Goal: Task Accomplishment & Management: Use online tool/utility

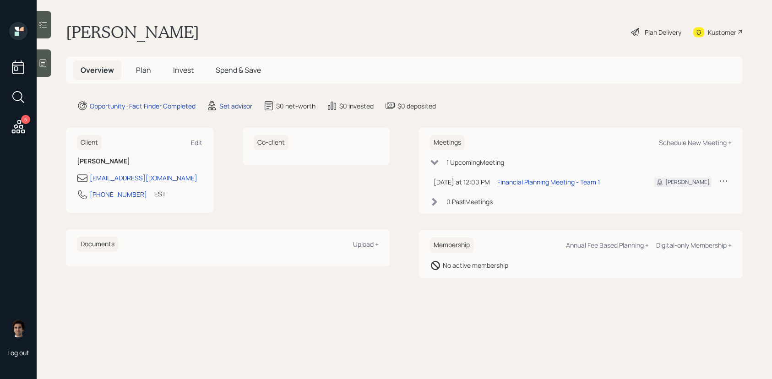
click at [224, 104] on div "Set advisor" at bounding box center [235, 106] width 33 height 10
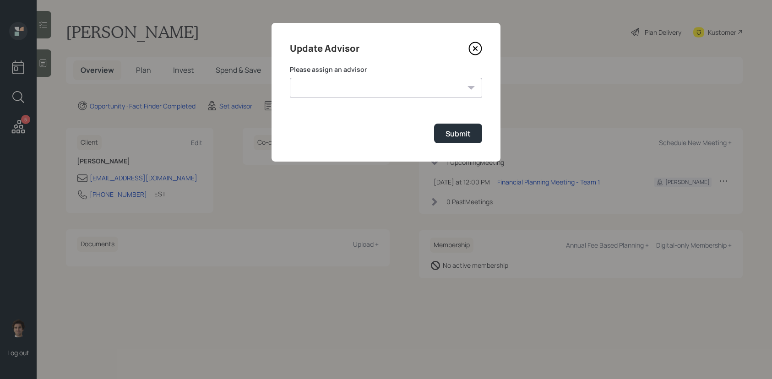
click at [374, 109] on form "Please assign an advisor [PERSON_NAME] [PERSON_NAME] [PERSON_NAME] End [PERSON_…" at bounding box center [386, 104] width 192 height 78
click at [374, 84] on select "[PERSON_NAME] [PERSON_NAME] [PERSON_NAME] End [PERSON_NAME] [PERSON_NAME] [PERS…" at bounding box center [386, 88] width 192 height 20
select select "59554aeb-d739-4552-90b9-0d27d70b4bf7"
click at [290, 78] on select "[PERSON_NAME] [PERSON_NAME] [PERSON_NAME] End [PERSON_NAME] [PERSON_NAME] [PERS…" at bounding box center [386, 88] width 192 height 20
click at [469, 138] on div "Submit" at bounding box center [458, 134] width 25 height 10
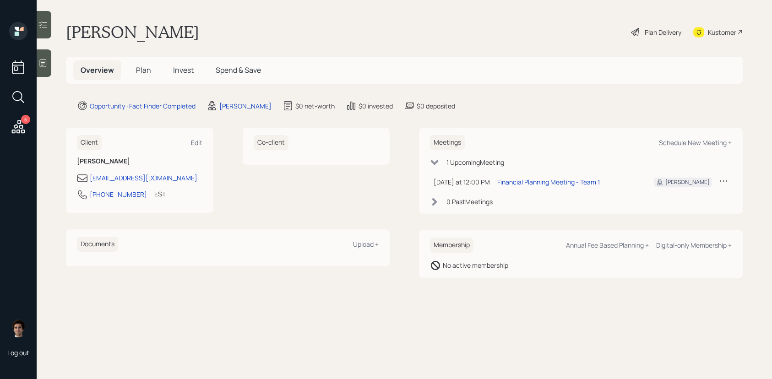
click at [146, 70] on span "Plan" at bounding box center [143, 70] width 15 height 10
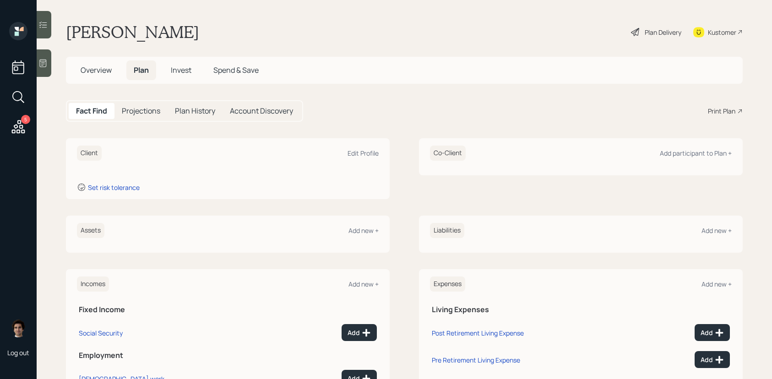
click at [103, 70] on span "Overview" at bounding box center [96, 70] width 31 height 10
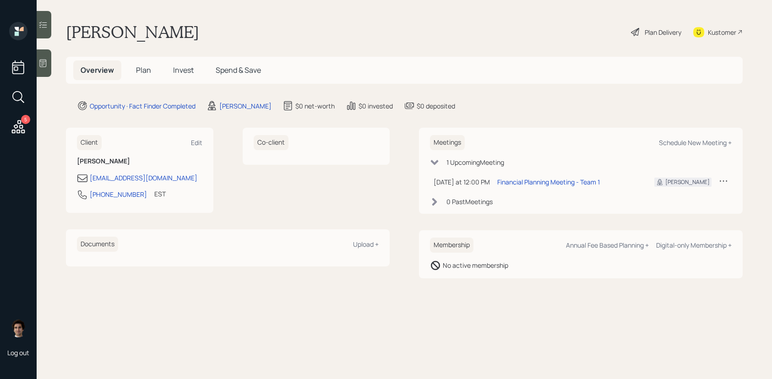
click at [203, 143] on div "Client Edit [PERSON_NAME] [EMAIL_ADDRESS][DOMAIN_NAME] [PHONE_NUMBER] EST Curre…" at bounding box center [139, 170] width 147 height 85
click at [196, 142] on div "Edit" at bounding box center [196, 142] width 11 height 9
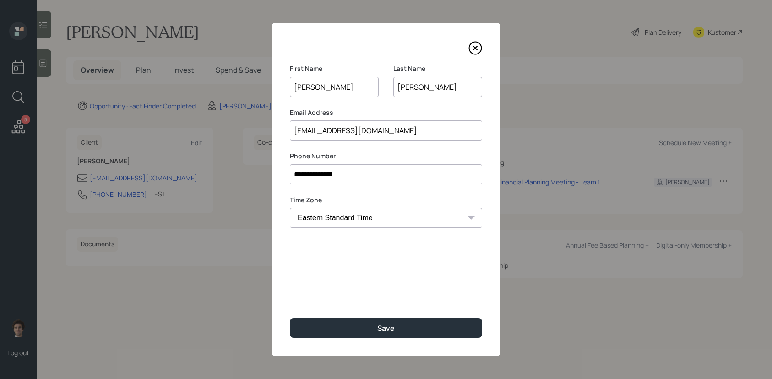
type input "[PERSON_NAME]"
click at [290, 318] on button "Save" at bounding box center [386, 328] width 192 height 20
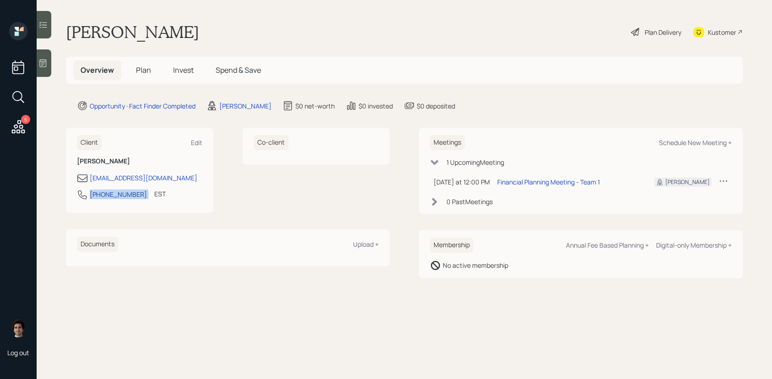
drag, startPoint x: 137, startPoint y: 197, endPoint x: 90, endPoint y: 197, distance: 47.2
click at [90, 197] on div "[PHONE_NUMBER] EST Currently 12:03 PM" at bounding box center [140, 197] width 126 height 16
copy div "[PHONE_NUMBER]"
click at [42, 66] on icon at bounding box center [43, 64] width 7 height 8
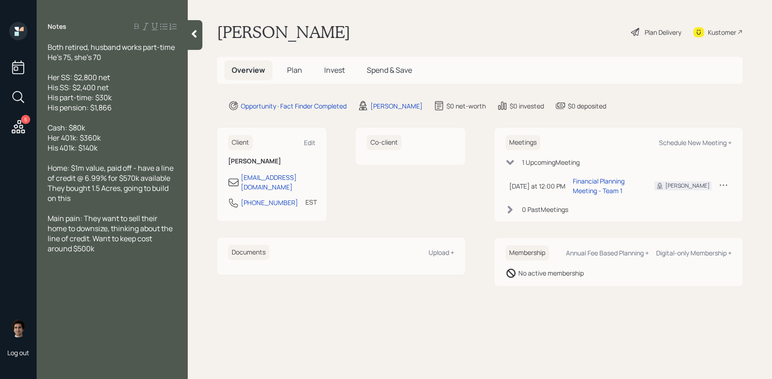
click at [307, 76] on h5 "Plan" at bounding box center [295, 70] width 30 height 20
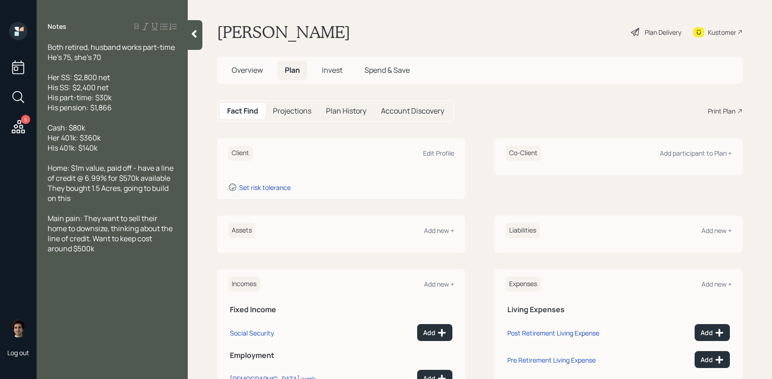
click at [656, 38] on div "Plan Delivery" at bounding box center [656, 32] width 52 height 20
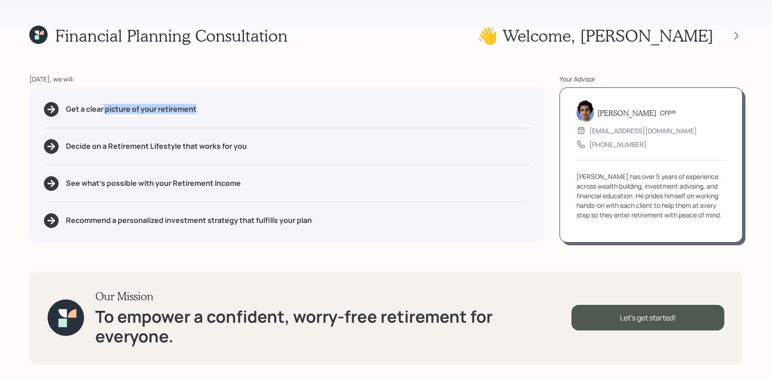
drag, startPoint x: 210, startPoint y: 107, endPoint x: 102, endPoint y: 109, distance: 107.7
click at [102, 109] on div "Get a clear picture of your retirement" at bounding box center [287, 109] width 486 height 15
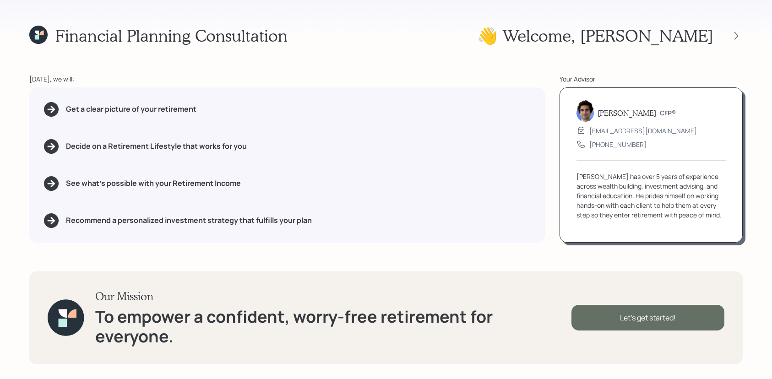
click at [633, 309] on div "Let's get started!" at bounding box center [648, 318] width 153 height 26
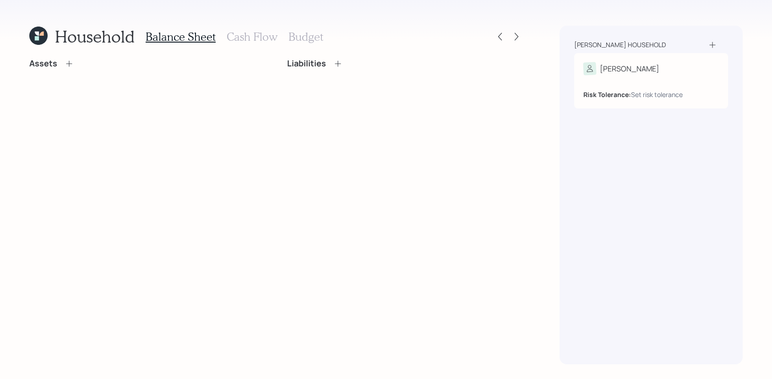
click at [688, 49] on div "[PERSON_NAME] household" at bounding box center [651, 44] width 154 height 9
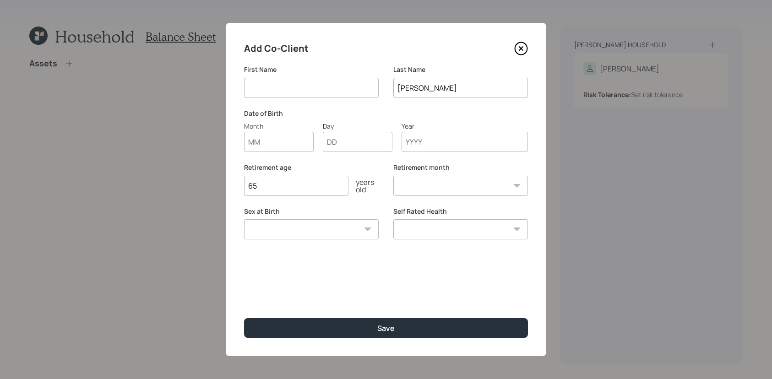
click at [527, 49] on icon at bounding box center [521, 49] width 12 height 12
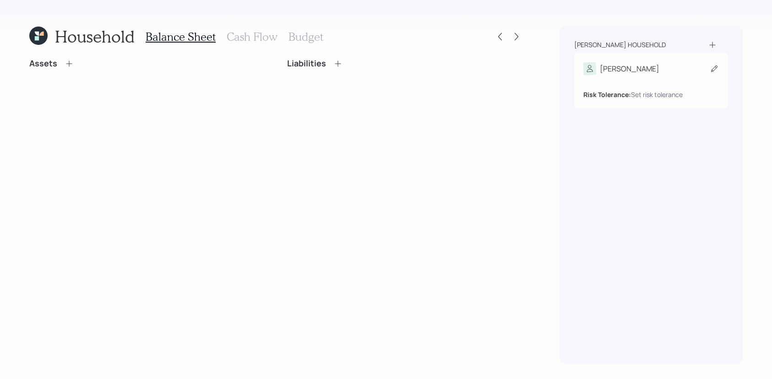
click at [620, 75] on div "[PERSON_NAME]" at bounding box center [622, 68] width 76 height 13
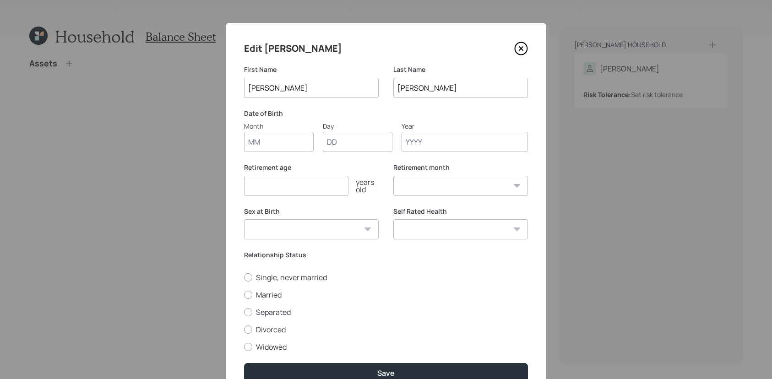
click at [299, 151] on input "Month" at bounding box center [279, 142] width 70 height 20
type input "09"
type input "20"
type input "1955"
select select "9"
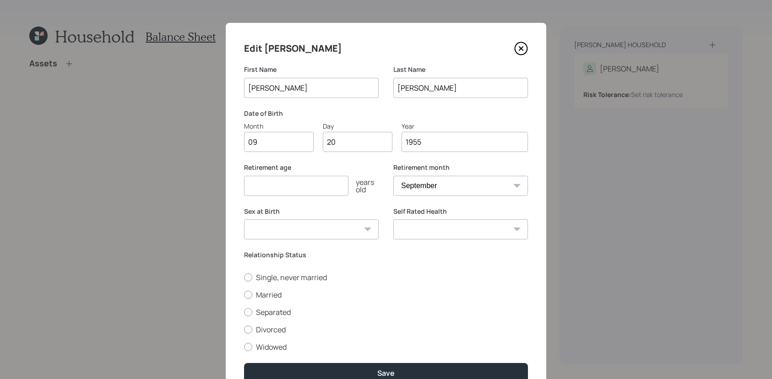
type input "1955"
click at [272, 181] on input "number" at bounding box center [296, 186] width 104 height 20
type input "65"
click at [317, 212] on label "Sex at Birth" at bounding box center [311, 211] width 135 height 9
click at [317, 226] on select "[DEMOGRAPHIC_DATA] [DEMOGRAPHIC_DATA] Other / Prefer not to say" at bounding box center [311, 229] width 135 height 20
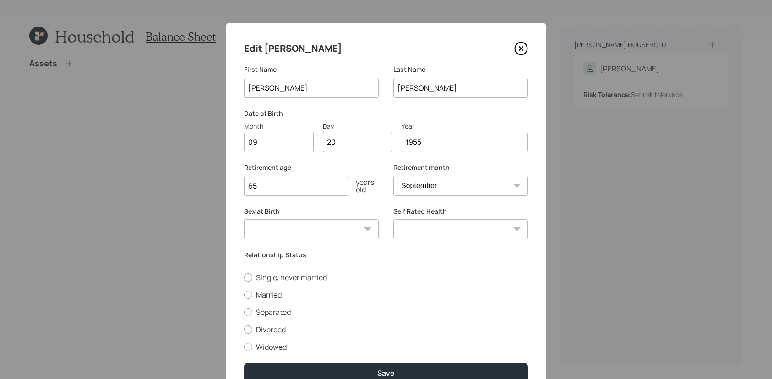
select select "[DEMOGRAPHIC_DATA]"
click at [244, 219] on select "[DEMOGRAPHIC_DATA] [DEMOGRAPHIC_DATA] Other / Prefer not to say" at bounding box center [311, 229] width 135 height 20
click at [246, 296] on div at bounding box center [248, 295] width 8 height 8
click at [244, 295] on input "Married" at bounding box center [244, 295] width 0 height 0
radio input "true"
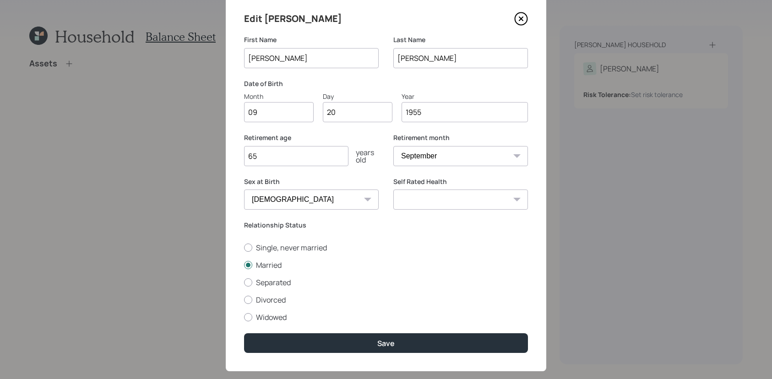
scroll to position [31, 0]
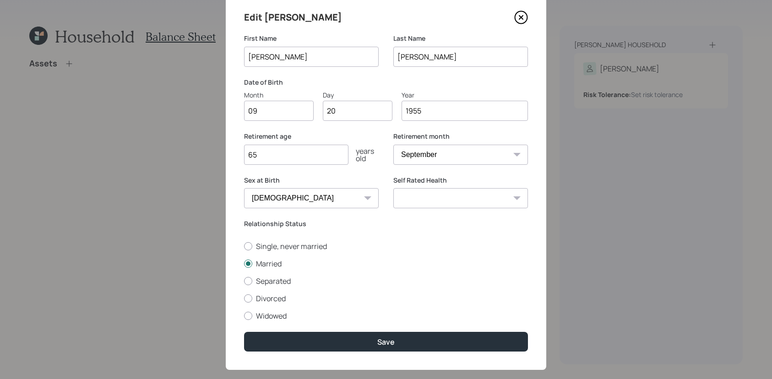
click at [454, 209] on div "Self Rated Health Excellent Very Good Good Fair Poor" at bounding box center [460, 198] width 135 height 44
click at [454, 207] on select "Excellent Very Good Good Fair Poor" at bounding box center [460, 198] width 135 height 20
select select "good"
click at [393, 188] on select "Excellent Very Good Good Fair Poor" at bounding box center [460, 198] width 135 height 20
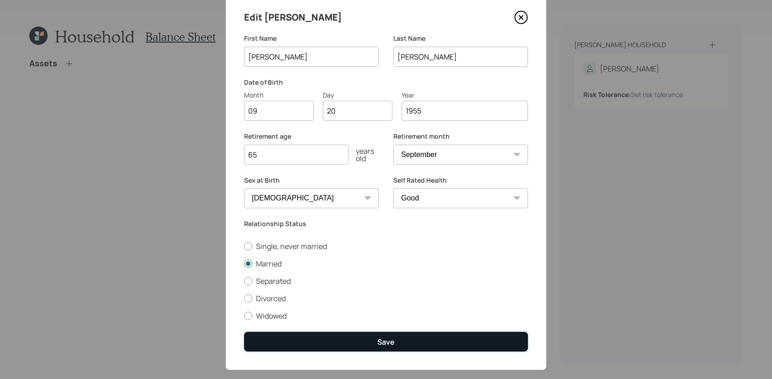
click at [360, 343] on button "Save" at bounding box center [386, 342] width 284 height 20
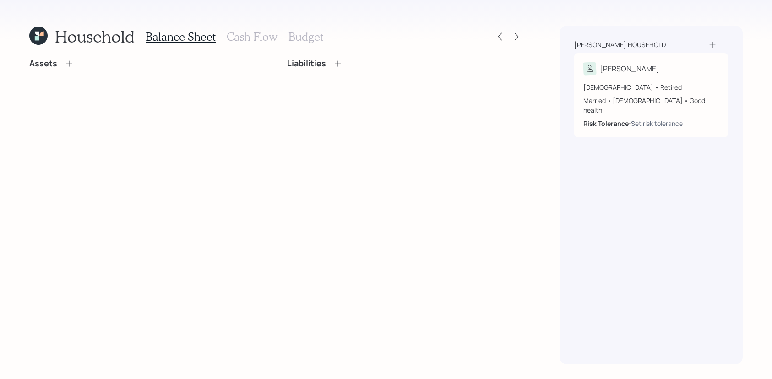
click at [715, 45] on icon at bounding box center [713, 45] width 6 height 6
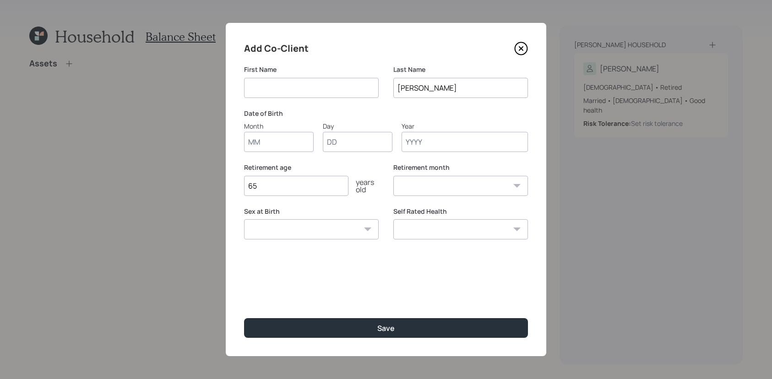
type input "G"
type input "j"
type input "[PERSON_NAME]"
click at [260, 136] on input "Month" at bounding box center [279, 142] width 70 height 20
type input "06"
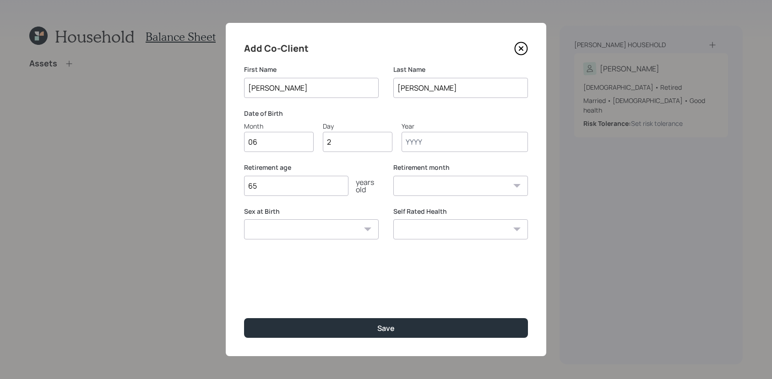
type input "25"
type input "1950"
select select "6"
type input "1950"
click at [283, 194] on input "65" at bounding box center [296, 186] width 104 height 20
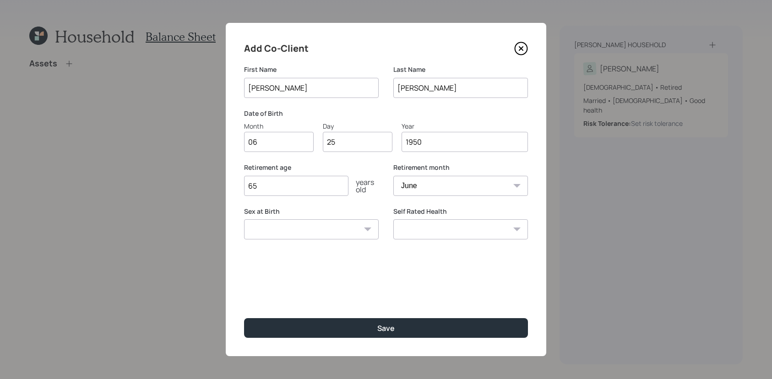
click at [292, 226] on select "[DEMOGRAPHIC_DATA] [DEMOGRAPHIC_DATA] Other / Prefer not to say" at bounding box center [311, 229] width 135 height 20
select select "[DEMOGRAPHIC_DATA]"
click at [244, 219] on select "[DEMOGRAPHIC_DATA] [DEMOGRAPHIC_DATA] Other / Prefer not to say" at bounding box center [311, 229] width 135 height 20
click at [418, 203] on div "Retirement month January February March April May June July August September Oc…" at bounding box center [460, 185] width 135 height 44
click at [434, 231] on select "Excellent Very Good Good Fair Poor" at bounding box center [460, 229] width 135 height 20
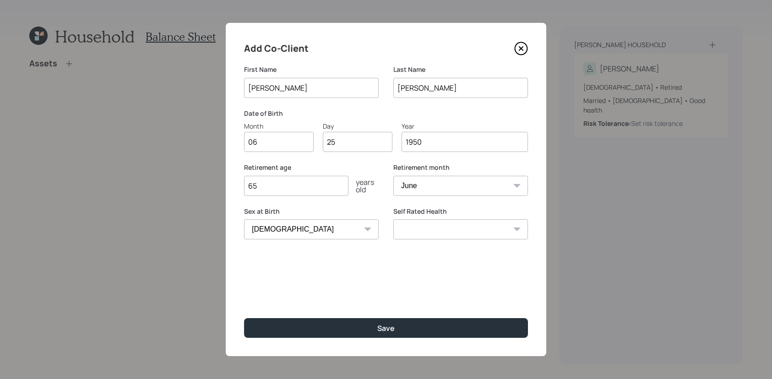
select select "good"
click at [393, 219] on select "Excellent Very Good Good Fair Poor" at bounding box center [460, 229] width 135 height 20
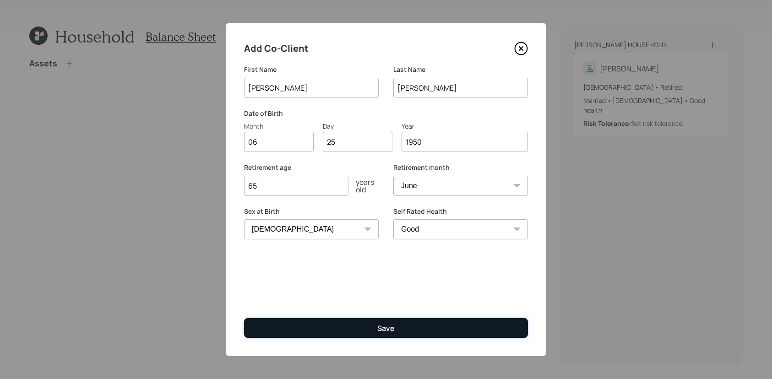
click at [436, 337] on button "Save" at bounding box center [386, 328] width 284 height 20
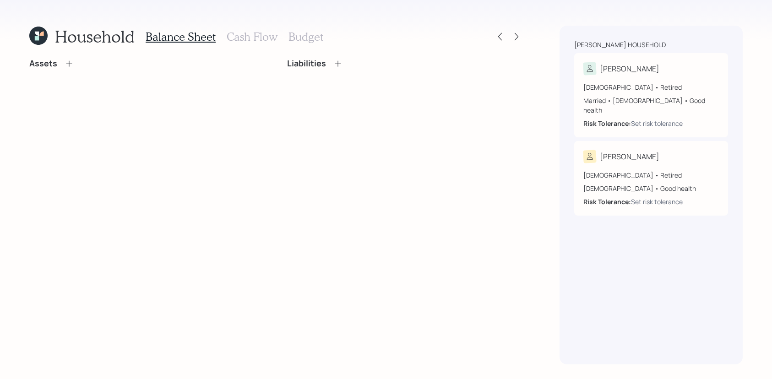
click at [67, 66] on icon at bounding box center [69, 63] width 9 height 9
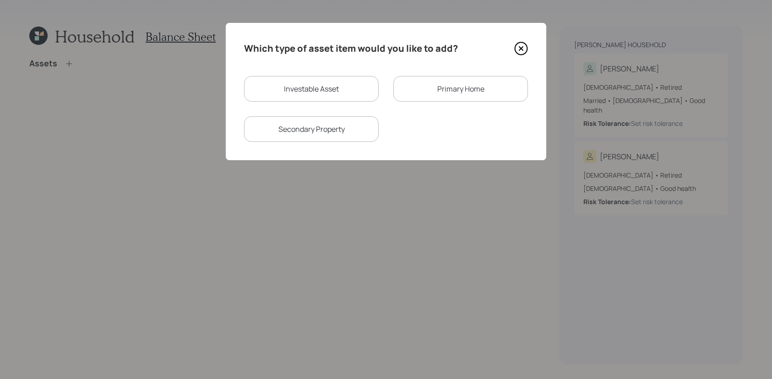
click at [317, 74] on div "Which type of asset item would you like to add? Investable Asset Primary Home S…" at bounding box center [386, 91] width 321 height 137
click at [317, 89] on div "Investable Asset" at bounding box center [311, 89] width 135 height 26
select select "taxable"
select select "balanced"
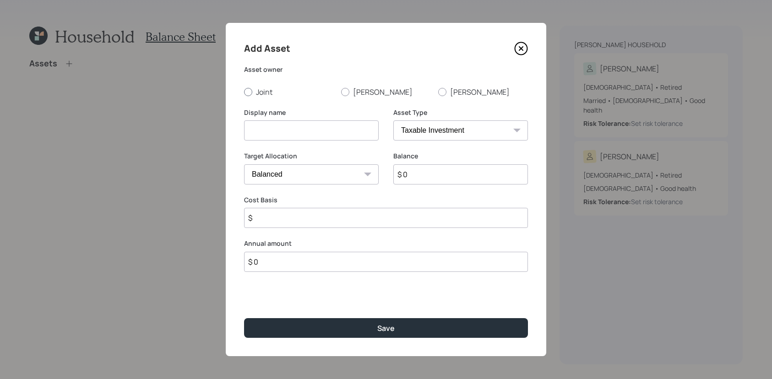
click at [261, 91] on label "Joint" at bounding box center [289, 92] width 90 height 10
click at [244, 92] on input "Joint" at bounding box center [244, 92] width 0 height 0
radio input "true"
click at [516, 137] on select "SEP [PERSON_NAME] IRA 401(k) [PERSON_NAME] 401(k) 403(b) [PERSON_NAME] 403(b) 4…" at bounding box center [460, 130] width 135 height 20
select select "emergency_fund"
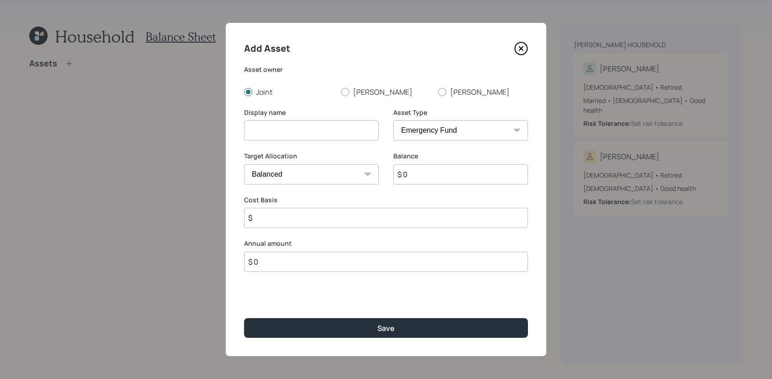
click at [393, 120] on select "SEP [PERSON_NAME] IRA 401(k) [PERSON_NAME] 401(k) 403(b) [PERSON_NAME] 403(b) 4…" at bounding box center [460, 130] width 135 height 20
click at [299, 138] on input at bounding box center [311, 130] width 135 height 20
type input "Checking / Savings / Cash"
click at [267, 181] on input "$ 0" at bounding box center [386, 174] width 284 height 20
type input "$ 80,000"
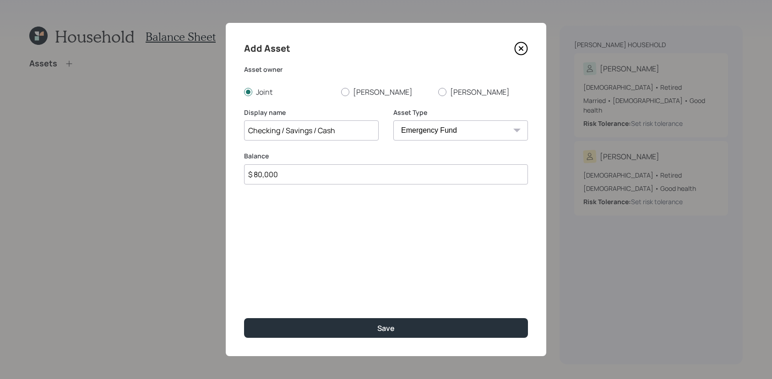
click at [244, 318] on button "Save" at bounding box center [386, 328] width 284 height 20
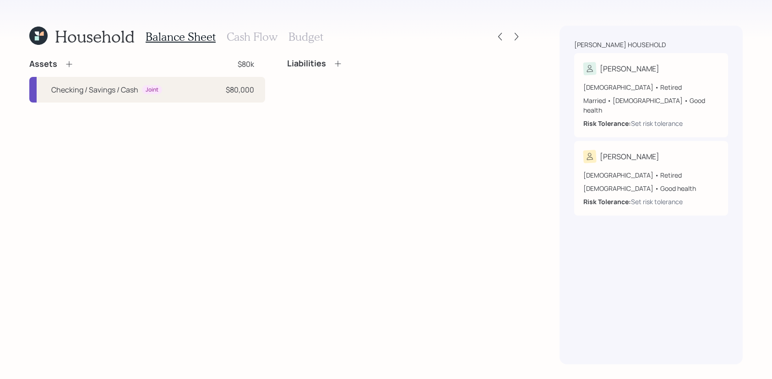
click at [69, 62] on icon at bounding box center [69, 64] width 9 height 9
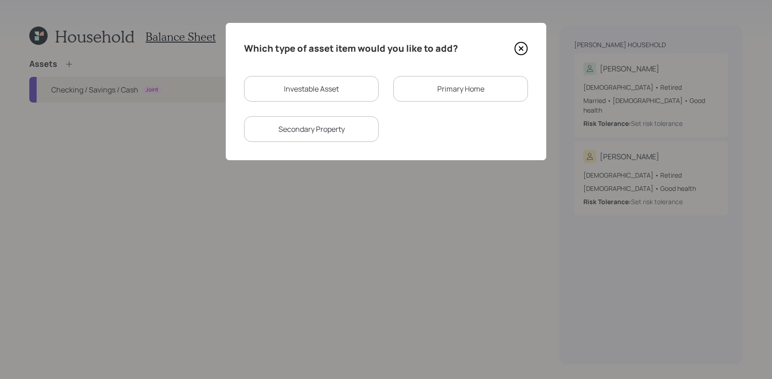
click at [347, 92] on div "Investable Asset" at bounding box center [311, 89] width 135 height 26
select select "taxable"
select select "balanced"
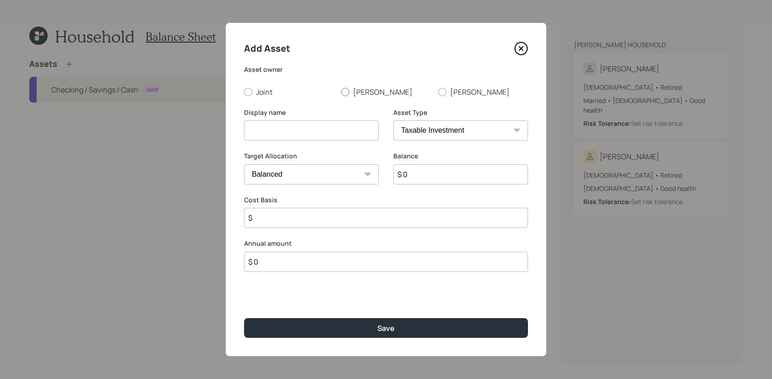
click at [355, 95] on label "[PERSON_NAME]" at bounding box center [386, 92] width 90 height 10
click at [341, 92] on input "[PERSON_NAME]" at bounding box center [341, 92] width 0 height 0
radio input "true"
click at [440, 129] on select "SEP [PERSON_NAME] IRA 401(k) [PERSON_NAME] 401(k) 403(b) [PERSON_NAME] 403(b) 4…" at bounding box center [460, 130] width 135 height 20
select select "company_sponsored"
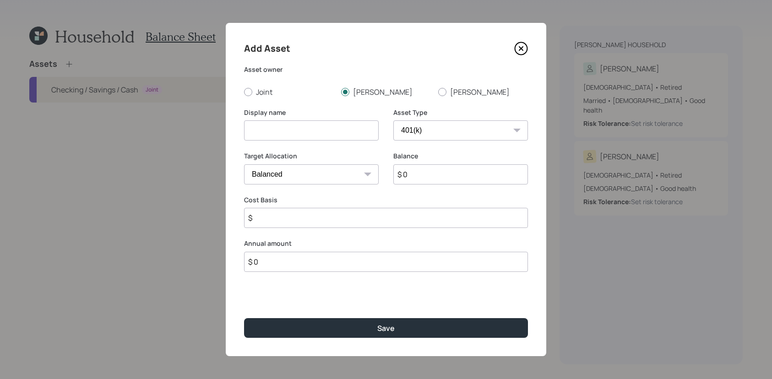
click at [393, 120] on select "SEP [PERSON_NAME] IRA 401(k) [PERSON_NAME] 401(k) 403(b) [PERSON_NAME] 403(b) 4…" at bounding box center [460, 130] width 135 height 20
click at [300, 135] on input at bounding box center [311, 130] width 135 height 20
type input "[PERSON_NAME] Former 401k"
click at [474, 183] on input "$ 0" at bounding box center [460, 174] width 135 height 20
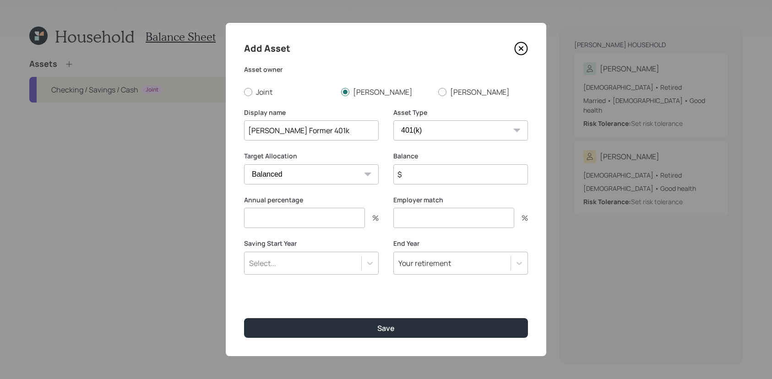
type input "$"
click at [301, 220] on div "Annual percentage %" at bounding box center [311, 212] width 135 height 33
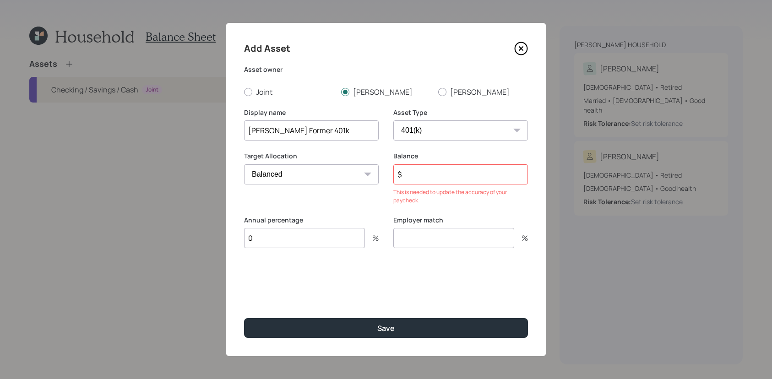
type input "0"
click at [447, 173] on input "$" at bounding box center [460, 174] width 135 height 20
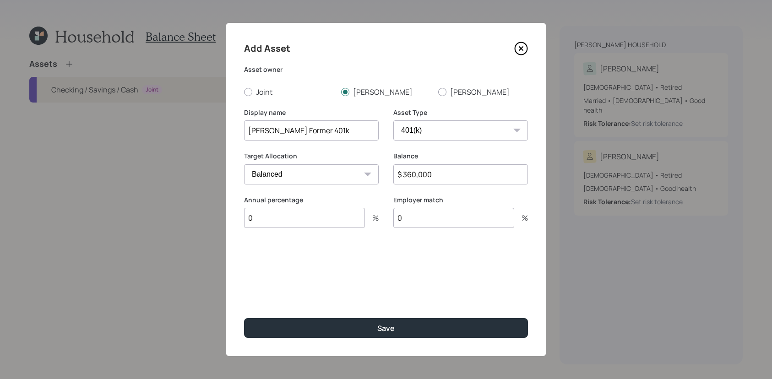
type input "$ 360,000"
click at [244, 318] on button "Save" at bounding box center [386, 328] width 284 height 20
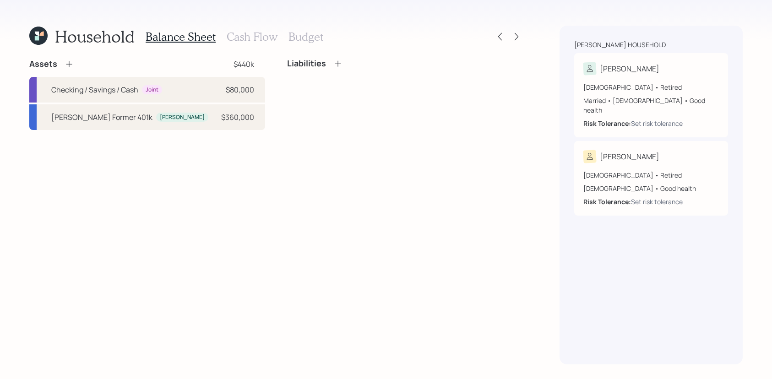
click at [70, 61] on icon at bounding box center [69, 64] width 9 height 9
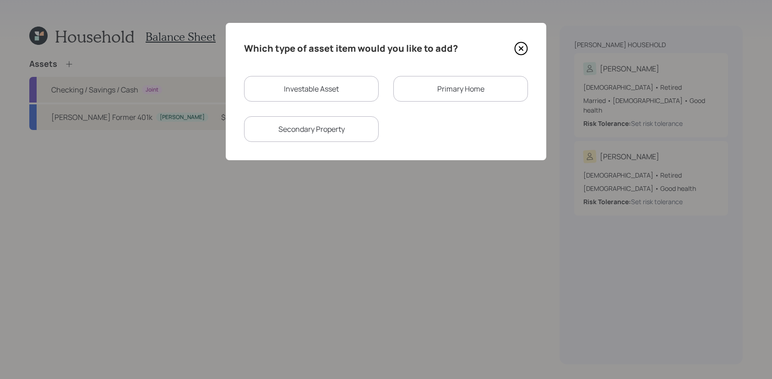
click at [348, 101] on div "Investable Asset" at bounding box center [311, 89] width 135 height 26
select select "taxable"
select select "balanced"
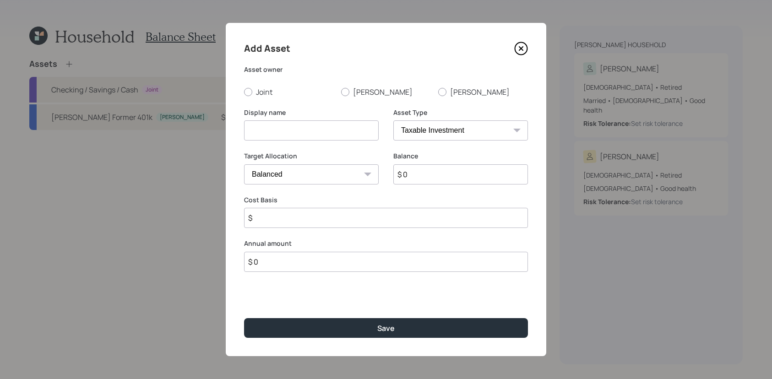
click at [499, 139] on select "SEP [PERSON_NAME] IRA 401(k) [PERSON_NAME] 401(k) 403(b) [PERSON_NAME] 403(b) 4…" at bounding box center [460, 130] width 135 height 20
click at [447, 98] on div "Add Asset Asset owner Joint [PERSON_NAME] [PERSON_NAME] Display name Asset Type…" at bounding box center [386, 189] width 321 height 333
click at [447, 94] on label "[PERSON_NAME]" at bounding box center [483, 92] width 90 height 10
click at [438, 92] on input "[PERSON_NAME]" at bounding box center [438, 92] width 0 height 0
radio input "true"
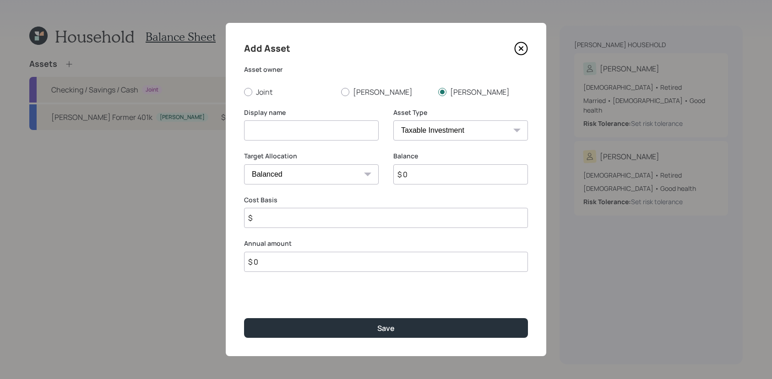
click at [445, 132] on select "SEP [PERSON_NAME] IRA 401(k) [PERSON_NAME] 401(k) 403(b) [PERSON_NAME] 403(b) 4…" at bounding box center [460, 130] width 135 height 20
select select "company_sponsored"
click at [393, 120] on select "SEP [PERSON_NAME] IRA 401(k) [PERSON_NAME] 401(k) 403(b) [PERSON_NAME] 403(b) 4…" at bounding box center [460, 130] width 135 height 20
click at [321, 129] on input at bounding box center [311, 130] width 135 height 20
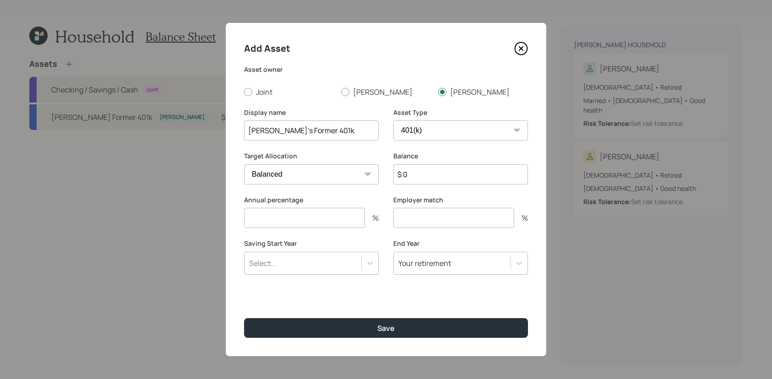
type input "[PERSON_NAME]'s Former 401k"
click at [451, 159] on label "Balance" at bounding box center [460, 156] width 135 height 9
click at [450, 185] on div "Balance $ 0" at bounding box center [460, 174] width 135 height 44
click at [448, 180] on input "$ 0" at bounding box center [460, 174] width 135 height 20
type input "$"
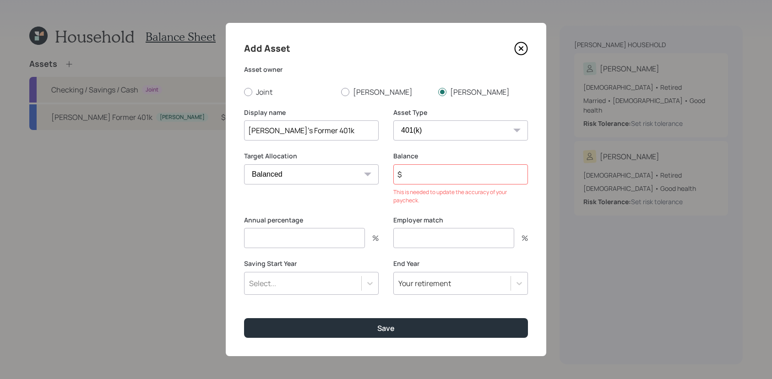
click at [347, 124] on input "[PERSON_NAME]'s Former 401k" at bounding box center [311, 130] width 135 height 20
click at [346, 134] on input "[PERSON_NAME]'s Former 401k" at bounding box center [311, 130] width 135 height 20
type input "[PERSON_NAME]'s Former 401k (2)"
click at [448, 173] on input "$" at bounding box center [460, 174] width 135 height 20
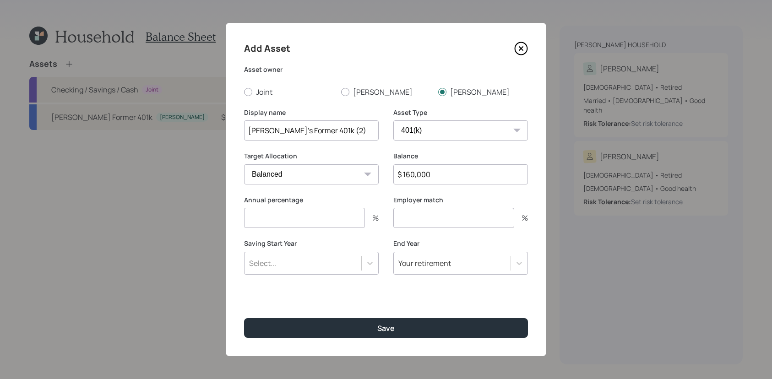
type input "$ 160,000"
type input "0"
click at [244, 318] on button "Save" at bounding box center [386, 328] width 284 height 20
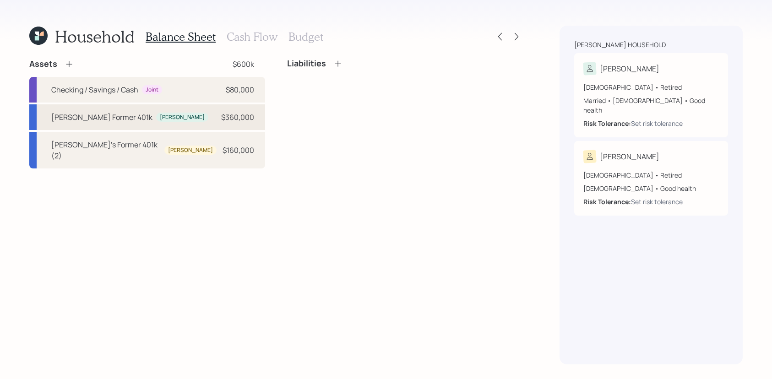
click at [93, 110] on div "[PERSON_NAME] Former 401k [PERSON_NAME] $360,000" at bounding box center [147, 117] width 236 height 26
select select "company_sponsored"
select select "balanced"
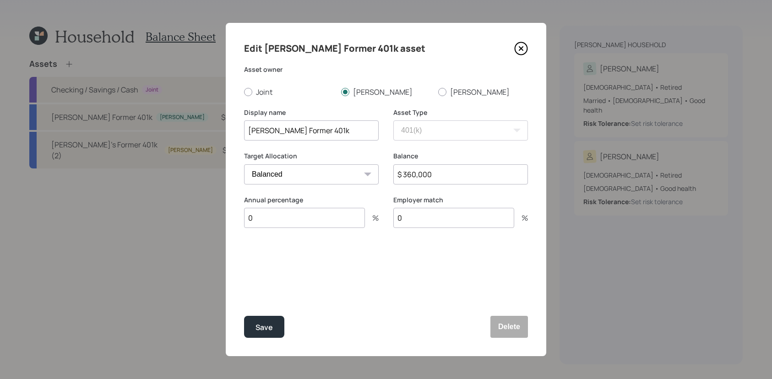
click at [270, 128] on input "[PERSON_NAME] Former 401k" at bounding box center [311, 130] width 135 height 20
type input "[PERSON_NAME]'s Former 401k"
click at [244, 316] on button "Save" at bounding box center [264, 327] width 40 height 22
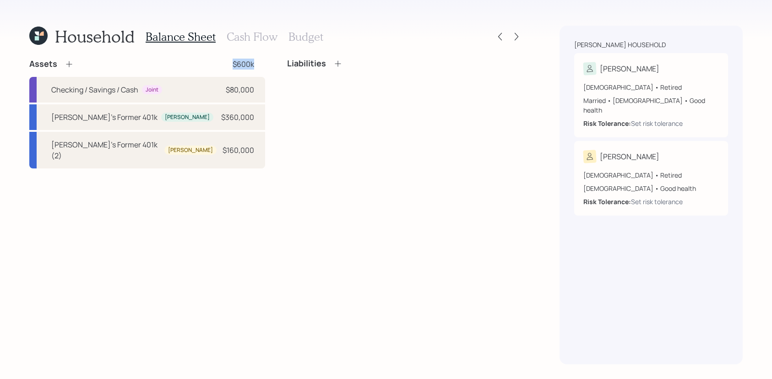
drag, startPoint x: 258, startPoint y: 65, endPoint x: 226, endPoint y: 65, distance: 32.1
click at [226, 65] on div "Assets $600k" at bounding box center [147, 64] width 236 height 11
click at [68, 66] on icon at bounding box center [69, 64] width 9 height 9
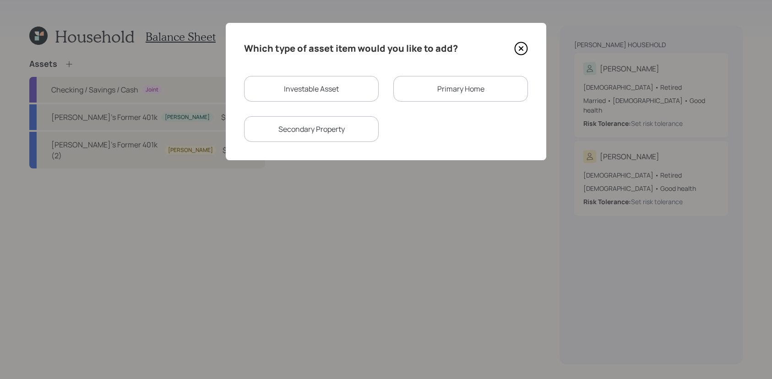
click at [479, 98] on div "Primary Home" at bounding box center [460, 89] width 135 height 26
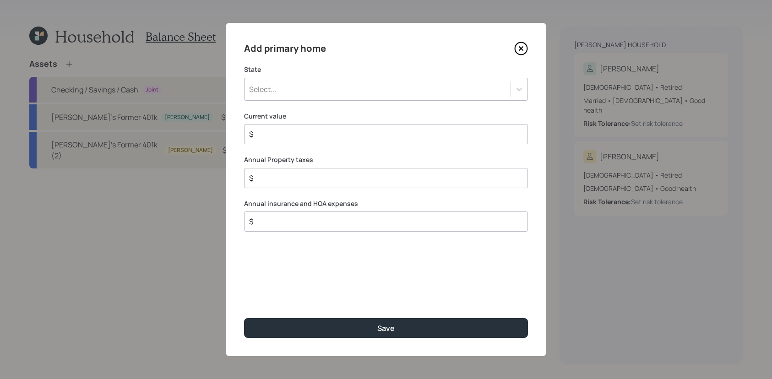
click at [356, 127] on div "$" at bounding box center [386, 134] width 284 height 20
click at [356, 136] on input "$" at bounding box center [382, 134] width 268 height 11
type input "$ 1,000,000"
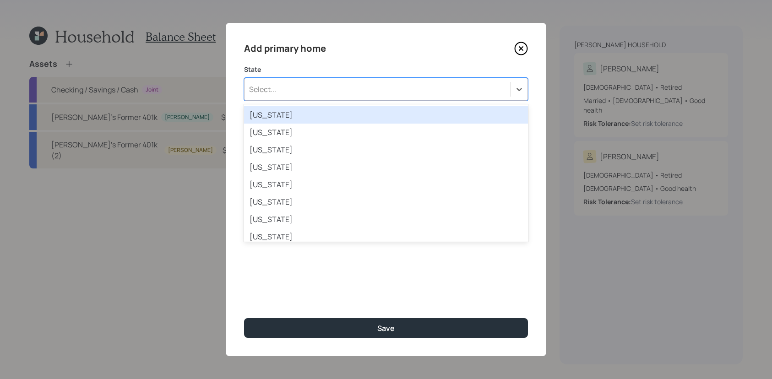
click at [362, 82] on div "Select..." at bounding box center [378, 90] width 266 height 16
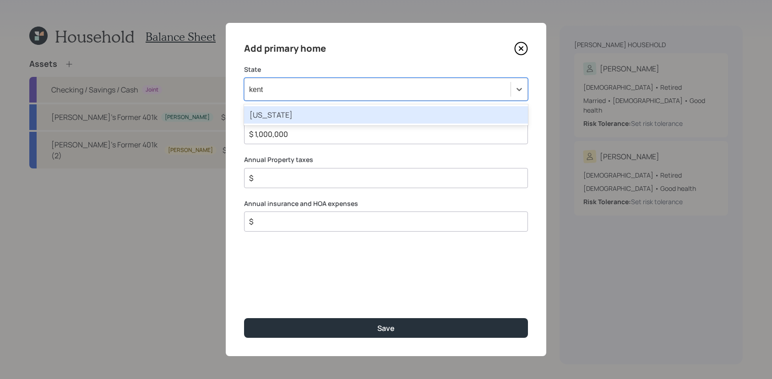
type input "kentu"
click at [349, 120] on div "[US_STATE]" at bounding box center [386, 114] width 284 height 17
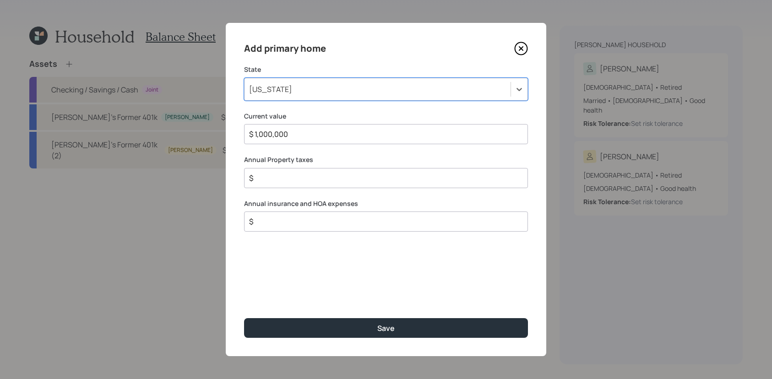
click at [351, 186] on div "$" at bounding box center [386, 178] width 284 height 20
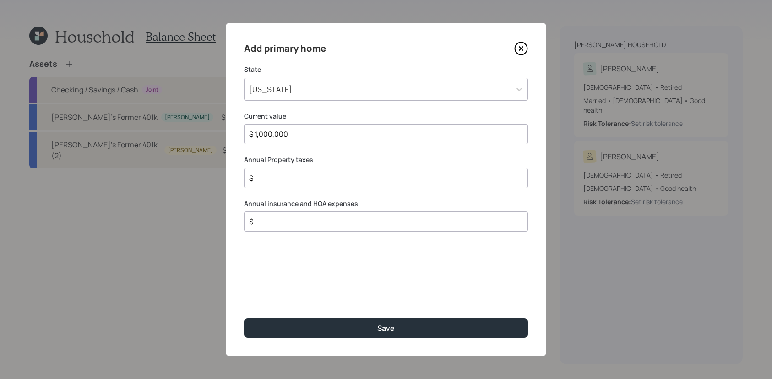
click at [351, 184] on div "$" at bounding box center [386, 178] width 284 height 20
click at [351, 180] on input "$" at bounding box center [382, 178] width 268 height 11
type input "$ 7,700"
click at [321, 221] on input "$" at bounding box center [382, 221] width 268 height 11
type input "$ 5,000"
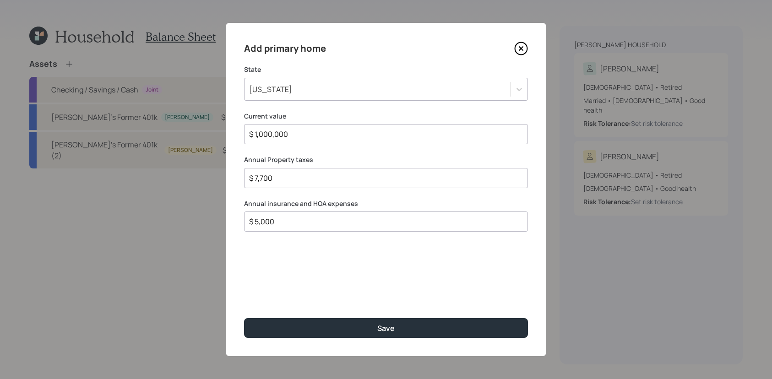
click at [244, 318] on button "Save" at bounding box center [386, 328] width 284 height 20
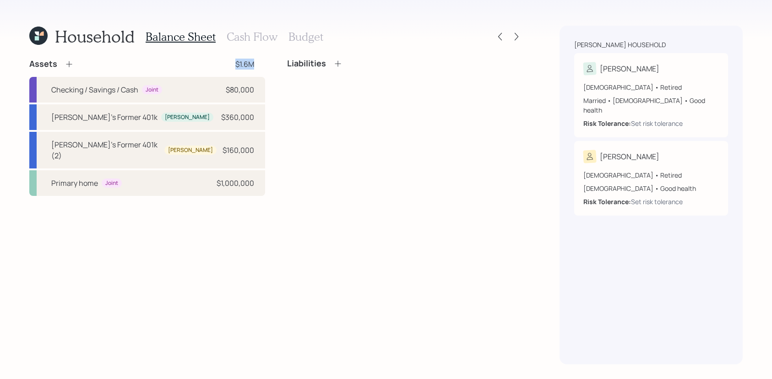
drag, startPoint x: 266, startPoint y: 55, endPoint x: 258, endPoint y: 64, distance: 11.0
click at [258, 64] on div "Household Balance Sheet Cash Flow Budget Assets $1.6M Checking / Savings / Cash…" at bounding box center [276, 195] width 494 height 339
click at [258, 64] on div "Assets $1.6M" at bounding box center [147, 64] width 236 height 11
click at [338, 60] on icon at bounding box center [337, 63] width 9 height 9
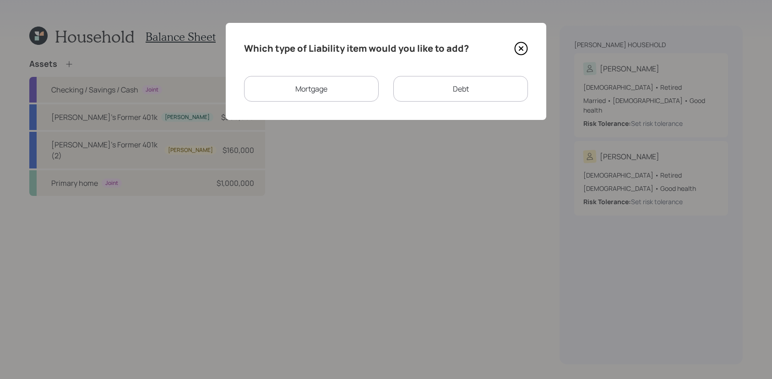
click at [420, 86] on div "Debt" at bounding box center [460, 89] width 135 height 26
select select "credit_card"
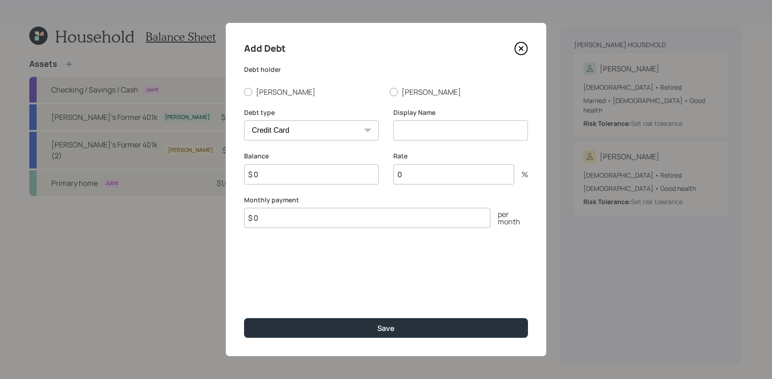
click at [270, 97] on div "Add Debt Debt [PERSON_NAME] [PERSON_NAME] Debt type Car Credit Card Medical Stu…" at bounding box center [386, 189] width 321 height 333
click at [268, 91] on label "[PERSON_NAME]" at bounding box center [313, 92] width 138 height 10
click at [244, 92] on input "[PERSON_NAME]" at bounding box center [244, 92] width 0 height 0
radio input "true"
click at [293, 147] on div "Debt type Car Credit Card Medical Student Other" at bounding box center [311, 130] width 135 height 44
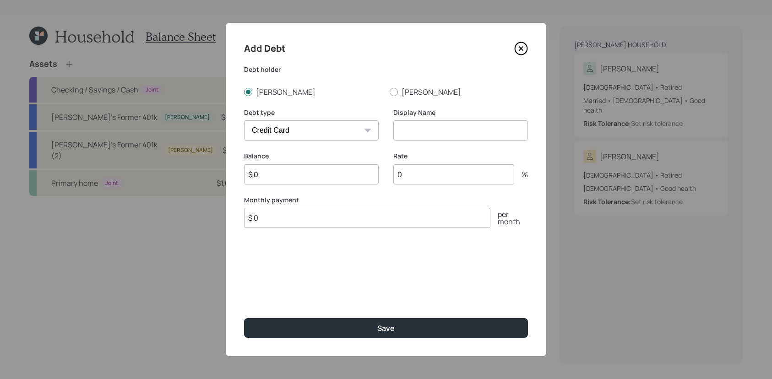
click at [293, 132] on select "Car Credit Card Medical Student Other" at bounding box center [311, 130] width 135 height 20
select select "other"
click at [244, 120] on select "Car Credit Card Medical Student Other" at bounding box center [311, 130] width 135 height 20
drag, startPoint x: 462, startPoint y: 139, endPoint x: 461, endPoint y: 149, distance: 10.1
click at [462, 139] on input at bounding box center [460, 130] width 135 height 20
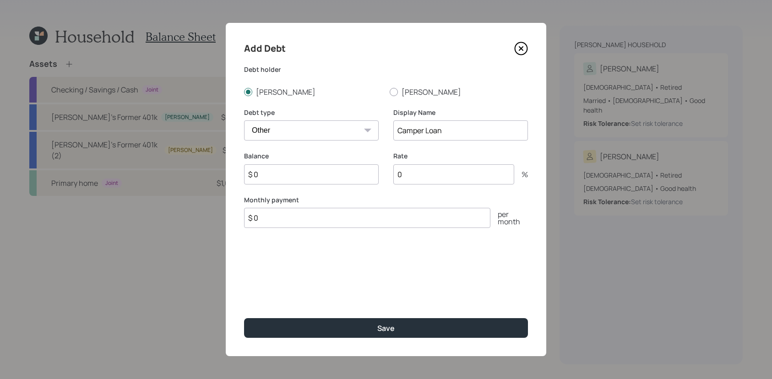
type input "Camper Loan"
click at [337, 177] on input "$ 0" at bounding box center [311, 174] width 135 height 20
type input "$ 28,000"
type input "5"
click at [319, 226] on input "$ 0" at bounding box center [367, 218] width 246 height 20
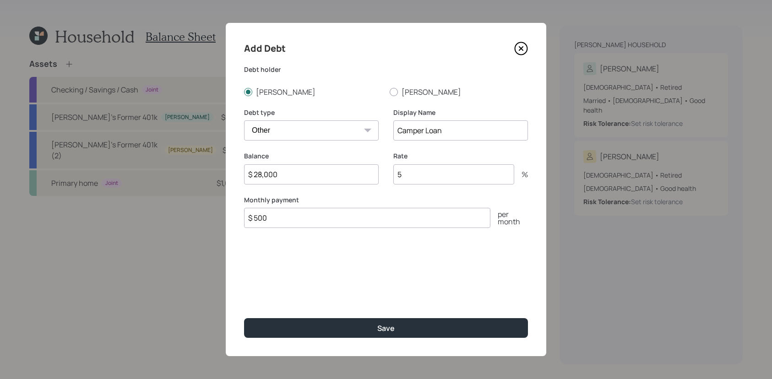
type input "$ 500"
click at [244, 318] on button "Save" at bounding box center [386, 328] width 284 height 20
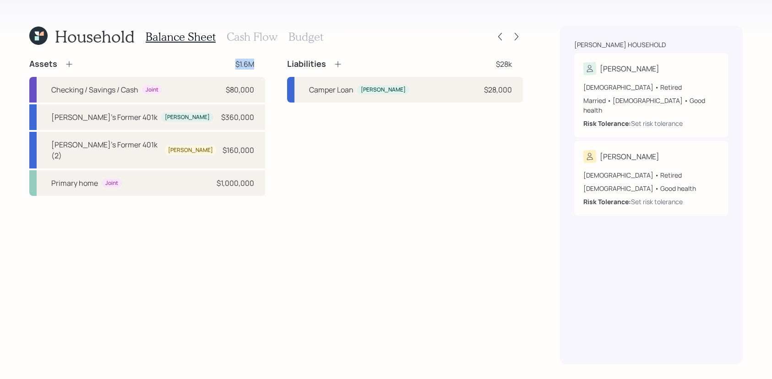
drag, startPoint x: 261, startPoint y: 67, endPoint x: 212, endPoint y: 67, distance: 49.0
click at [212, 67] on div "Assets $1.6M" at bounding box center [147, 64] width 236 height 11
click at [243, 33] on h3 "Cash Flow" at bounding box center [252, 36] width 51 height 13
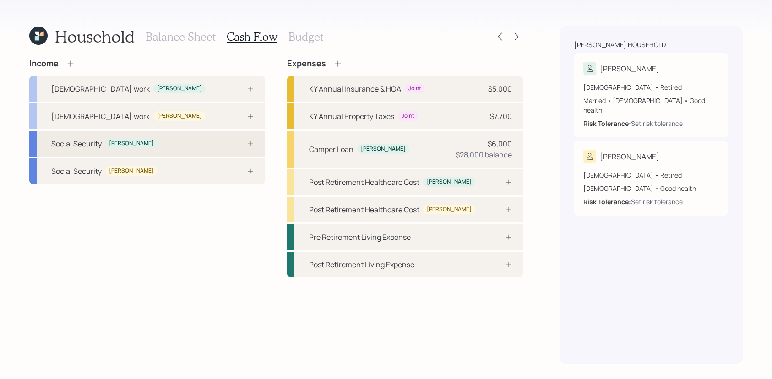
click at [151, 143] on div "Social Security [PERSON_NAME]" at bounding box center [147, 144] width 236 height 26
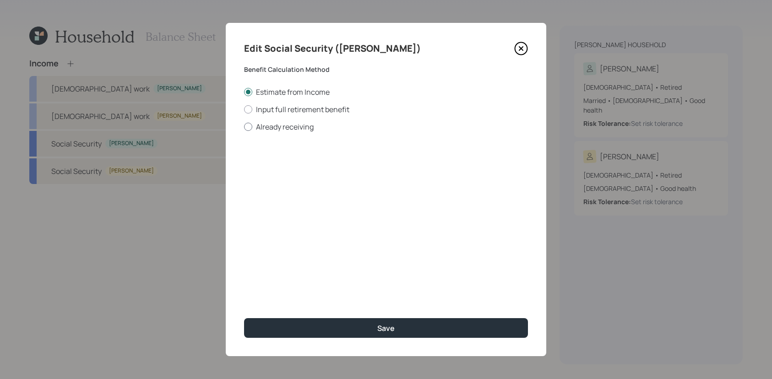
click at [305, 125] on label "Already receiving" at bounding box center [386, 127] width 284 height 10
click at [244, 126] on input "Already receiving" at bounding box center [244, 126] width 0 height 0
radio input "true"
click at [277, 172] on input "$" at bounding box center [386, 165] width 284 height 20
type input "$ 2,985"
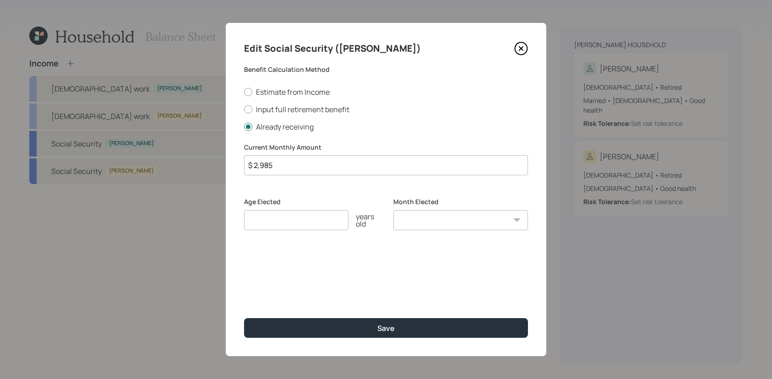
click at [304, 231] on div "Age Elected years old" at bounding box center [311, 219] width 135 height 44
type input "67"
click at [244, 318] on button "Save" at bounding box center [386, 328] width 284 height 20
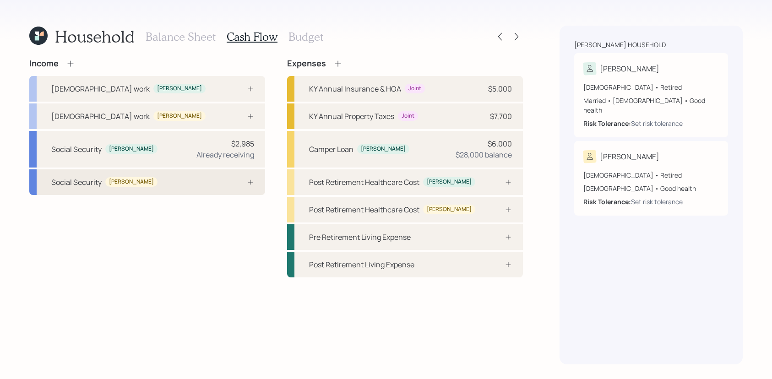
click at [235, 185] on div at bounding box center [240, 182] width 27 height 7
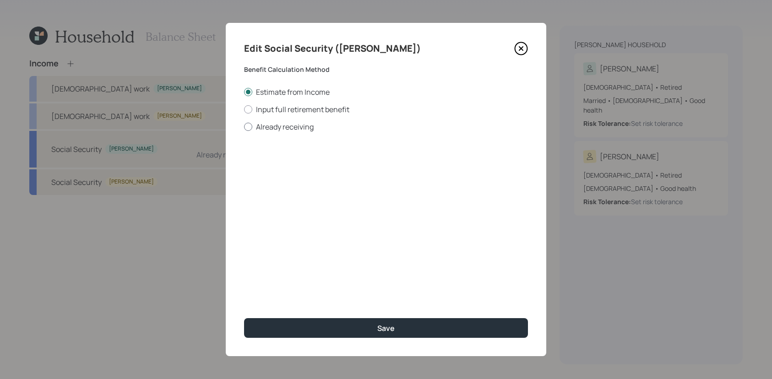
click at [283, 123] on label "Already receiving" at bounding box center [386, 127] width 284 height 10
click at [244, 126] on input "Already receiving" at bounding box center [244, 126] width 0 height 0
radio input "true"
click at [301, 168] on input "$" at bounding box center [386, 165] width 284 height 20
click at [304, 169] on input "$" at bounding box center [386, 165] width 284 height 20
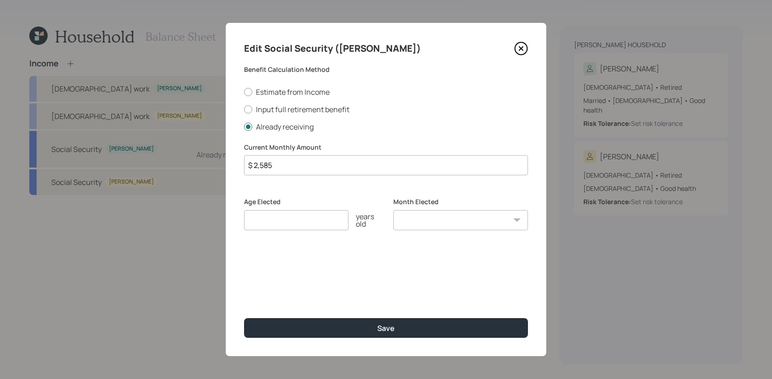
type input "$ 2,585"
click at [284, 231] on div "Age Elected years old" at bounding box center [311, 219] width 135 height 44
click at [289, 226] on input "number" at bounding box center [296, 220] width 104 height 20
type input "67"
click at [244, 318] on button "Save" at bounding box center [386, 328] width 284 height 20
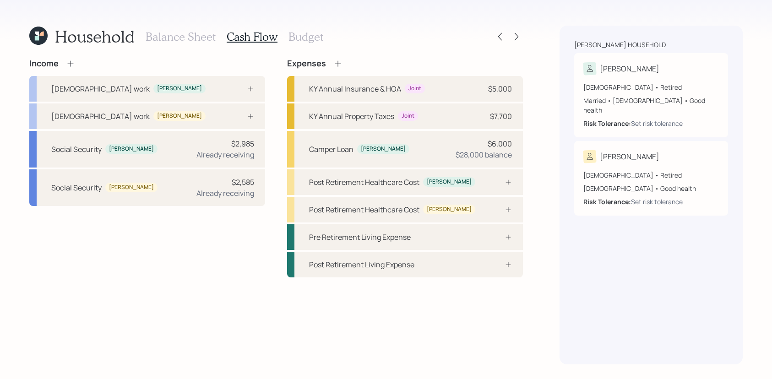
click at [71, 67] on icon at bounding box center [70, 63] width 9 height 9
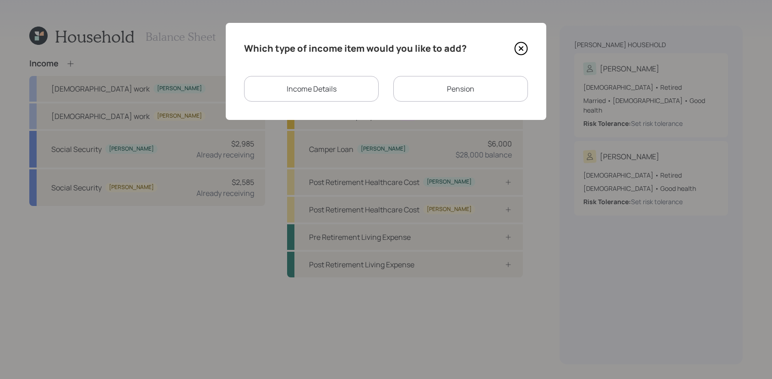
click at [394, 78] on div "Income Details Pension" at bounding box center [386, 89] width 284 height 26
click at [409, 86] on div "Pension" at bounding box center [460, 89] width 135 height 26
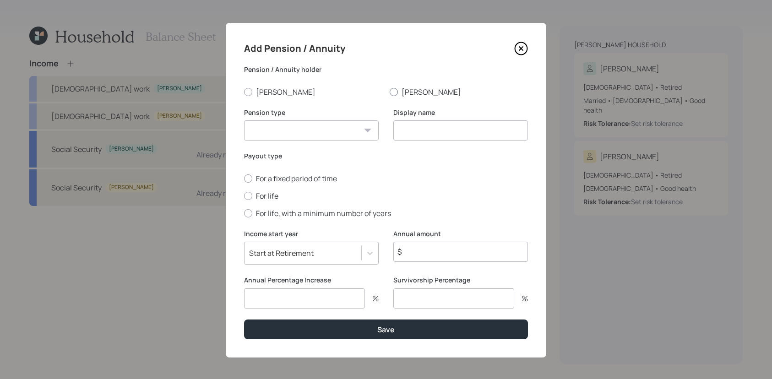
click at [409, 92] on label "[PERSON_NAME]" at bounding box center [459, 92] width 138 height 10
click at [390, 92] on input "[PERSON_NAME]" at bounding box center [389, 92] width 0 height 0
radio input "true"
click at [332, 124] on select "Pension Annuity" at bounding box center [311, 130] width 135 height 20
select select "pension"
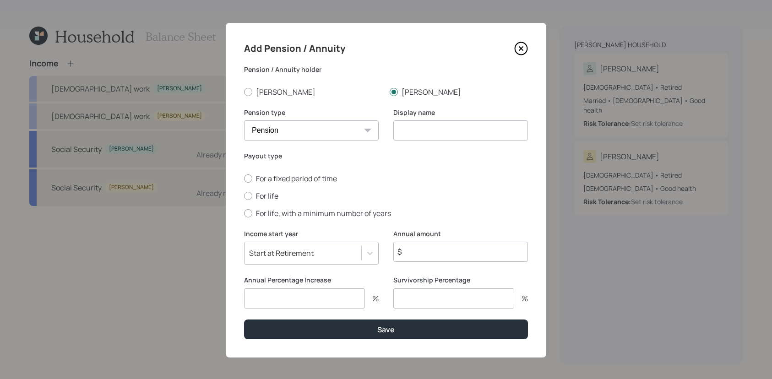
click at [244, 120] on select "Pension Annuity" at bounding box center [311, 130] width 135 height 20
click at [480, 124] on input at bounding box center [460, 130] width 135 height 20
click at [480, 133] on input at bounding box center [460, 130] width 135 height 20
type input "[PERSON_NAME]'s Pension"
click at [262, 207] on div "For a fixed period of time For life For life, with a minimum number of years" at bounding box center [386, 196] width 284 height 45
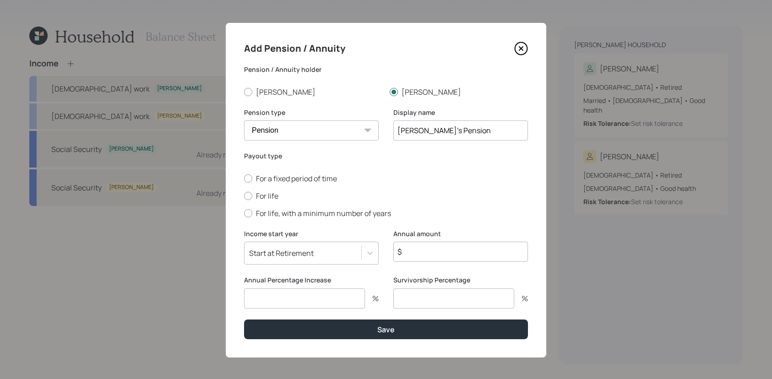
click at [262, 204] on div "For a fixed period of time For life For life, with a minimum number of years" at bounding box center [386, 196] width 284 height 45
click at [262, 202] on div "For a fixed period of time For life For life, with a minimum number of years" at bounding box center [386, 196] width 284 height 45
click at [285, 193] on label "For life" at bounding box center [386, 196] width 284 height 10
click at [244, 196] on input "For life" at bounding box center [244, 196] width 0 height 0
radio input "true"
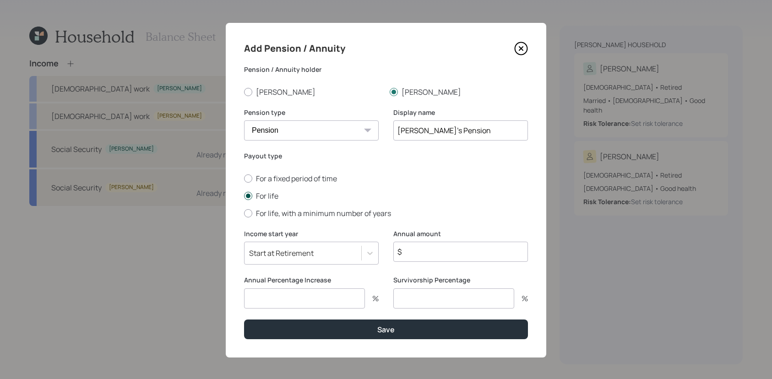
click at [262, 193] on label "For life" at bounding box center [386, 196] width 284 height 10
click at [244, 196] on input "For life" at bounding box center [244, 196] width 0 height 0
click at [415, 245] on input "$" at bounding box center [460, 252] width 135 height 20
type input "$ 22,392"
click at [331, 305] on input "number" at bounding box center [304, 299] width 121 height 20
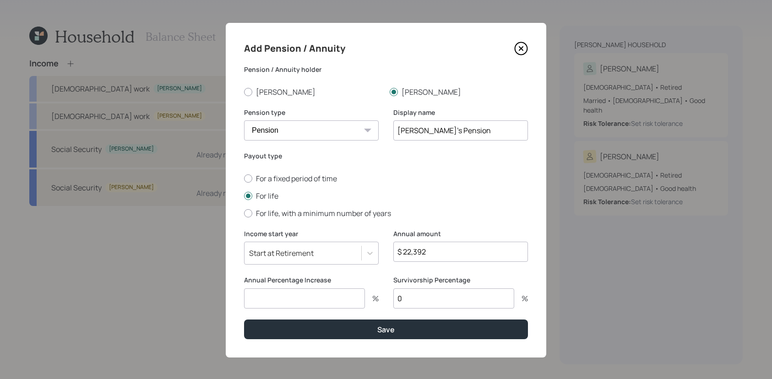
type input "0"
click at [343, 302] on input "number" at bounding box center [304, 299] width 121 height 20
type input "0"
click at [244, 320] on button "Save" at bounding box center [386, 330] width 284 height 20
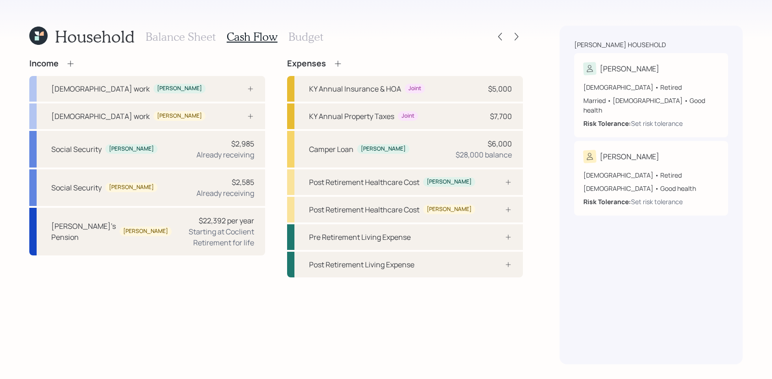
click at [72, 64] on icon at bounding box center [70, 63] width 6 height 6
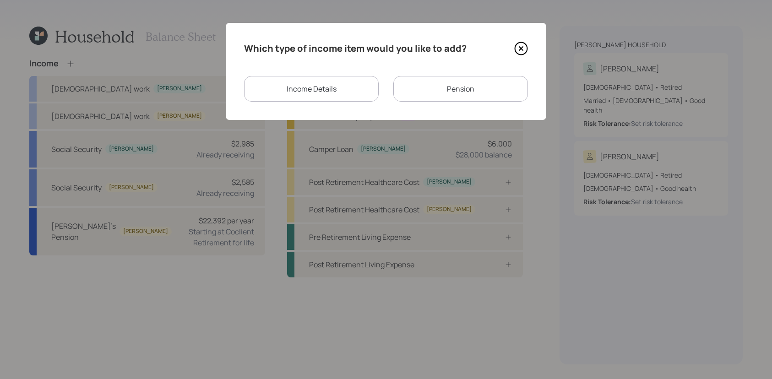
click at [357, 90] on div "Income Details" at bounding box center [311, 89] width 135 height 26
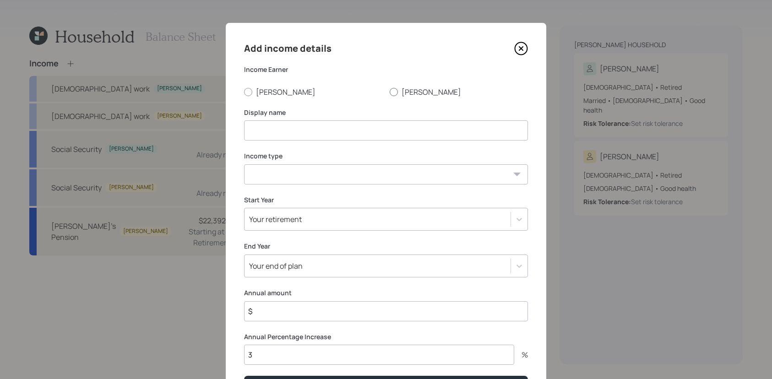
click at [425, 95] on label "[PERSON_NAME]" at bounding box center [459, 92] width 138 height 10
click at [390, 92] on input "[PERSON_NAME]" at bounding box center [389, 92] width 0 height 0
radio input "true"
click at [411, 93] on label "[PERSON_NAME]" at bounding box center [459, 92] width 138 height 10
click at [390, 92] on input "[PERSON_NAME]" at bounding box center [389, 92] width 0 height 0
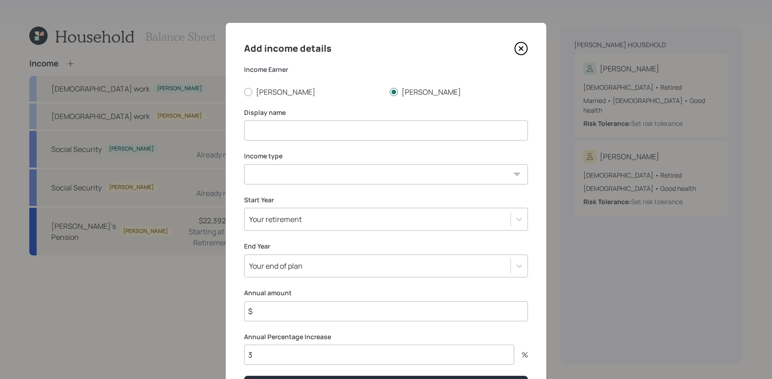
click at [400, 134] on input at bounding box center [386, 130] width 284 height 20
type input "K"
type input "[PERSON_NAME]'s [DEMOGRAPHIC_DATA] work"
click at [511, 49] on div "Add income details" at bounding box center [386, 48] width 284 height 15
click at [517, 49] on icon at bounding box center [521, 49] width 14 height 14
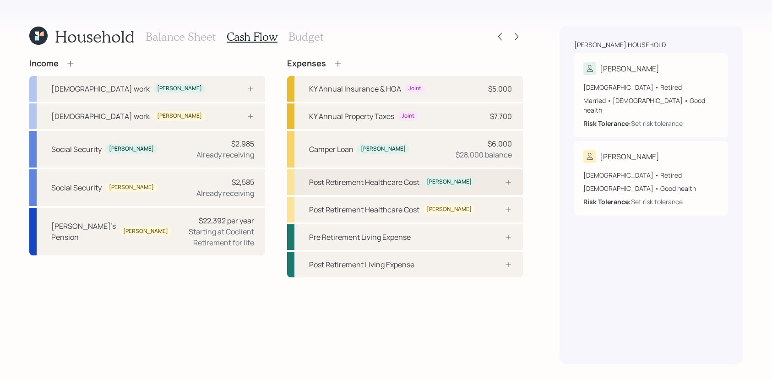
click at [343, 183] on div "Post Retirement Healthcare Cost" at bounding box center [364, 182] width 110 height 11
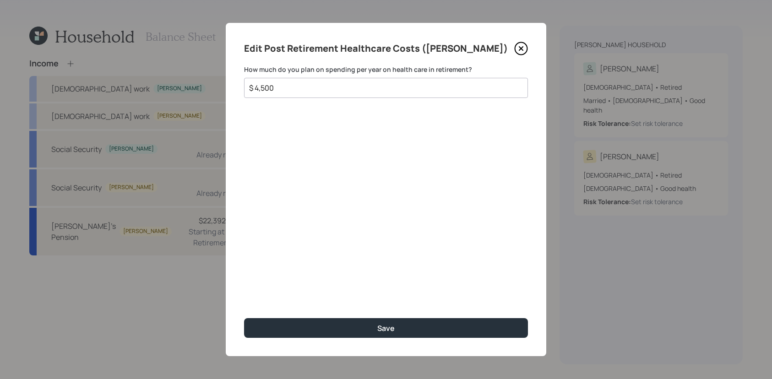
type input "$ 4,500"
click at [244, 318] on button "Save" at bounding box center [386, 328] width 284 height 20
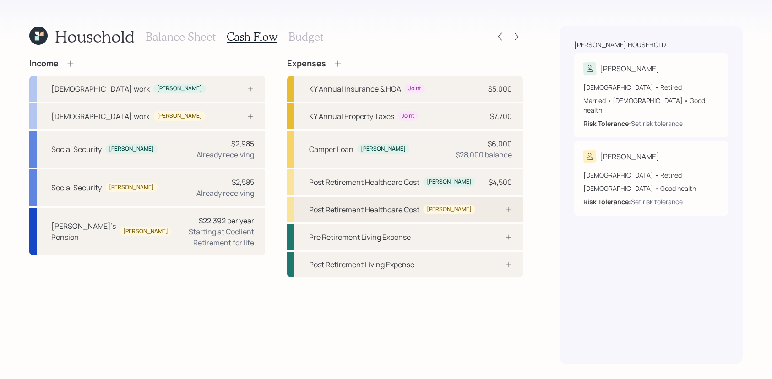
click at [445, 213] on div "Post Retirement Healthcare Cost [PERSON_NAME]" at bounding box center [405, 210] width 236 height 26
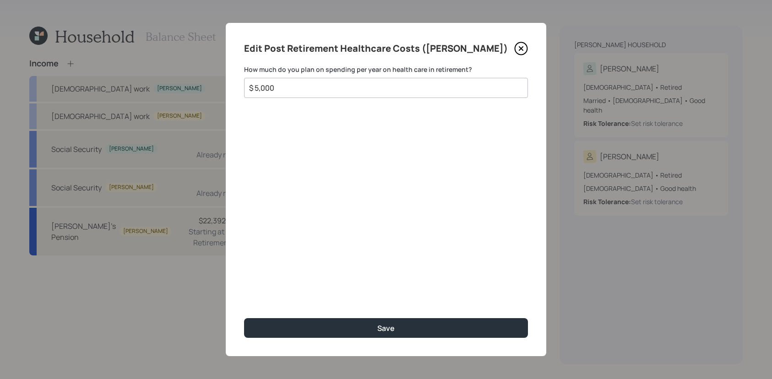
type input "$ 5,000"
click at [244, 318] on button "Save" at bounding box center [386, 328] width 284 height 20
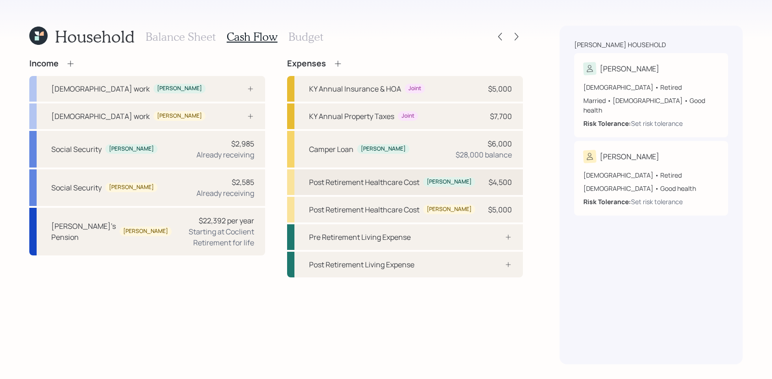
click at [504, 179] on div "$4,500" at bounding box center [500, 182] width 23 height 11
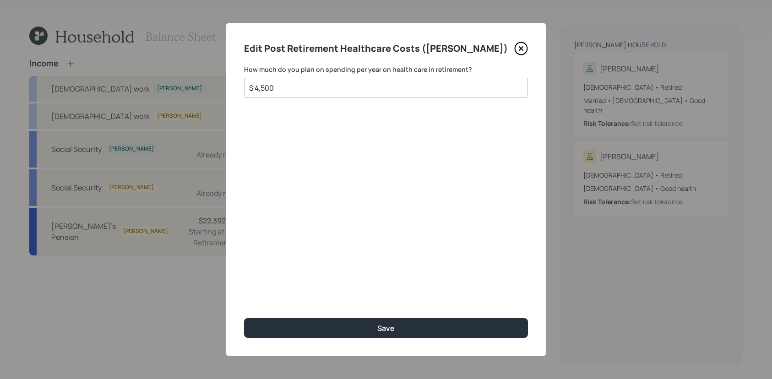
drag, startPoint x: 345, startPoint y: 87, endPoint x: 252, endPoint y: 86, distance: 93.0
click at [252, 86] on input "$ 4,500" at bounding box center [382, 87] width 268 height 11
type input "$ 4,300"
click at [244, 318] on button "Save" at bounding box center [386, 328] width 284 height 20
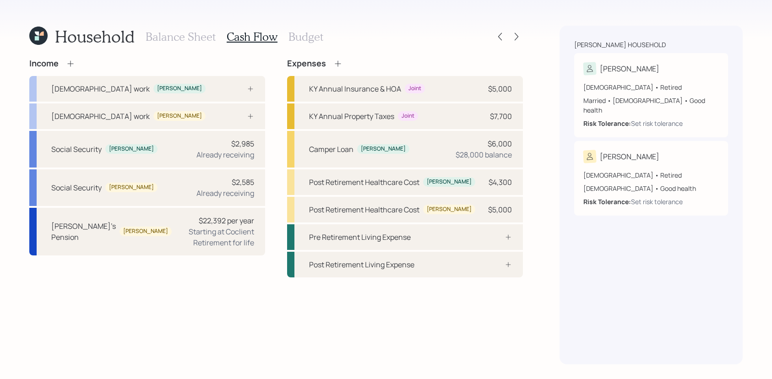
click at [312, 38] on h3 "Budget" at bounding box center [306, 36] width 35 height 13
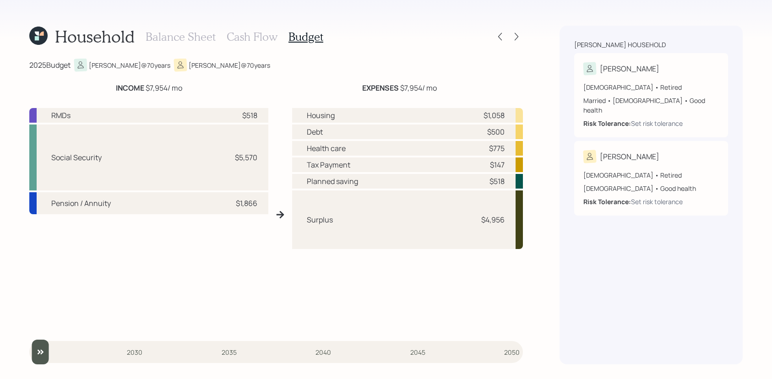
drag, startPoint x: 257, startPoint y: 115, endPoint x: 244, endPoint y: 115, distance: 12.8
click at [244, 115] on div "$518" at bounding box center [249, 115] width 15 height 11
click at [379, 129] on div "Debt $500" at bounding box center [407, 132] width 231 height 15
drag, startPoint x: 505, startPoint y: 223, endPoint x: 480, endPoint y: 213, distance: 27.1
click at [480, 213] on div "Surplus $4,956" at bounding box center [407, 220] width 231 height 59
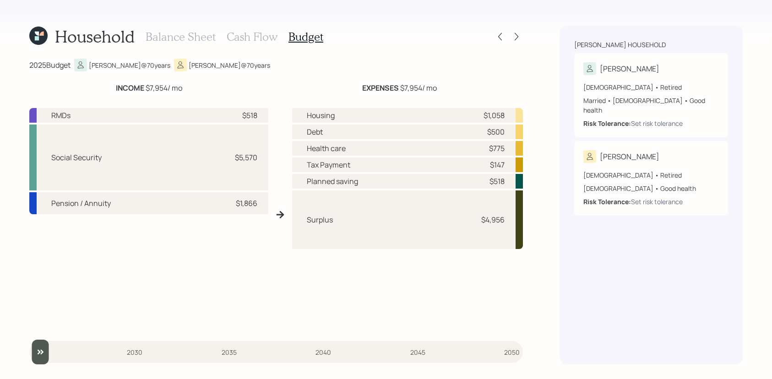
click at [251, 42] on h3 "Cash Flow" at bounding box center [252, 36] width 51 height 13
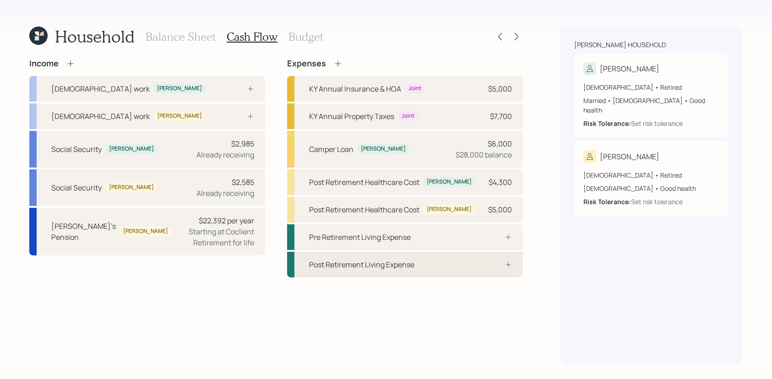
click at [394, 261] on div "Post Retirement Living Expense" at bounding box center [361, 264] width 105 height 11
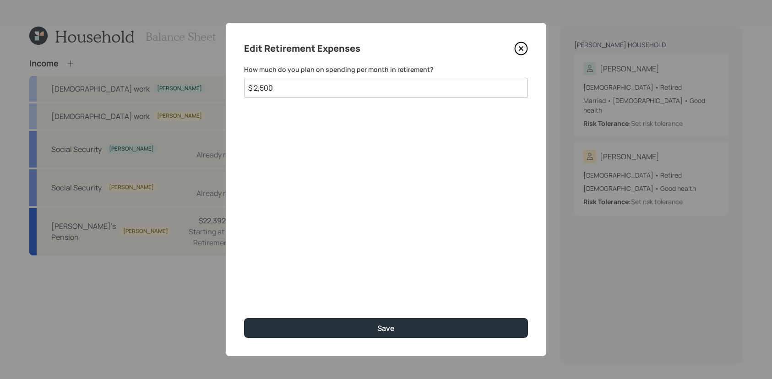
type input "$ 2,500"
click at [244, 318] on button "Save" at bounding box center [386, 328] width 284 height 20
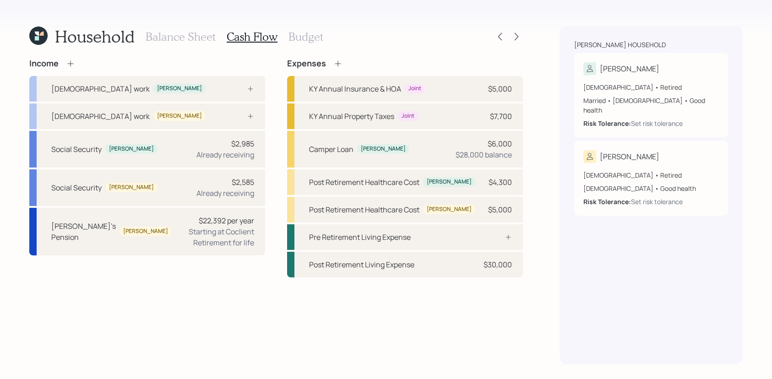
click at [314, 38] on h3 "Budget" at bounding box center [306, 36] width 35 height 13
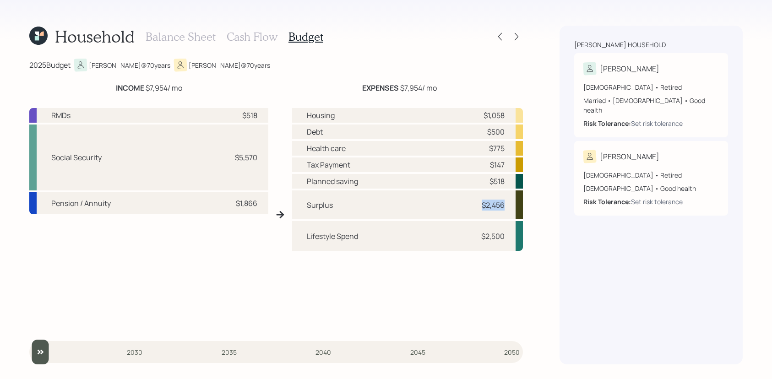
drag, startPoint x: 514, startPoint y: 201, endPoint x: 466, endPoint y: 202, distance: 47.7
click at [466, 202] on div "Surplus $2,456" at bounding box center [407, 205] width 231 height 29
click at [481, 262] on div "Housing $1,058 Debt $500 Health care $775 Tax Payment $147 Planned saving $518 …" at bounding box center [407, 218] width 231 height 221
drag, startPoint x: 508, startPoint y: 232, endPoint x: 442, endPoint y: 231, distance: 65.5
click at [442, 231] on div "Lifestyle Spend $2,500" at bounding box center [407, 236] width 231 height 30
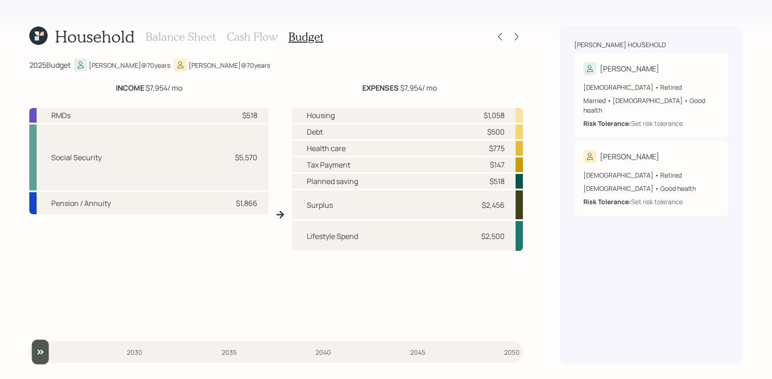
click at [486, 176] on div "$518" at bounding box center [490, 181] width 27 height 11
drag, startPoint x: 506, startPoint y: 182, endPoint x: 487, endPoint y: 182, distance: 18.8
click at [487, 182] on div "Planned saving $518" at bounding box center [407, 181] width 231 height 15
click at [504, 180] on div "$518" at bounding box center [497, 181] width 15 height 11
click at [520, 32] on div at bounding box center [516, 36] width 13 height 13
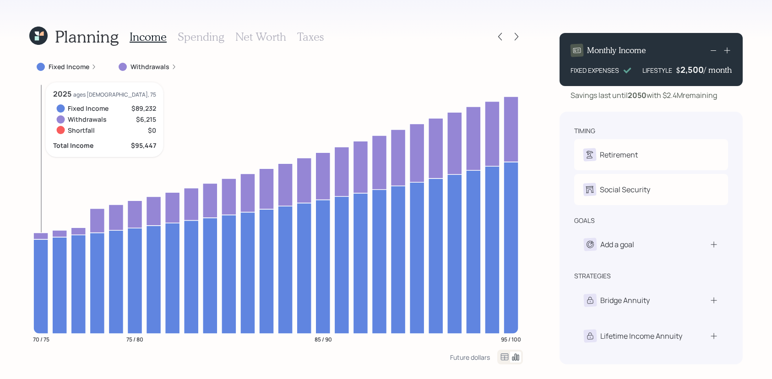
click at [36, 278] on icon at bounding box center [40, 286] width 15 height 94
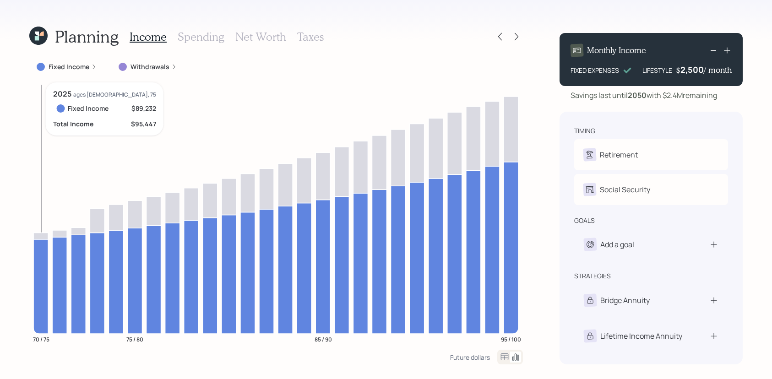
click at [35, 278] on icon at bounding box center [40, 286] width 15 height 94
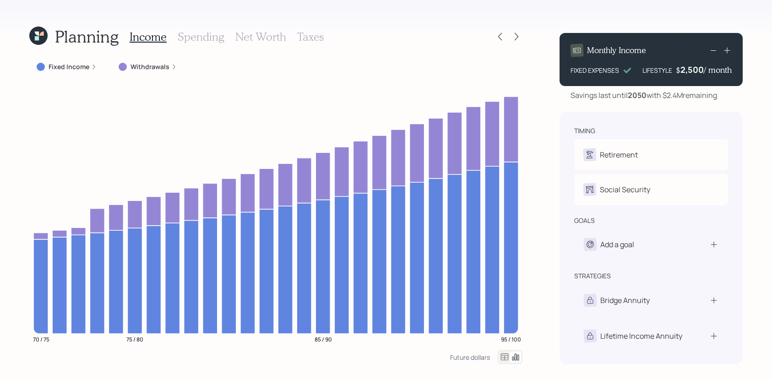
click at [62, 63] on label "Fixed Income" at bounding box center [69, 66] width 41 height 9
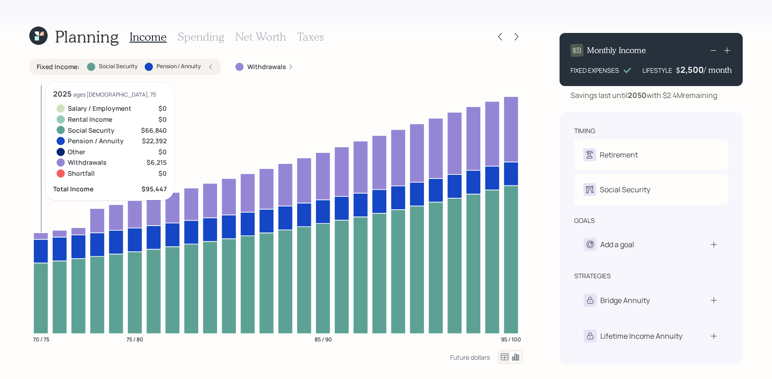
click at [41, 286] on icon at bounding box center [40, 298] width 15 height 71
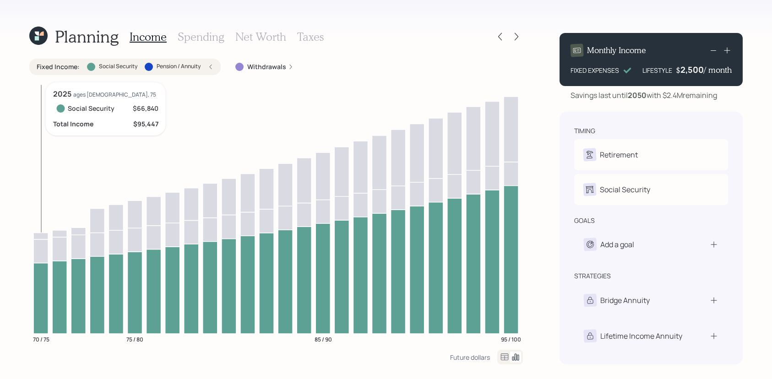
click at [41, 246] on icon at bounding box center [40, 251] width 15 height 24
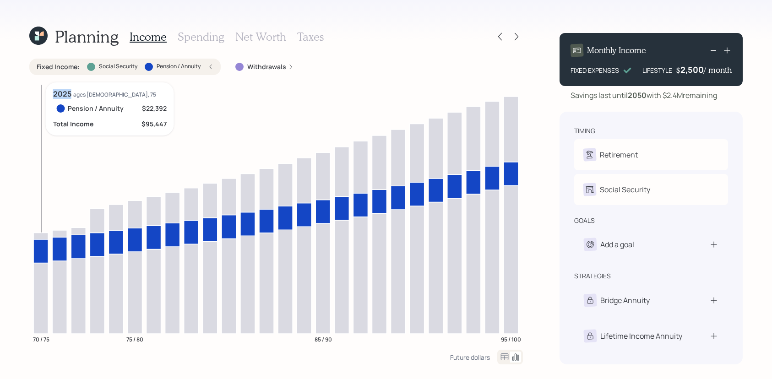
click at [41, 246] on icon at bounding box center [40, 251] width 15 height 24
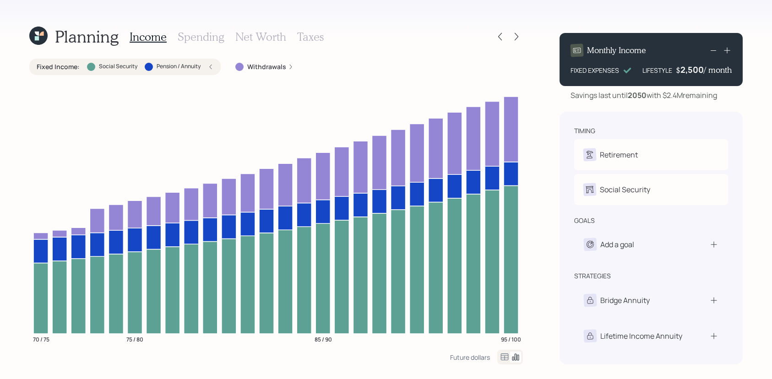
click at [177, 49] on div "Planning Income Spending Net Worth Taxes Fixed Income : Social Security Pension…" at bounding box center [276, 195] width 494 height 339
click at [177, 66] on label "Pension / Annuity" at bounding box center [179, 67] width 44 height 8
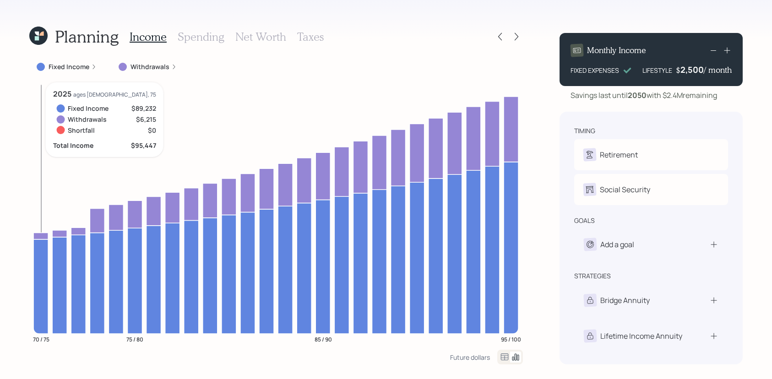
click at [43, 235] on icon at bounding box center [40, 236] width 15 height 6
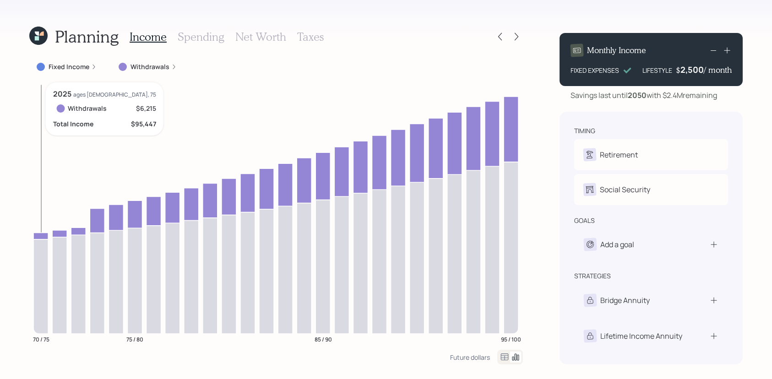
click at [43, 235] on icon at bounding box center [40, 236] width 15 height 6
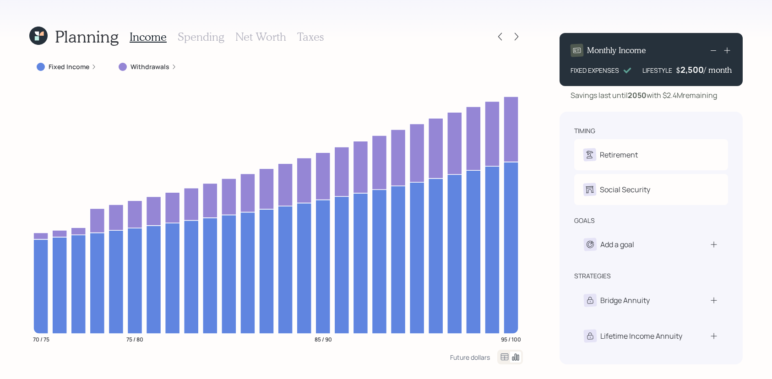
click at [166, 70] on label "Withdrawals" at bounding box center [150, 66] width 39 height 9
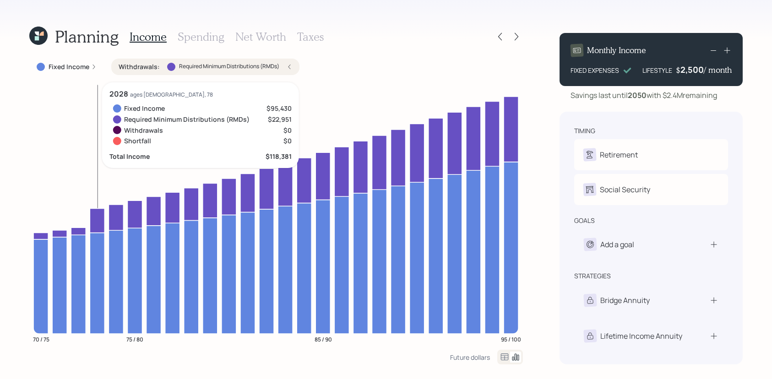
click at [101, 212] on icon at bounding box center [97, 220] width 15 height 24
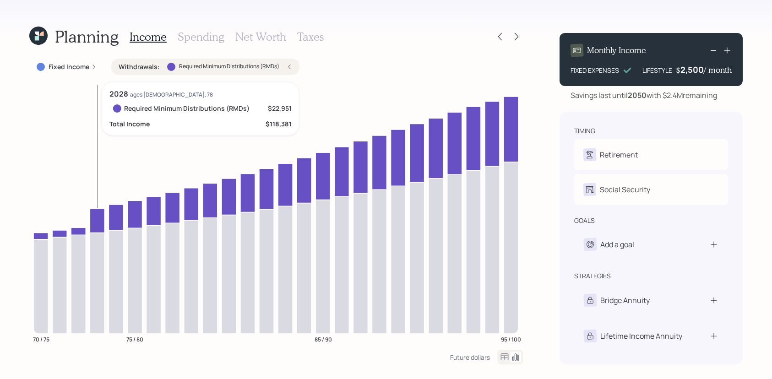
click at [101, 211] on icon at bounding box center [97, 220] width 15 height 24
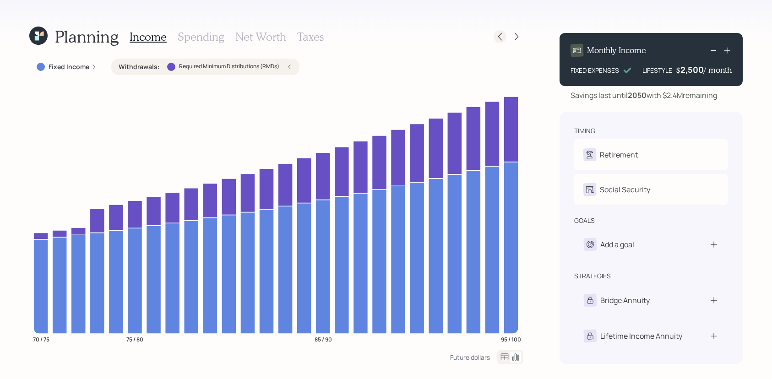
click at [497, 37] on icon at bounding box center [500, 36] width 9 height 9
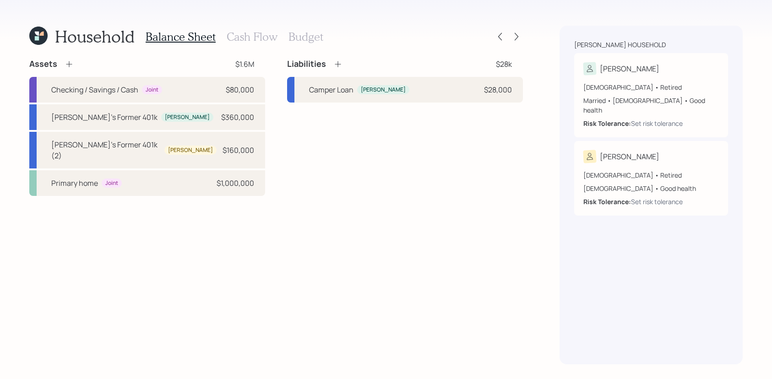
click at [339, 62] on icon at bounding box center [337, 64] width 9 height 9
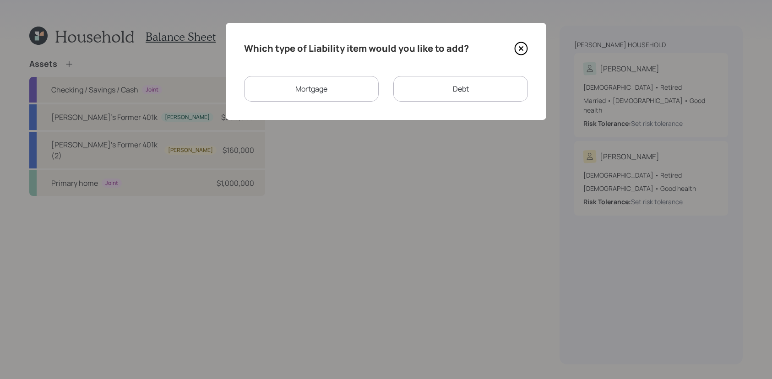
click at [427, 99] on div "Debt" at bounding box center [460, 89] width 135 height 26
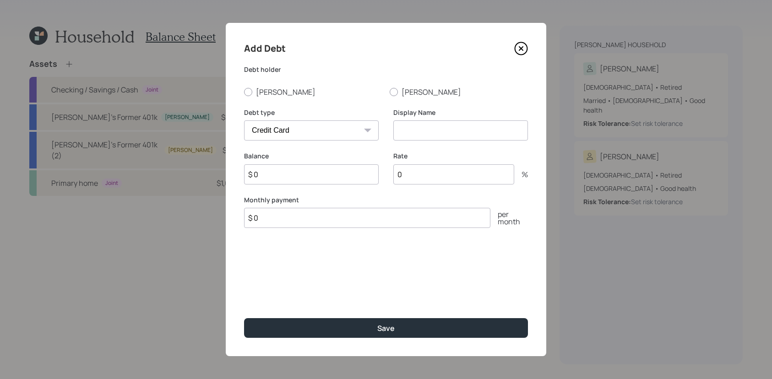
click at [293, 134] on select "Car Credit Card Medical Student Other" at bounding box center [311, 130] width 135 height 20
select select "other"
click at [244, 120] on select "Car Credit Card Medical Student Other" at bounding box center [311, 130] width 135 height 20
drag, startPoint x: 426, startPoint y: 119, endPoint x: 426, endPoint y: 137, distance: 17.9
click at [426, 119] on div "Display Name" at bounding box center [460, 124] width 135 height 33
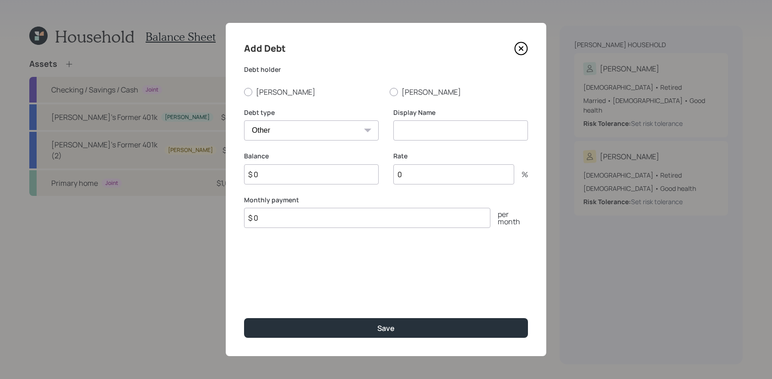
click at [426, 137] on input at bounding box center [460, 130] width 135 height 20
type input "HELOC"
click at [351, 170] on input "$ 0" at bounding box center [311, 174] width 135 height 20
type input "$ 570,000"
click at [439, 164] on input "0" at bounding box center [453, 174] width 121 height 20
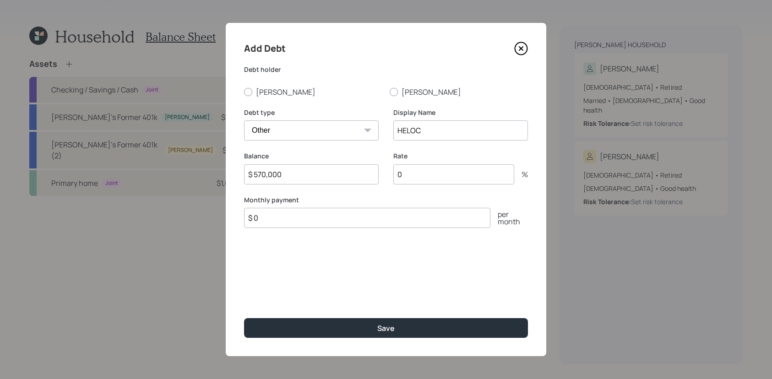
click at [439, 171] on input "0" at bounding box center [453, 174] width 121 height 20
type input "7"
click at [364, 211] on input "$ 0" at bounding box center [367, 218] width 246 height 20
click at [364, 224] on input "$ 0" at bounding box center [367, 218] width 246 height 20
type input "$ 500"
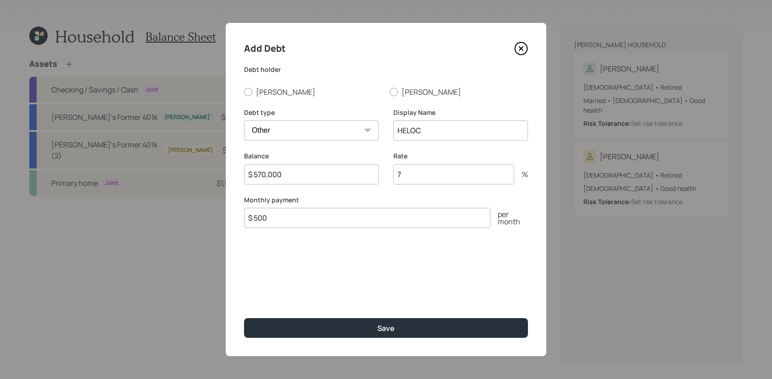
click at [244, 318] on button "Save" at bounding box center [386, 328] width 284 height 20
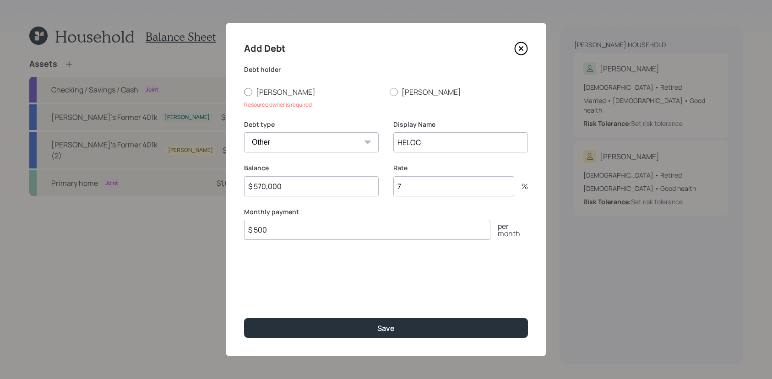
click at [266, 94] on label "[PERSON_NAME]" at bounding box center [313, 92] width 138 height 10
click at [244, 92] on input "[PERSON_NAME]" at bounding box center [244, 92] width 0 height 0
radio input "true"
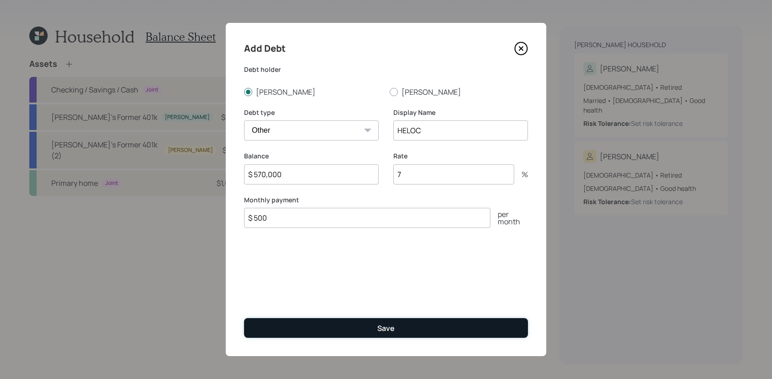
click at [292, 327] on button "Save" at bounding box center [386, 328] width 284 height 20
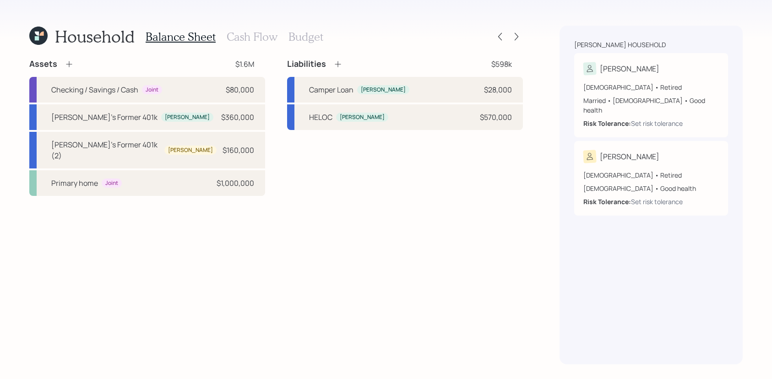
click at [318, 41] on h3 "Budget" at bounding box center [306, 36] width 35 height 13
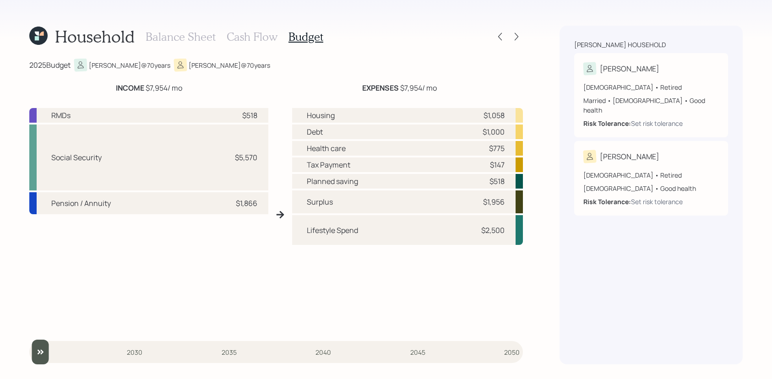
click at [175, 41] on h3 "Balance Sheet" at bounding box center [181, 36] width 70 height 13
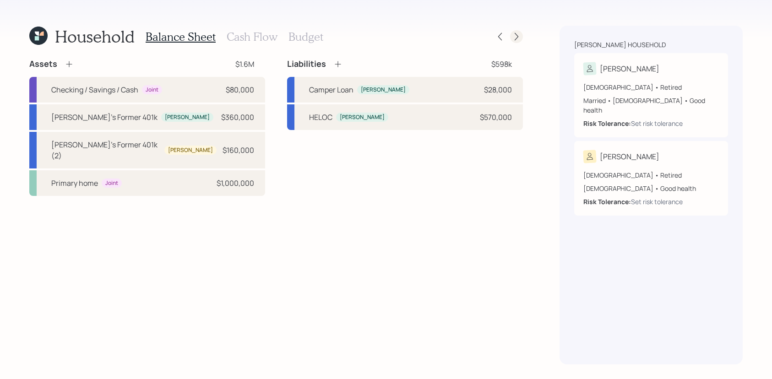
click at [519, 38] on icon at bounding box center [516, 36] width 9 height 9
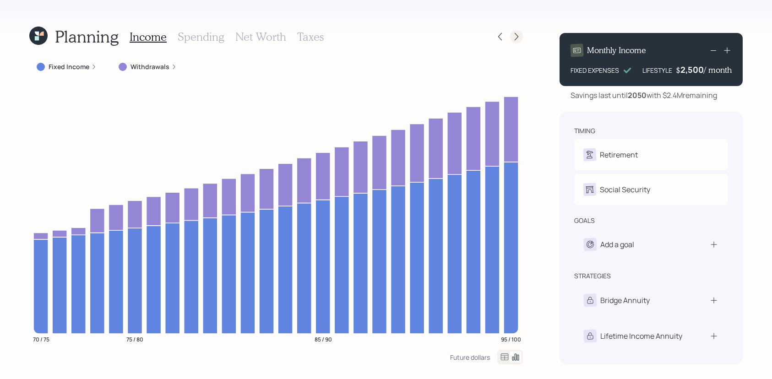
click at [515, 38] on icon at bounding box center [516, 36] width 9 height 9
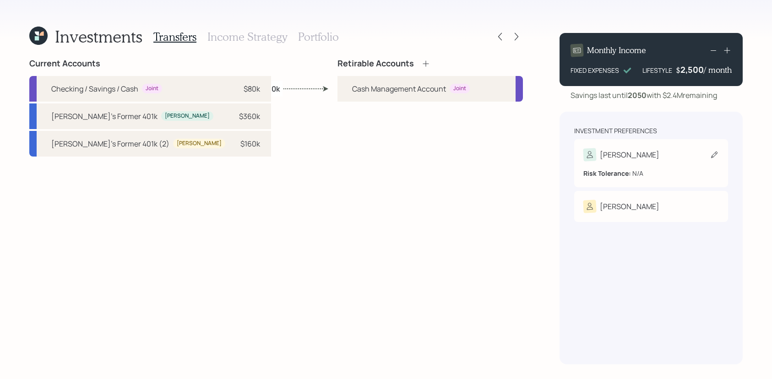
click at [619, 152] on div "[PERSON_NAME]" at bounding box center [630, 154] width 60 height 11
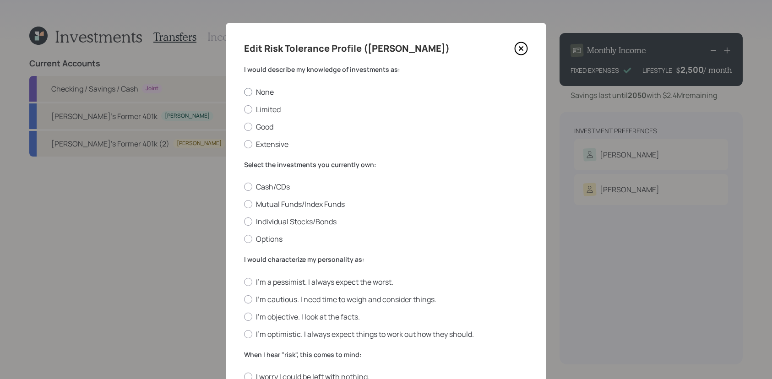
click at [257, 93] on label "None" at bounding box center [386, 92] width 284 height 10
click at [244, 92] on input "None" at bounding box center [244, 92] width 0 height 0
radio input "true"
click at [259, 204] on label "Mutual Funds/Index Funds" at bounding box center [386, 204] width 284 height 10
click at [244, 204] on input "Mutual Funds/Index Funds" at bounding box center [244, 204] width 0 height 0
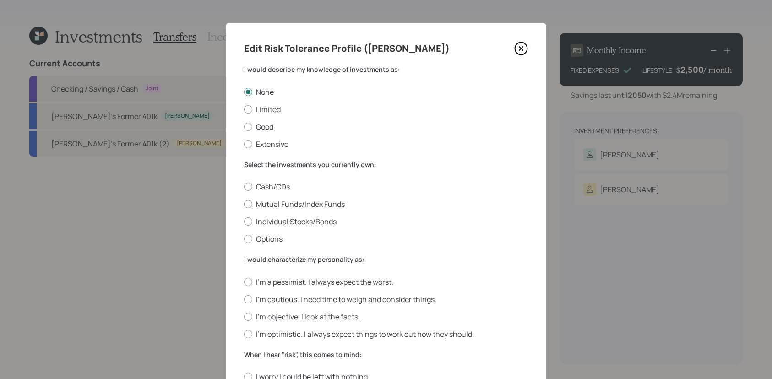
radio input "true"
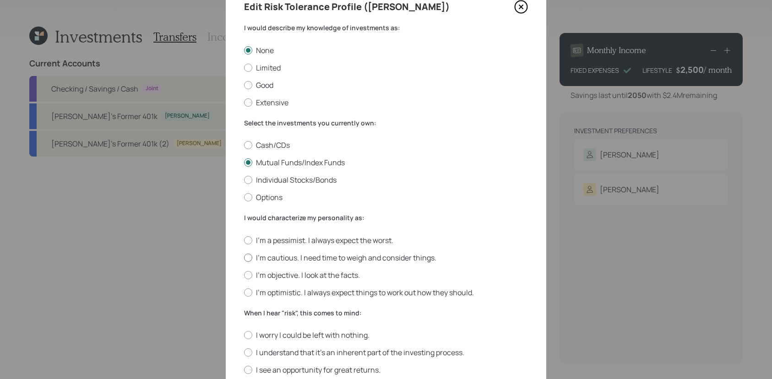
click at [267, 259] on label "I'm cautious. I need time to weigh and consider things." at bounding box center [386, 258] width 284 height 10
click at [244, 258] on input "I'm cautious. I need time to weigh and consider things." at bounding box center [244, 257] width 0 height 0
radio input "true"
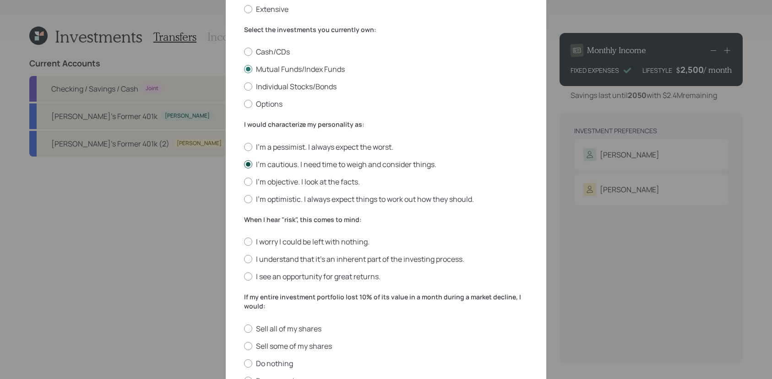
click at [267, 259] on label "I understand that it’s an inherent part of the investing process." at bounding box center [386, 259] width 284 height 10
click at [244, 259] on input "I understand that it’s an inherent part of the investing process." at bounding box center [244, 259] width 0 height 0
radio input "true"
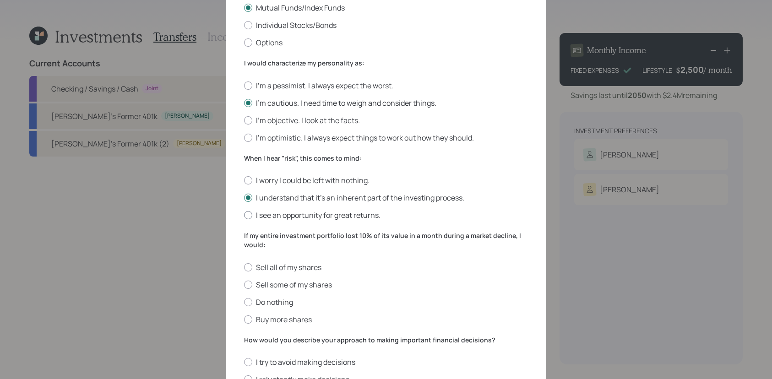
scroll to position [235, 0]
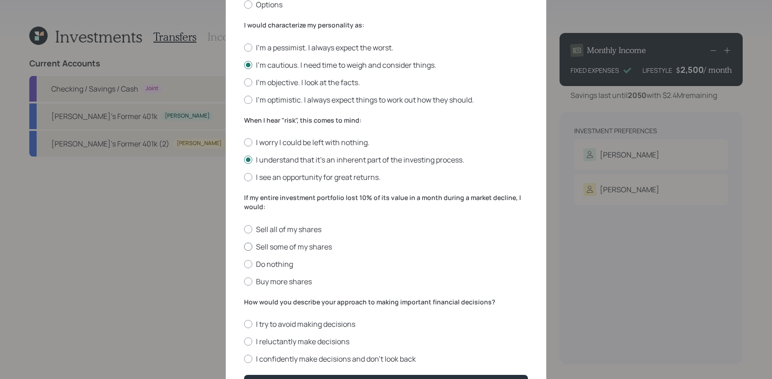
click at [271, 250] on label "Sell some of my shares" at bounding box center [386, 247] width 284 height 10
click at [244, 247] on input "Sell some of my shares" at bounding box center [244, 246] width 0 height 0
radio input "true"
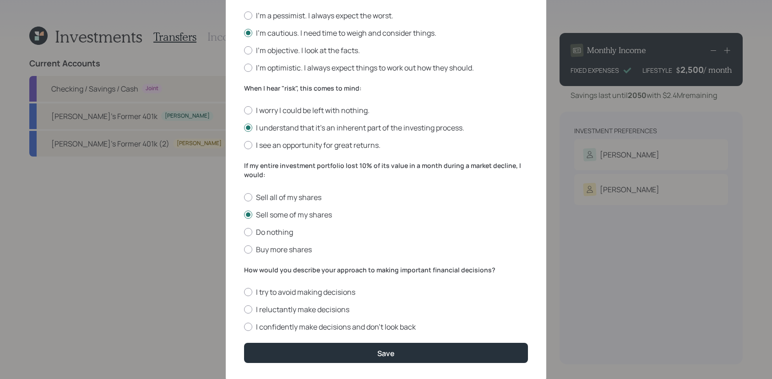
scroll to position [292, 0]
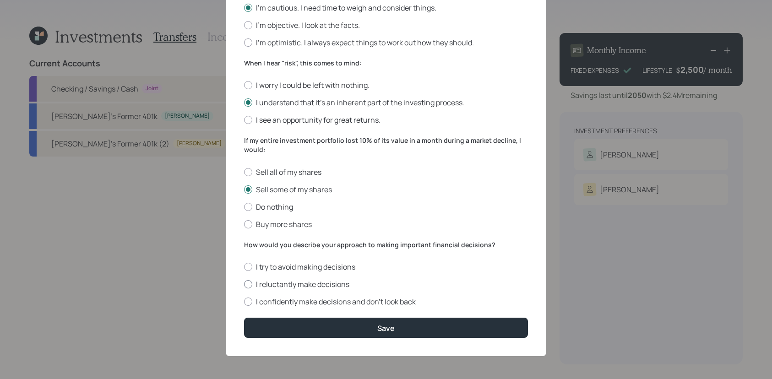
click at [272, 284] on label "I reluctantly make decisions" at bounding box center [386, 284] width 284 height 10
click at [244, 284] on input "I reluctantly make decisions" at bounding box center [244, 284] width 0 height 0
radio input "true"
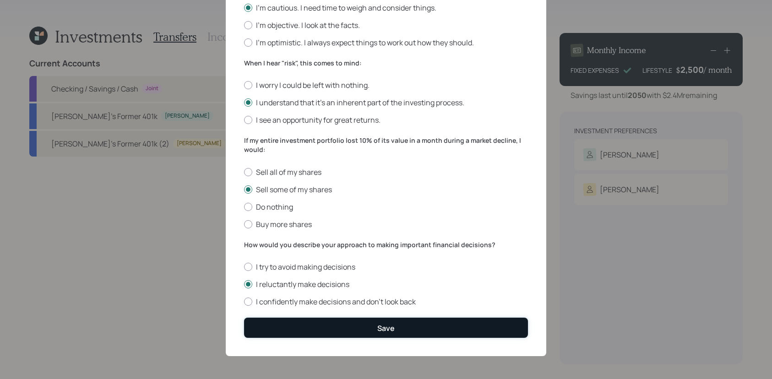
click at [291, 320] on button "Save" at bounding box center [386, 328] width 284 height 20
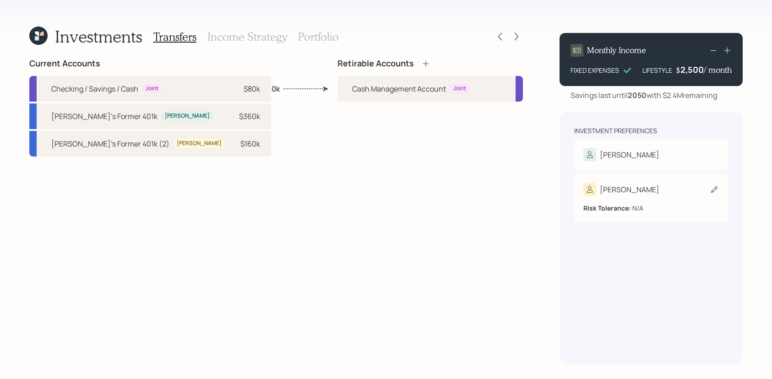
click at [621, 196] on div "[PERSON_NAME]" at bounding box center [652, 189] width 136 height 13
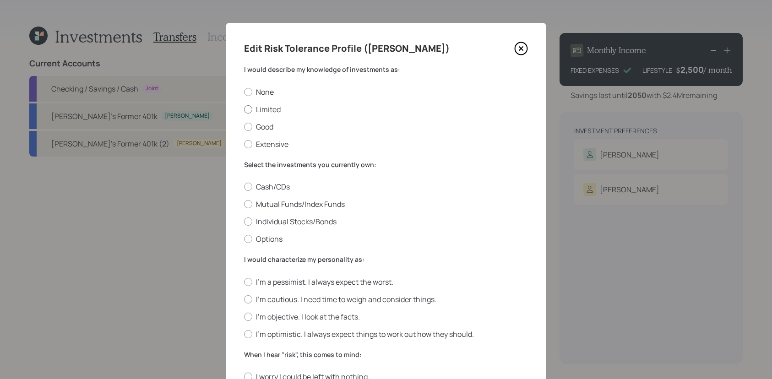
click at [271, 112] on label "Limited" at bounding box center [386, 109] width 284 height 10
click at [244, 109] on input "Limited" at bounding box center [244, 109] width 0 height 0
radio input "true"
click at [262, 202] on label "Mutual Funds/Index Funds" at bounding box center [386, 204] width 284 height 10
click at [244, 204] on input "Mutual Funds/Index Funds" at bounding box center [244, 204] width 0 height 0
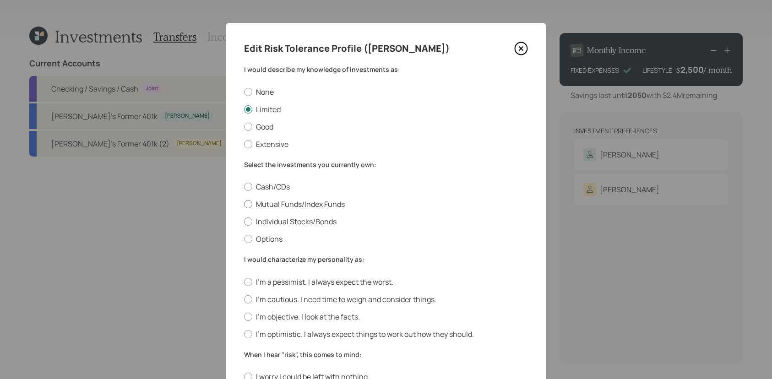
radio input "true"
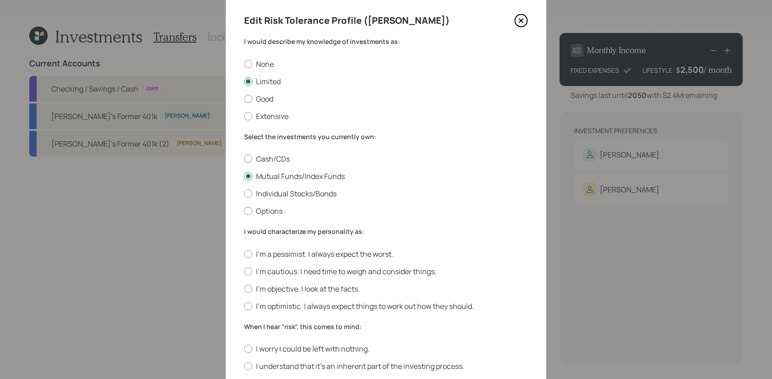
scroll to position [28, 0]
click at [276, 274] on label "I'm cautious. I need time to weigh and consider things." at bounding box center [386, 271] width 284 height 10
click at [244, 271] on input "I'm cautious. I need time to weigh and consider things." at bounding box center [244, 271] width 0 height 0
radio input "true"
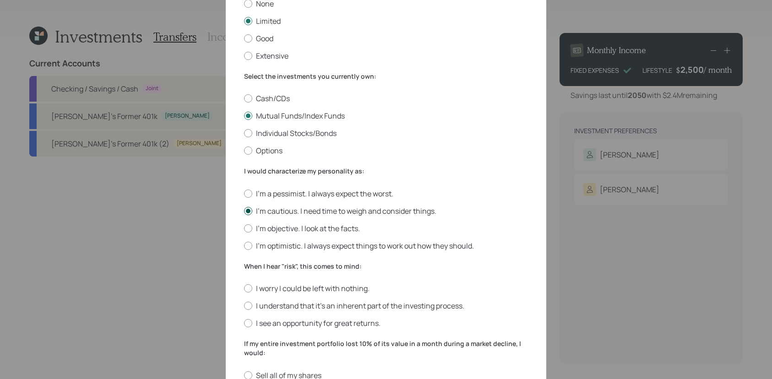
scroll to position [107, 0]
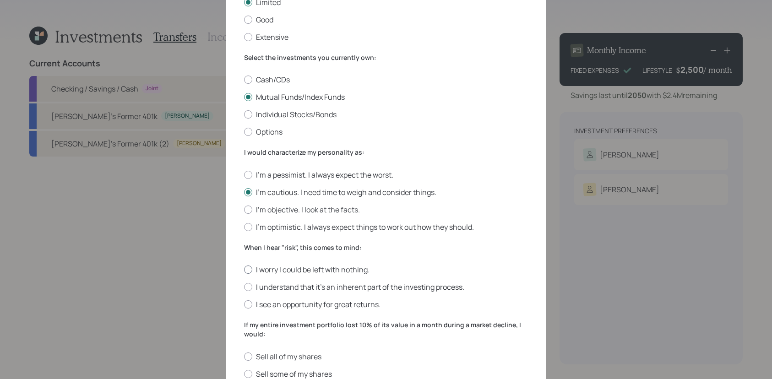
click at [276, 274] on label "I worry I could be left with nothing." at bounding box center [386, 270] width 284 height 10
click at [244, 270] on input "I worry I could be left with nothing." at bounding box center [244, 270] width 0 height 0
radio input "true"
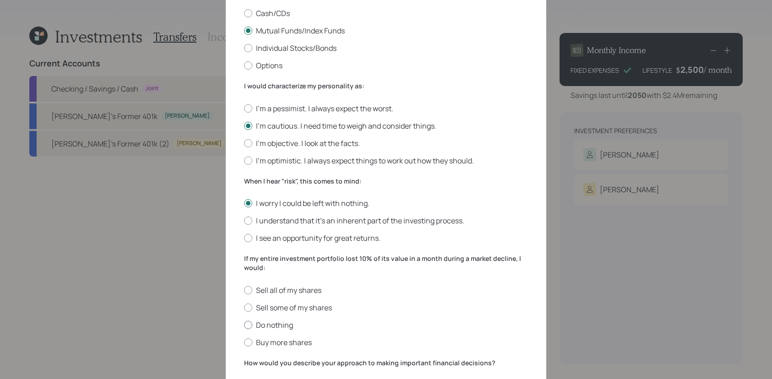
click at [276, 322] on label "Do nothing" at bounding box center [386, 325] width 284 height 10
click at [244, 325] on input "Do nothing" at bounding box center [244, 325] width 0 height 0
radio input "true"
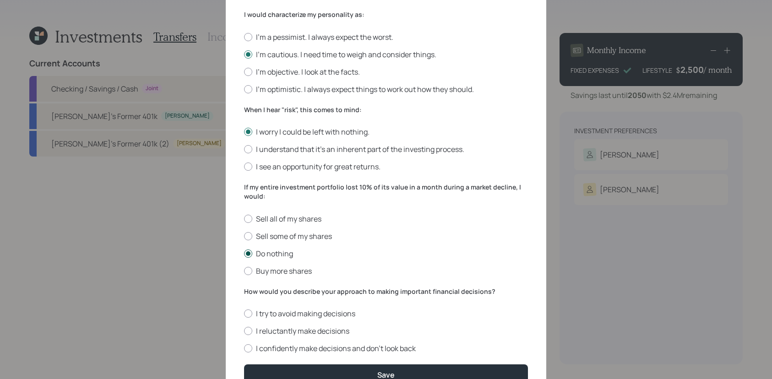
scroll to position [267, 0]
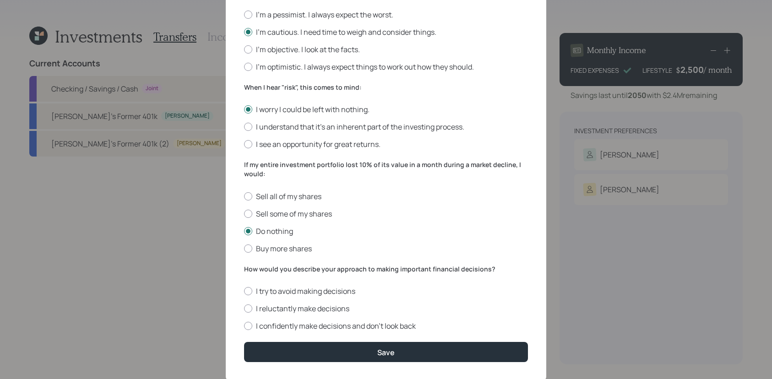
click at [277, 316] on div "I try to avoid making decisions I reluctantly make decisions I confidently make…" at bounding box center [386, 308] width 284 height 45
click at [277, 314] on div "I try to avoid making decisions I reluctantly make decisions I confidently make…" at bounding box center [386, 308] width 284 height 45
click at [289, 304] on label "I reluctantly make decisions" at bounding box center [386, 309] width 284 height 10
click at [244, 309] on input "I reluctantly make decisions" at bounding box center [244, 309] width 0 height 0
radio input "true"
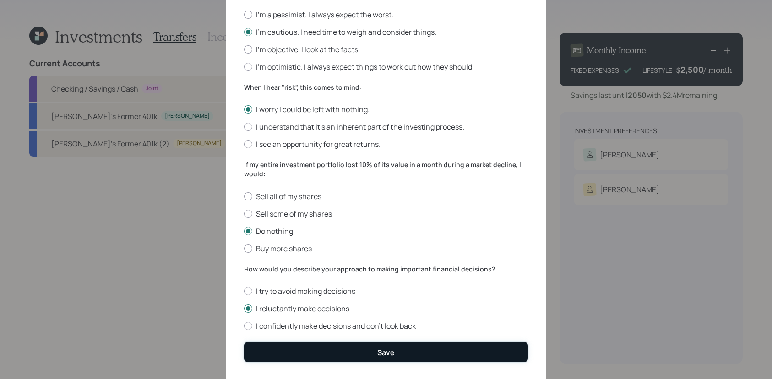
click at [289, 346] on button "Save" at bounding box center [386, 352] width 284 height 20
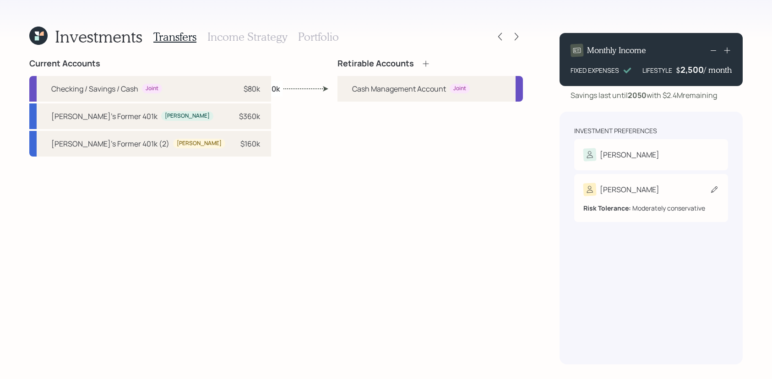
click at [628, 196] on div "[PERSON_NAME]" at bounding box center [652, 189] width 136 height 13
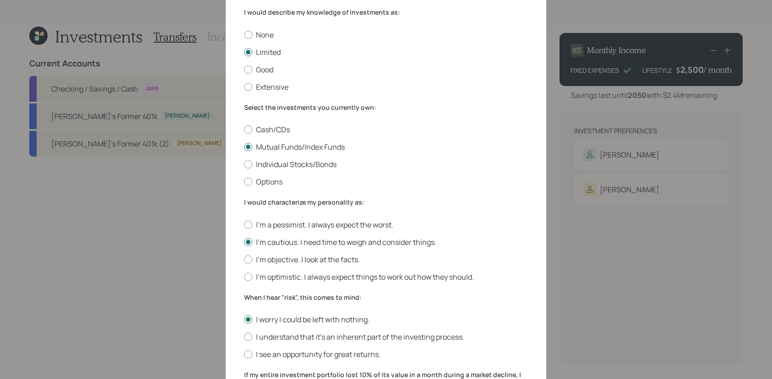
scroll to position [7, 0]
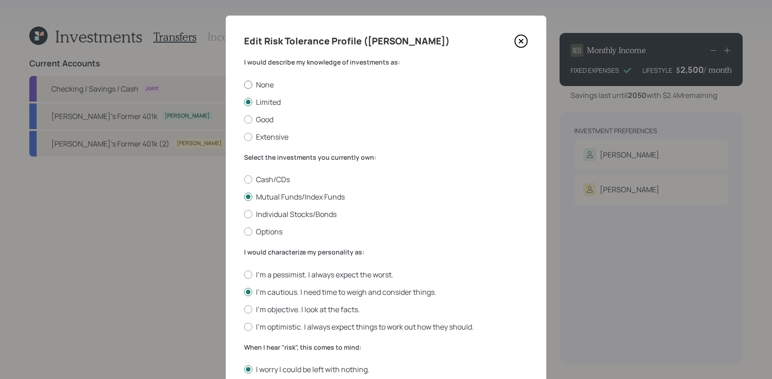
click at [262, 84] on label "None" at bounding box center [386, 85] width 284 height 10
click at [244, 84] on input "None" at bounding box center [244, 84] width 0 height 0
radio input "true"
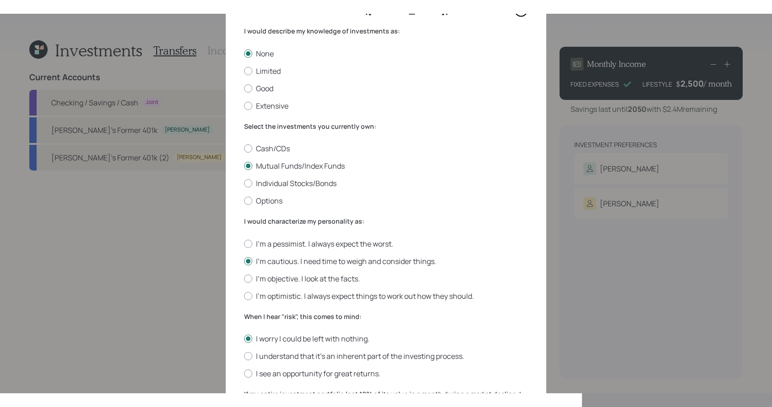
scroll to position [292, 0]
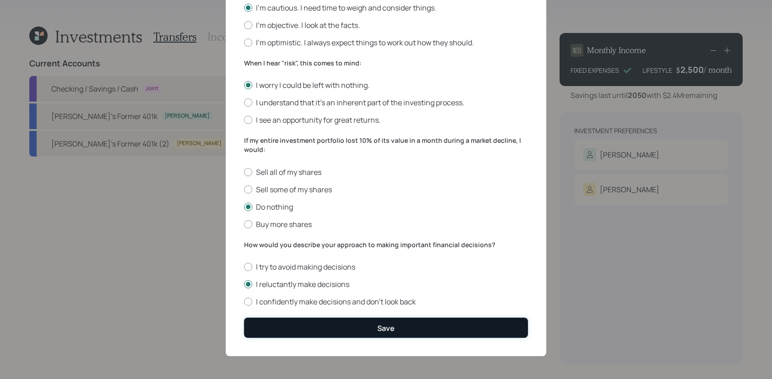
click at [333, 337] on button "Save" at bounding box center [386, 328] width 284 height 20
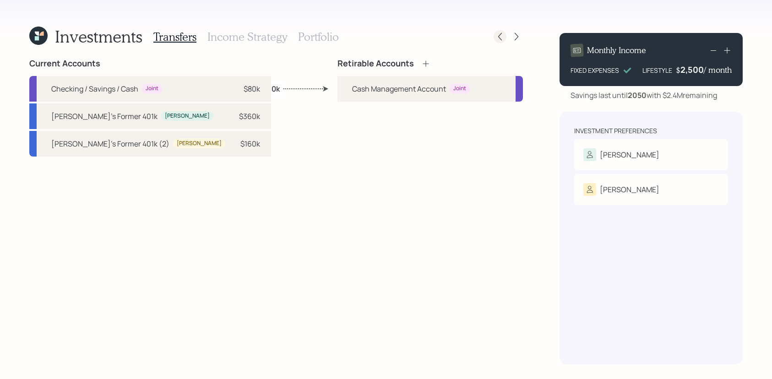
click at [499, 35] on icon at bounding box center [500, 36] width 9 height 9
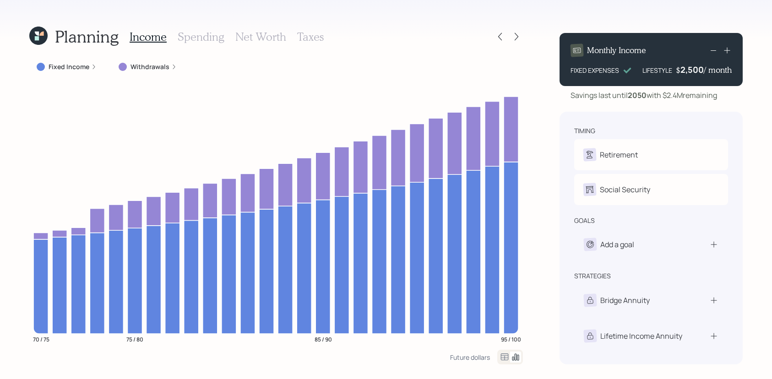
click at [262, 41] on h3 "Net Worth" at bounding box center [260, 36] width 51 height 13
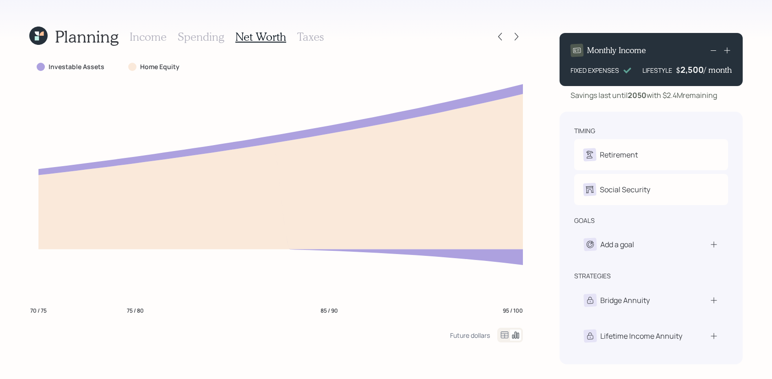
click at [146, 40] on h3 "Income" at bounding box center [148, 36] width 37 height 13
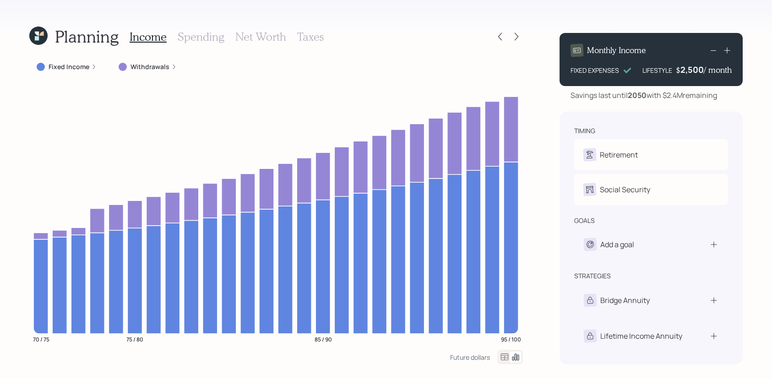
click at [489, 27] on div "Planning Income Spending Net Worth Taxes" at bounding box center [276, 37] width 494 height 22
click at [496, 32] on icon at bounding box center [500, 36] width 9 height 9
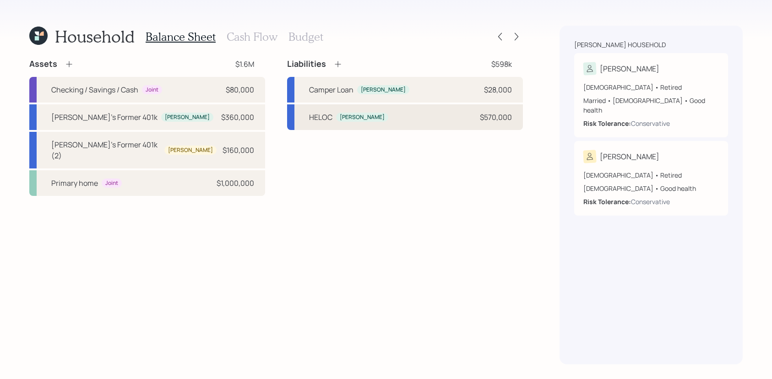
click at [386, 125] on div "HELOC [PERSON_NAME] $570,000" at bounding box center [405, 117] width 236 height 26
select select "other"
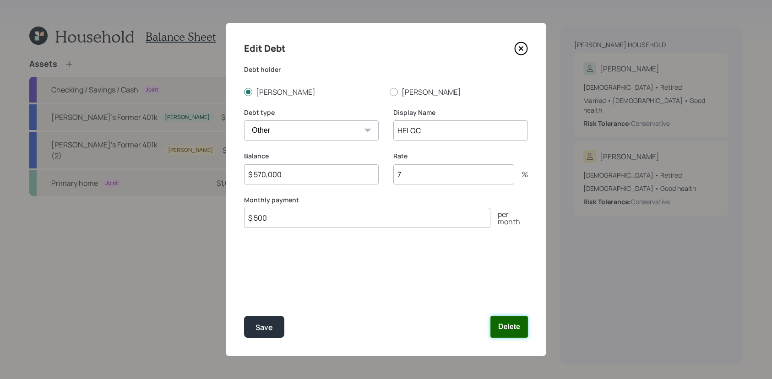
click at [514, 331] on button "Delete" at bounding box center [510, 327] width 38 height 22
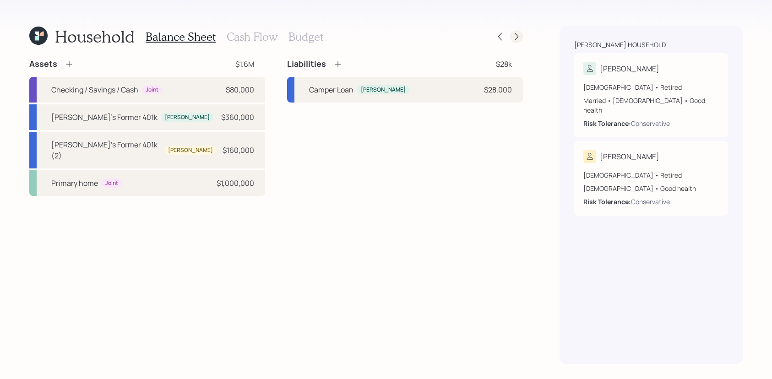
click at [513, 33] on icon at bounding box center [516, 36] width 9 height 9
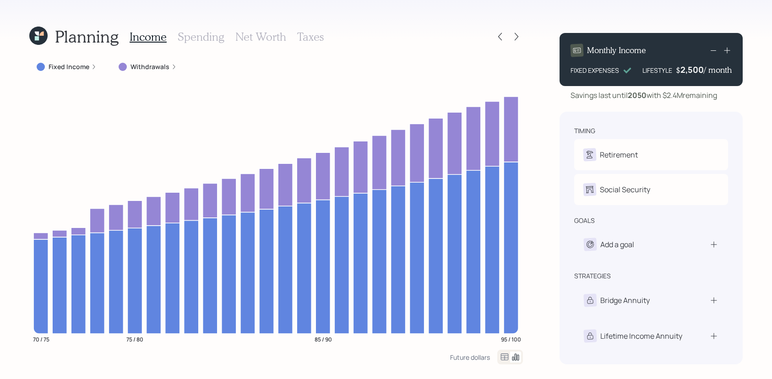
click at [266, 31] on h3 "Net Worth" at bounding box center [260, 36] width 51 height 13
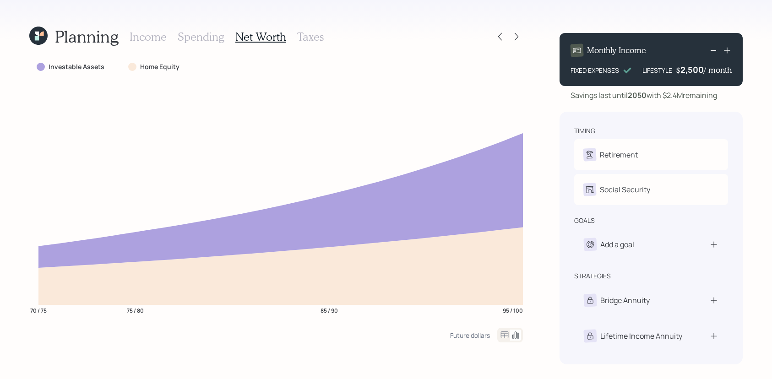
click at [500, 27] on div "Planning Income Spending Net Worth Taxes" at bounding box center [276, 37] width 494 height 22
click at [500, 33] on icon at bounding box center [500, 36] width 9 height 9
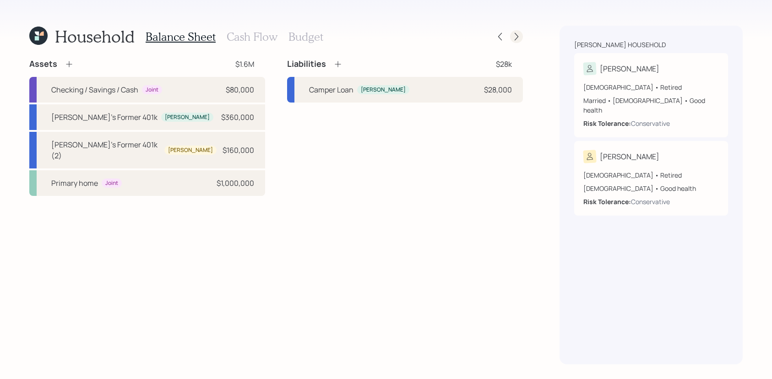
click at [515, 33] on icon at bounding box center [516, 36] width 9 height 9
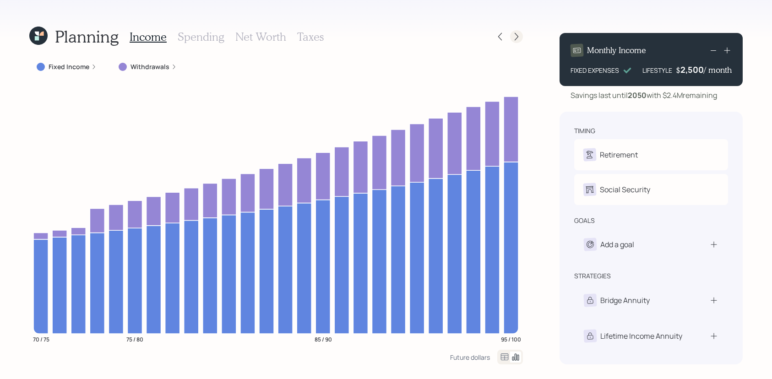
click at [519, 32] on icon at bounding box center [516, 36] width 9 height 9
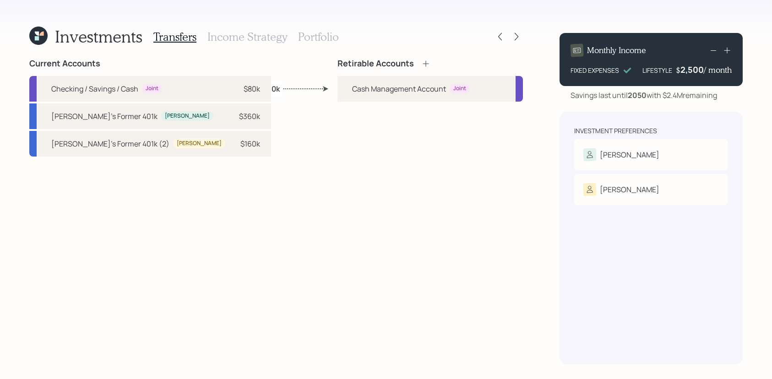
click at [431, 66] on div "Retirable Accounts" at bounding box center [431, 64] width 186 height 10
click at [428, 66] on icon at bounding box center [425, 63] width 9 height 9
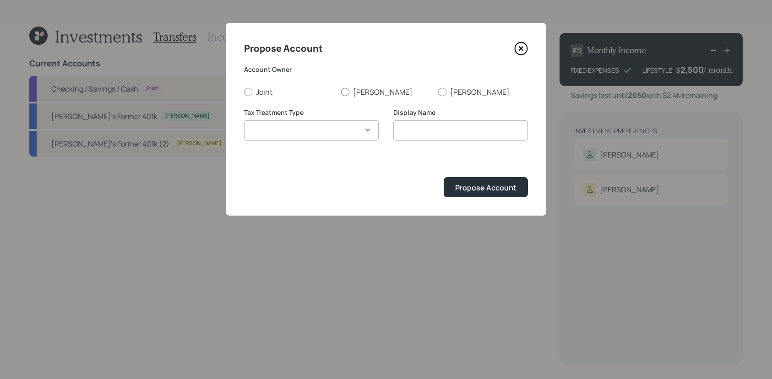
click at [349, 89] on label "[PERSON_NAME]" at bounding box center [386, 92] width 90 height 10
click at [341, 92] on input "[PERSON_NAME]" at bounding box center [341, 92] width 0 height 0
radio input "true"
click at [349, 135] on select "[PERSON_NAME] Taxable Traditional" at bounding box center [311, 130] width 135 height 20
select select "traditional"
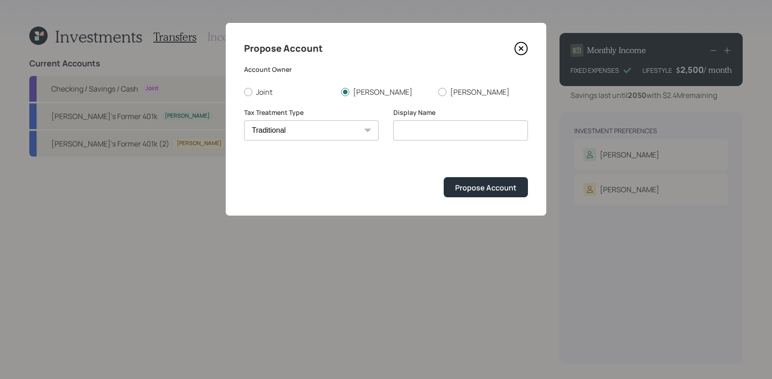
click at [244, 120] on select "[PERSON_NAME] Taxable Traditional" at bounding box center [311, 130] width 135 height 20
type input "Traditional"
click at [482, 187] on div "Propose Account" at bounding box center [485, 188] width 61 height 10
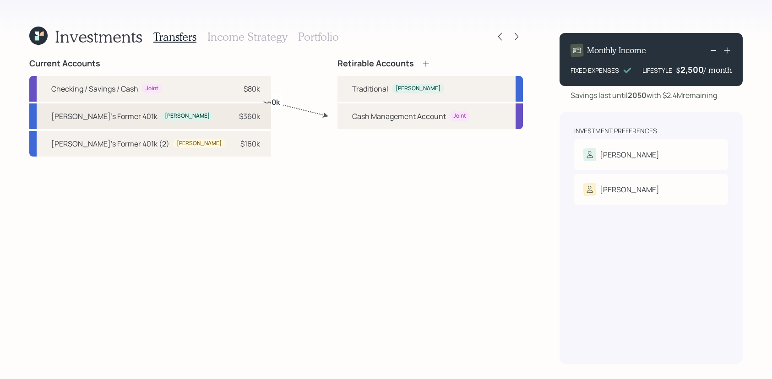
click at [162, 119] on div "[PERSON_NAME]'s Former 401k [PERSON_NAME] $360k" at bounding box center [150, 117] width 242 height 26
click at [356, 91] on div "Traditional" at bounding box center [370, 88] width 36 height 11
select select "a3e86aeb-a4a4-47c9-8840-a23fa38b384d"
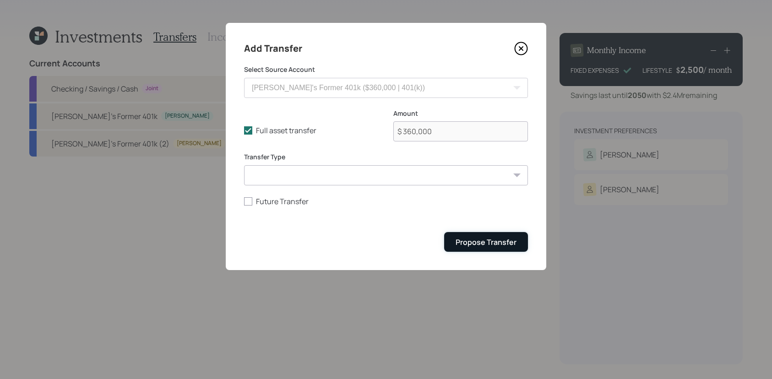
click at [468, 243] on div "Propose Transfer" at bounding box center [486, 242] width 61 height 10
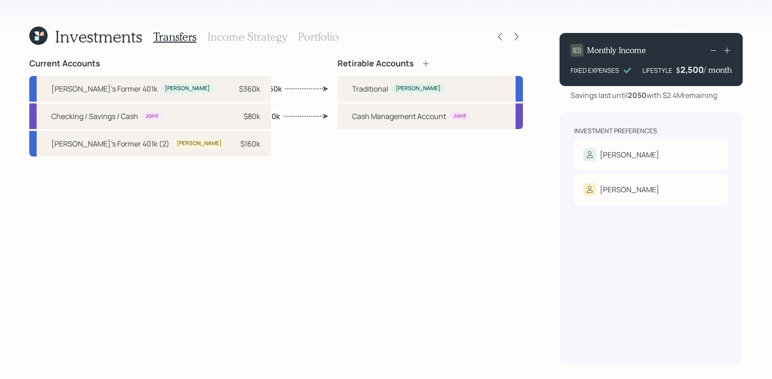
click at [421, 61] on div "Retirable Accounts" at bounding box center [384, 64] width 93 height 10
click at [425, 61] on icon at bounding box center [425, 63] width 9 height 9
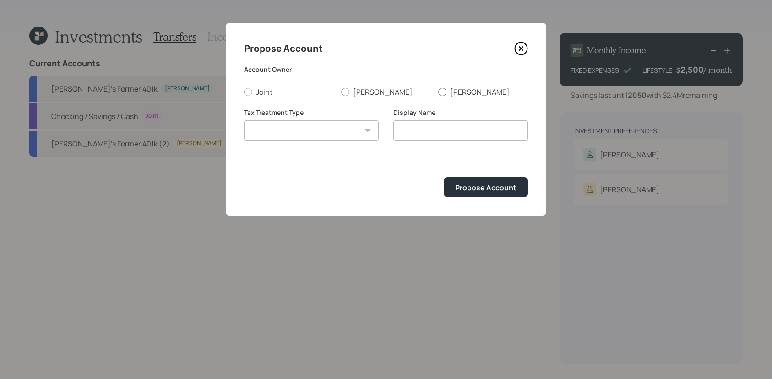
click at [459, 93] on label "[PERSON_NAME]" at bounding box center [483, 92] width 90 height 10
click at [438, 92] on input "[PERSON_NAME]" at bounding box center [438, 92] width 0 height 0
radio input "true"
click at [302, 134] on select "[PERSON_NAME] Taxable Traditional" at bounding box center [311, 130] width 135 height 20
select select "traditional"
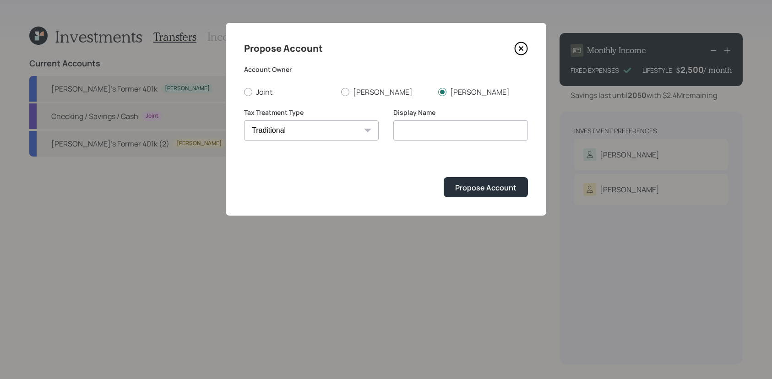
click at [244, 120] on select "[PERSON_NAME] Taxable Traditional" at bounding box center [311, 130] width 135 height 20
type input "Traditional"
click at [486, 181] on button "Propose Account" at bounding box center [486, 187] width 84 height 20
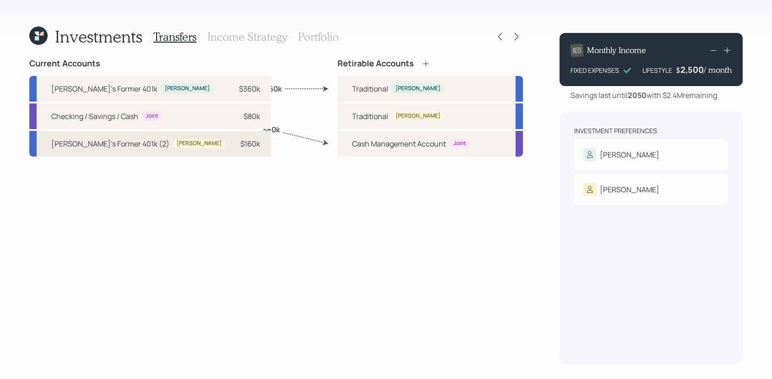
click at [144, 153] on div "[PERSON_NAME]'s Former 401k (2) [PERSON_NAME] $160k" at bounding box center [150, 144] width 242 height 26
click at [411, 119] on div "Traditional [PERSON_NAME]" at bounding box center [398, 116] width 92 height 11
select select "12775cd3-a018-45cf-b78b-f4edf068644e"
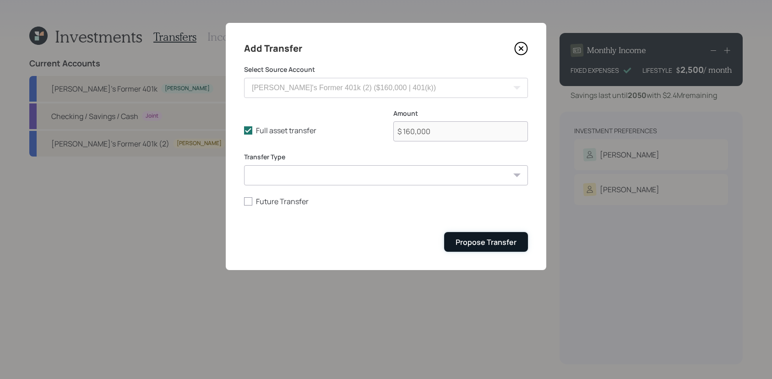
click at [472, 242] on div "Propose Transfer" at bounding box center [486, 242] width 61 height 10
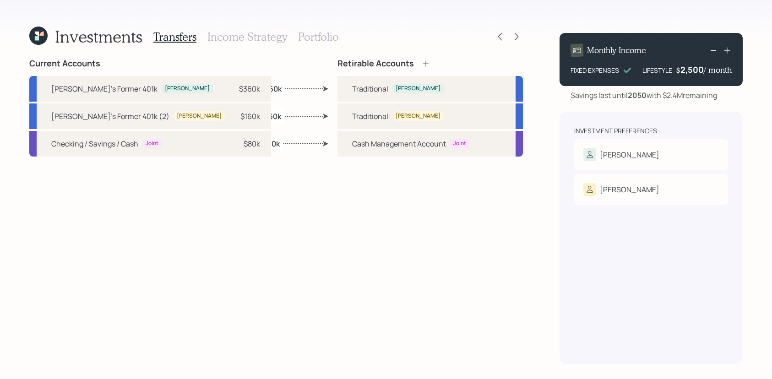
click at [260, 35] on h3 "Income Strategy" at bounding box center [247, 36] width 80 height 13
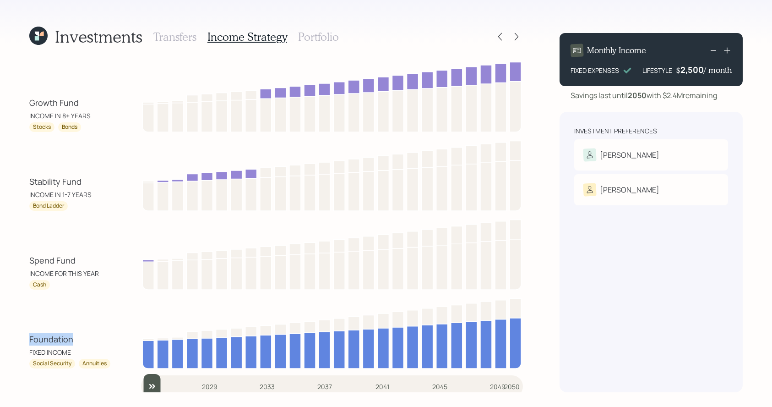
drag, startPoint x: 75, startPoint y: 338, endPoint x: 30, endPoint y: 335, distance: 44.5
click at [30, 335] on div "Foundation FIXED INCOME" at bounding box center [70, 345] width 82 height 24
drag, startPoint x: 81, startPoint y: 258, endPoint x: 32, endPoint y: 258, distance: 49.0
click at [32, 258] on div "Spend Fund INCOME FOR THIS YEAR" at bounding box center [70, 266] width 82 height 24
drag, startPoint x: 95, startPoint y: 181, endPoint x: 21, endPoint y: 183, distance: 74.2
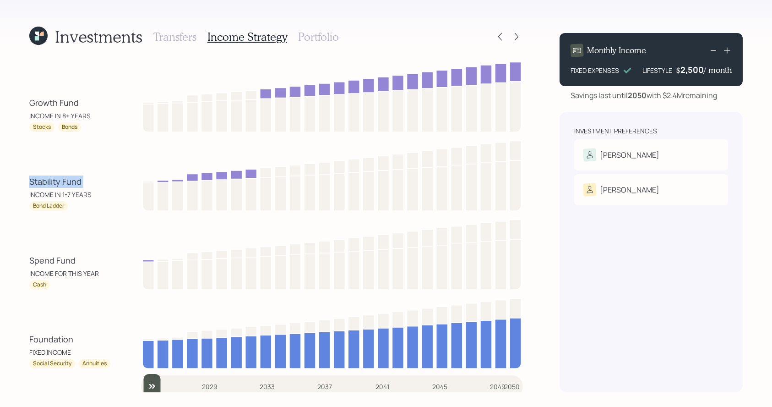
click at [21, 183] on div "Investments Transfers Income Strategy Portfolio Growth Fund INCOME IN 8+ YEARS …" at bounding box center [386, 203] width 772 height 407
click at [51, 202] on div "Bond Ladder" at bounding box center [48, 206] width 31 height 8
drag, startPoint x: 84, startPoint y: 263, endPoint x: 27, endPoint y: 266, distance: 57.3
click at [27, 266] on div "Investments Transfers Income Strategy Portfolio Growth Fund INCOME IN 8+ YEARS …" at bounding box center [386, 203] width 772 height 407
drag, startPoint x: 78, startPoint y: 104, endPoint x: 27, endPoint y: 102, distance: 50.4
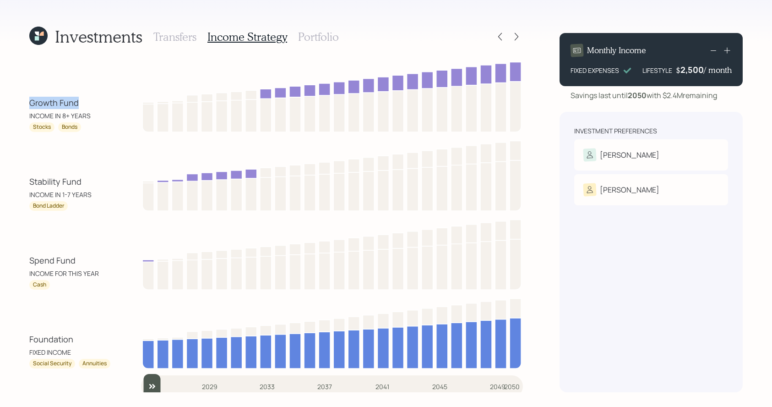
click at [27, 102] on div "Investments Transfers Income Strategy Portfolio Growth Fund INCOME IN 8+ YEARS …" at bounding box center [386, 203] width 772 height 407
click at [50, 94] on div "Growth Fund INCOME IN 8+ YEARS Stocks Bonds" at bounding box center [276, 95] width 494 height 73
drag, startPoint x: 85, startPoint y: 184, endPoint x: 15, endPoint y: 184, distance: 70.5
click at [15, 184] on div "Investments Transfers Income Strategy Portfolio Growth Fund INCOME IN 8+ YEARS …" at bounding box center [386, 203] width 772 height 407
click at [44, 60] on div "Growth Fund INCOME IN 8+ YEARS Stocks Bonds" at bounding box center [276, 95] width 494 height 73
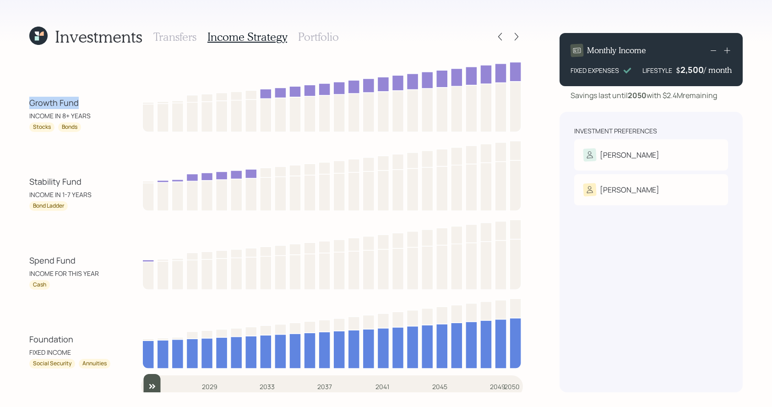
drag, startPoint x: 83, startPoint y: 98, endPoint x: 27, endPoint y: 99, distance: 55.9
click at [27, 99] on div "Investments Transfers Income Strategy Portfolio Growth Fund INCOME IN 8+ YEARS …" at bounding box center [386, 203] width 772 height 407
click at [109, 197] on div "Stability Fund INCOME IN 1-7 YEARS" at bounding box center [70, 187] width 82 height 24
click at [516, 36] on icon at bounding box center [516, 36] width 9 height 9
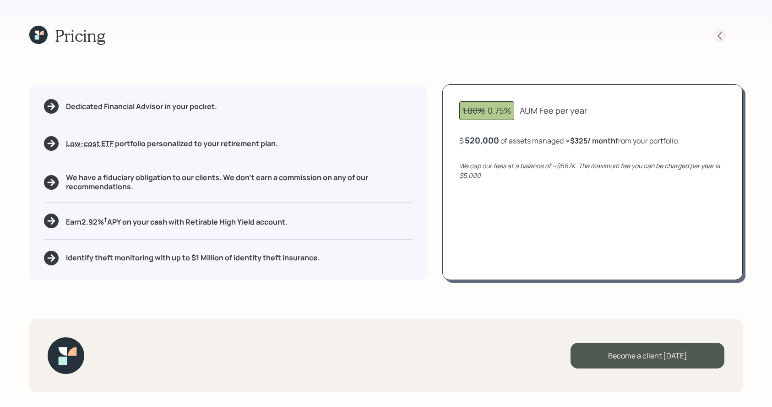
click at [717, 34] on icon at bounding box center [719, 35] width 9 height 9
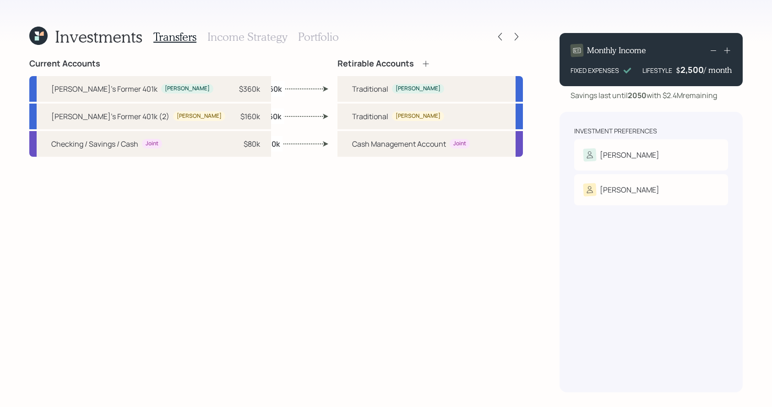
click at [310, 41] on h3 "Portfolio" at bounding box center [318, 36] width 41 height 13
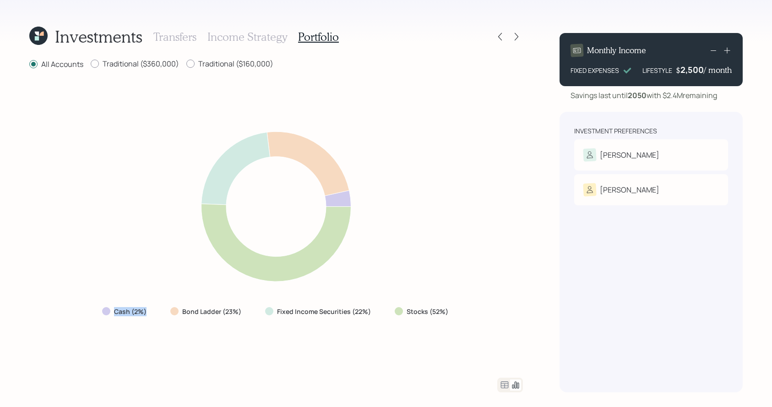
drag, startPoint x: 149, startPoint y: 319, endPoint x: 82, endPoint y: 303, distance: 68.9
click at [82, 303] on div "Cash (2%) Bond Ladder (23%) Fixed Income Securities (22%) Stocks (52%)" at bounding box center [276, 223] width 494 height 285
drag, startPoint x: 246, startPoint y: 314, endPoint x: 166, endPoint y: 313, distance: 79.7
click at [166, 313] on div "Bond Ladder (23%)" at bounding box center [206, 311] width 87 height 16
drag, startPoint x: 446, startPoint y: 322, endPoint x: 399, endPoint y: 308, distance: 49.8
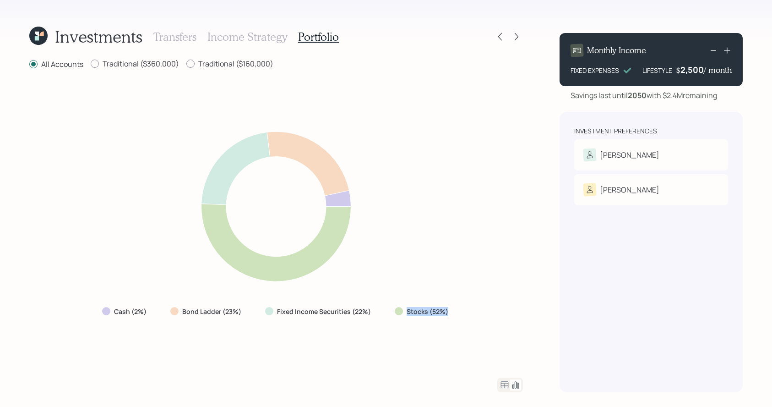
click at [399, 308] on div "Cash (2%) Bond Ladder (23%) Fixed Income Securities (22%) Stocks (52%)" at bounding box center [276, 223] width 494 height 285
drag, startPoint x: 246, startPoint y: 312, endPoint x: 173, endPoint y: 312, distance: 72.4
click at [173, 312] on div "Bond Ladder (23%)" at bounding box center [206, 311] width 87 height 16
drag, startPoint x: 384, startPoint y: 311, endPoint x: 273, endPoint y: 309, distance: 111.8
click at [273, 309] on div "Cash (2%) Bond Ladder (23%) Fixed Income Securities (22%) Stocks (52%)" at bounding box center [276, 311] width 363 height 16
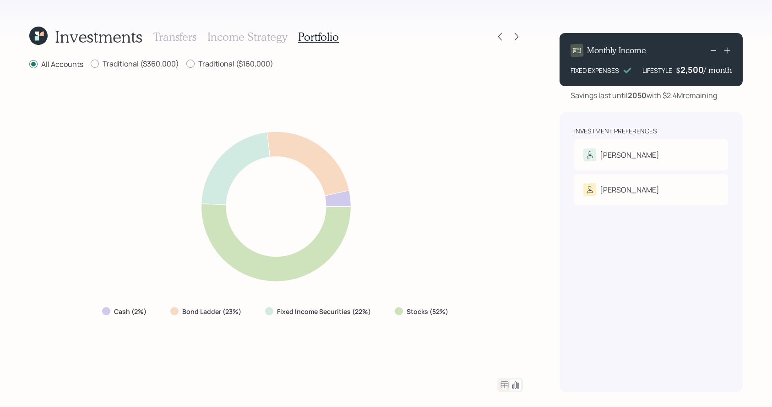
click at [279, 322] on div "Cash (2%) Bond Ladder (23%) Fixed Income Securities (22%) Stocks (52%)" at bounding box center [276, 223] width 494 height 285
click at [507, 379] on icon at bounding box center [504, 384] width 11 height 11
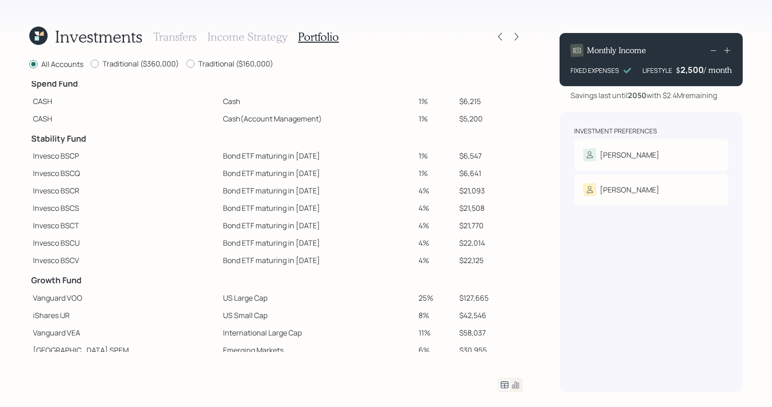
scroll to position [8, 0]
click at [502, 34] on icon at bounding box center [500, 36] width 9 height 9
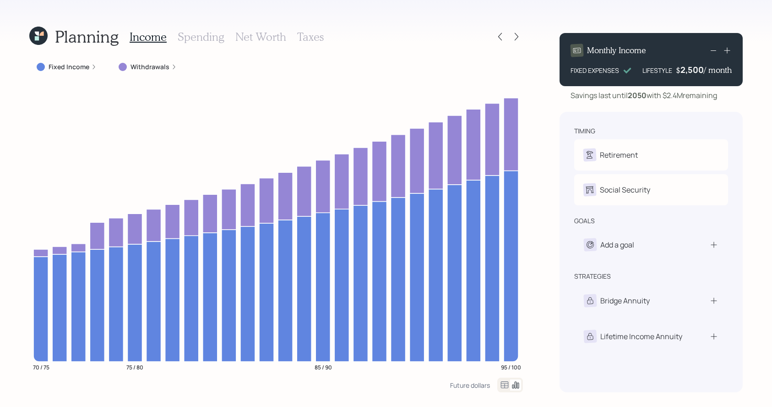
click at [729, 49] on icon at bounding box center [727, 50] width 9 height 9
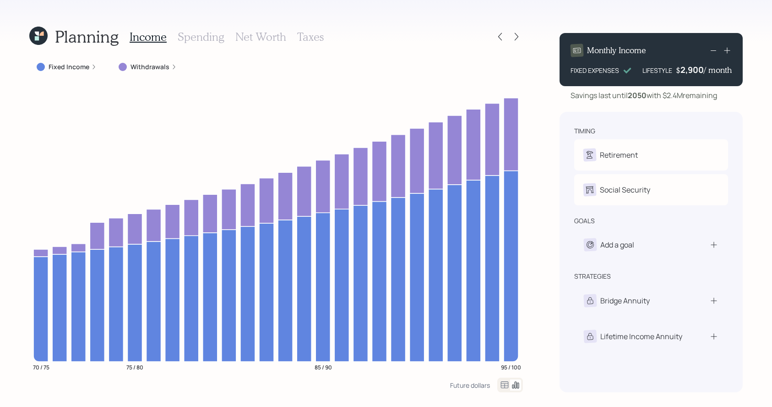
click at [729, 49] on icon at bounding box center [727, 50] width 9 height 9
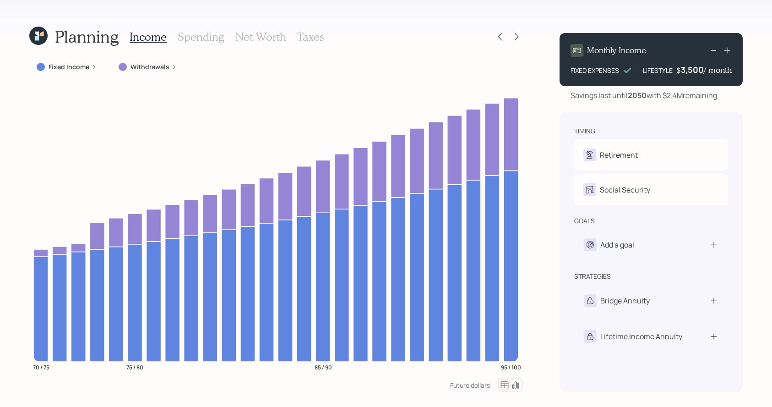
click at [729, 49] on icon at bounding box center [727, 50] width 9 height 9
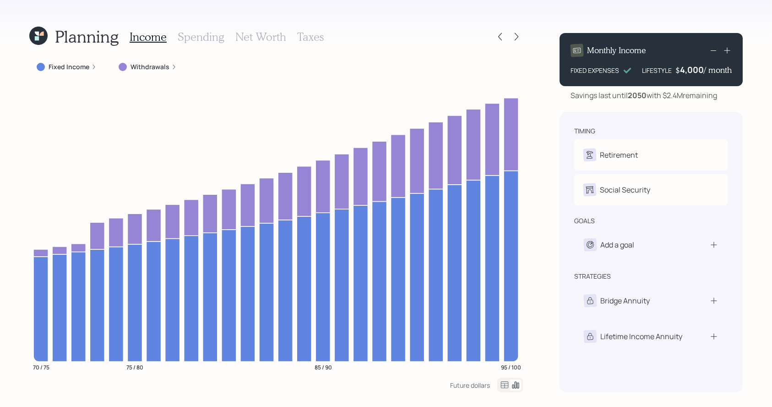
click at [729, 49] on icon at bounding box center [727, 50] width 9 height 9
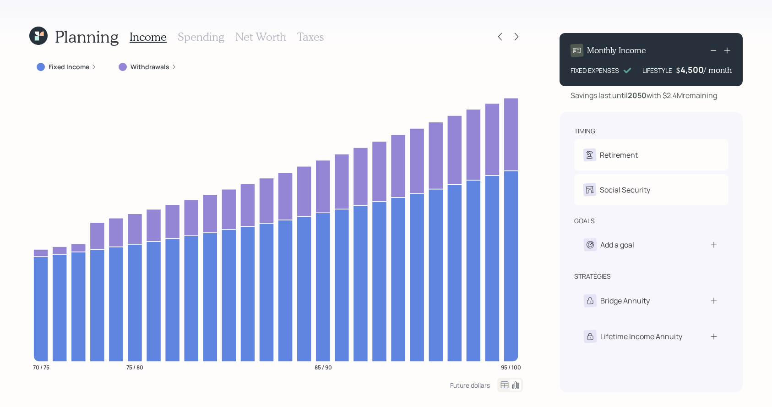
click at [729, 49] on icon at bounding box center [727, 50] width 9 height 9
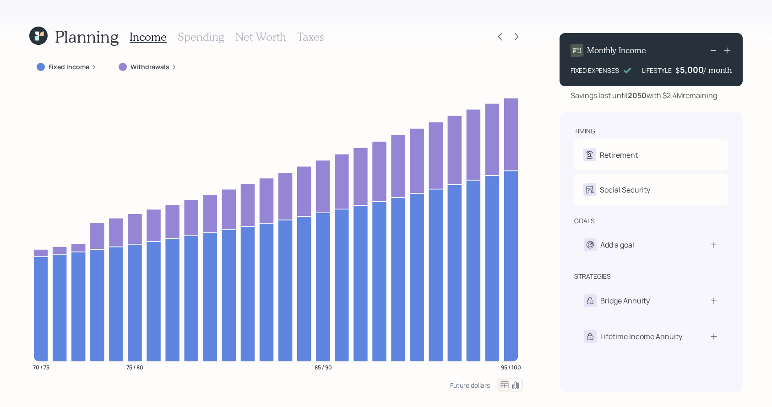
click at [729, 49] on icon at bounding box center [727, 50] width 9 height 9
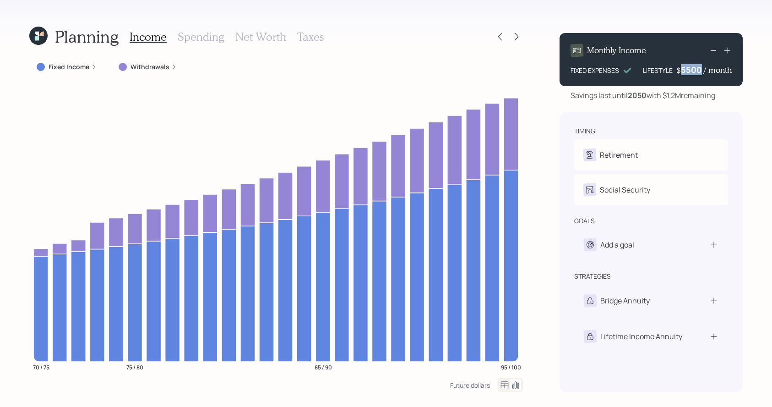
drag, startPoint x: 680, startPoint y: 71, endPoint x: 704, endPoint y: 71, distance: 23.8
click at [704, 71] on div "$ 5500 / month" at bounding box center [704, 69] width 55 height 11
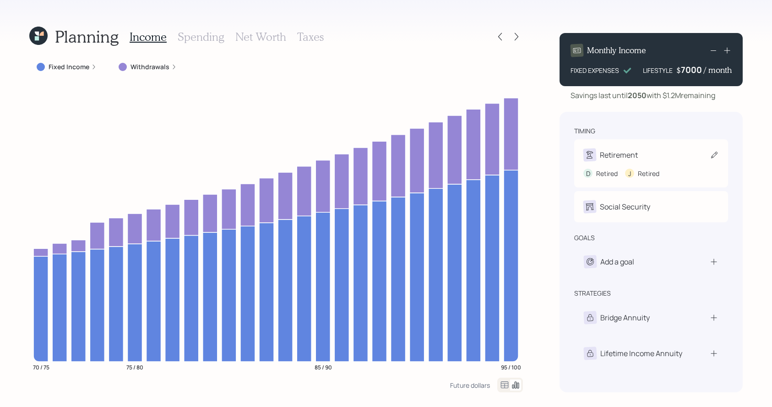
click at [691, 137] on div "timing Retirement D Retired J Retired Social Security D Receiving J Receiving" at bounding box center [651, 174] width 154 height 96
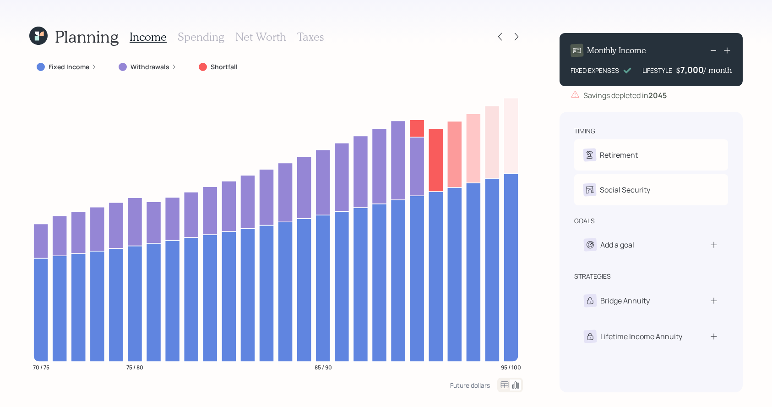
click at [258, 32] on h3 "Net Worth" at bounding box center [260, 36] width 51 height 13
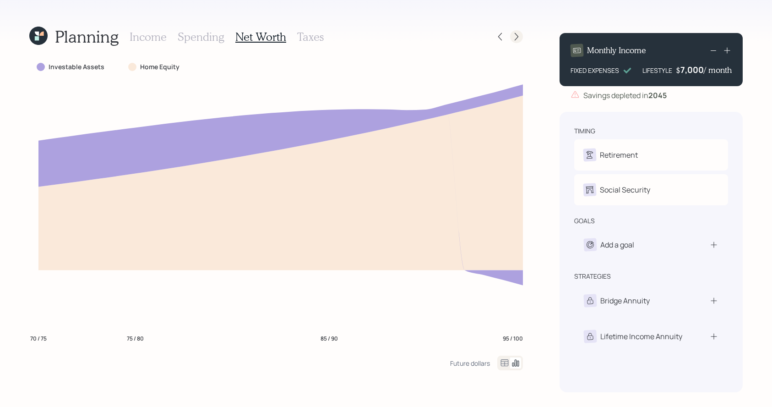
click at [516, 30] on div at bounding box center [516, 36] width 13 height 13
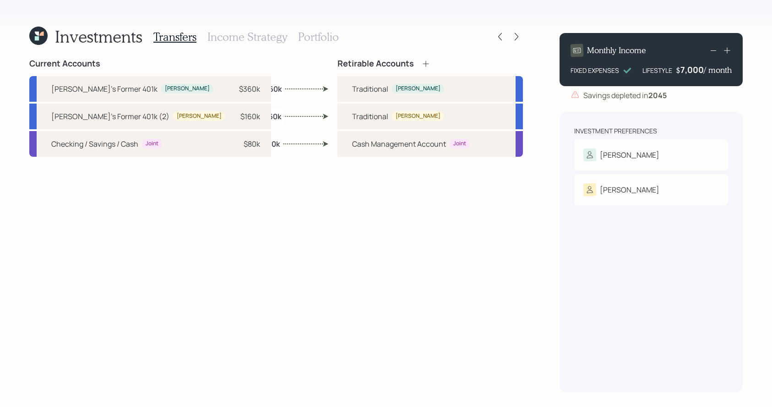
click at [320, 38] on h3 "Portfolio" at bounding box center [318, 36] width 41 height 13
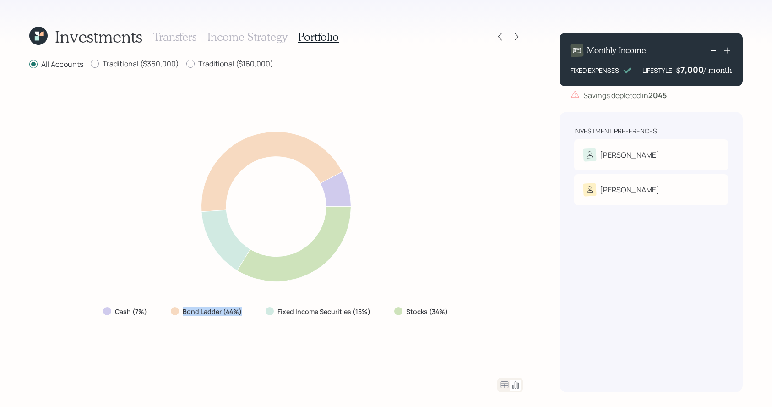
drag, startPoint x: 254, startPoint y: 308, endPoint x: 175, endPoint y: 308, distance: 79.2
click at [175, 308] on div "Cash (7%) Bond Ladder (44%) Fixed Income Securities (15%) Stocks (34%)" at bounding box center [276, 311] width 361 height 16
click at [711, 53] on icon at bounding box center [713, 50] width 11 height 11
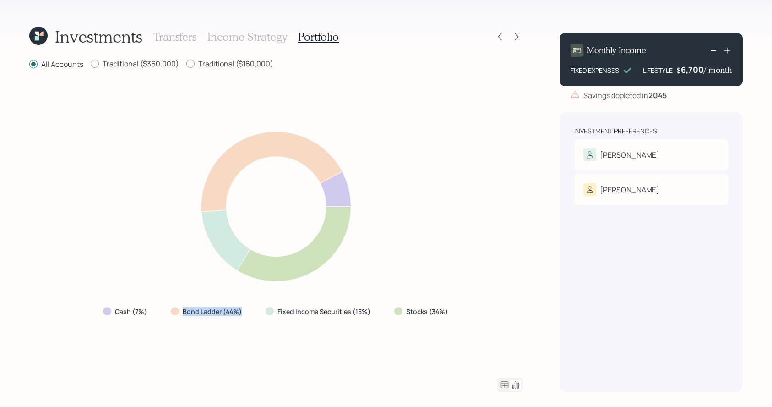
click at [711, 53] on icon at bounding box center [713, 50] width 11 height 11
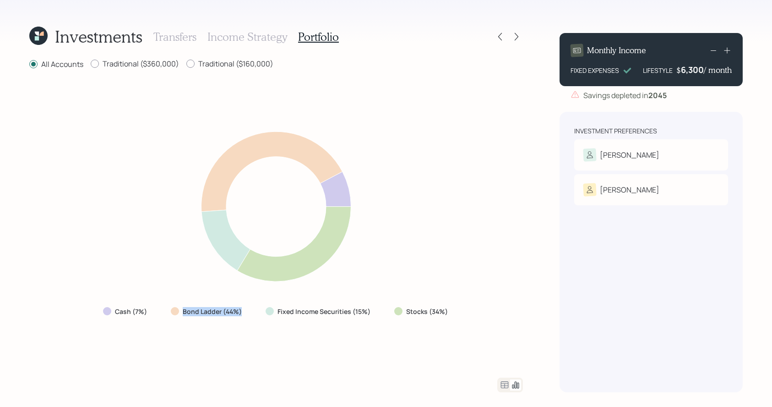
click at [711, 53] on icon at bounding box center [713, 50] width 11 height 11
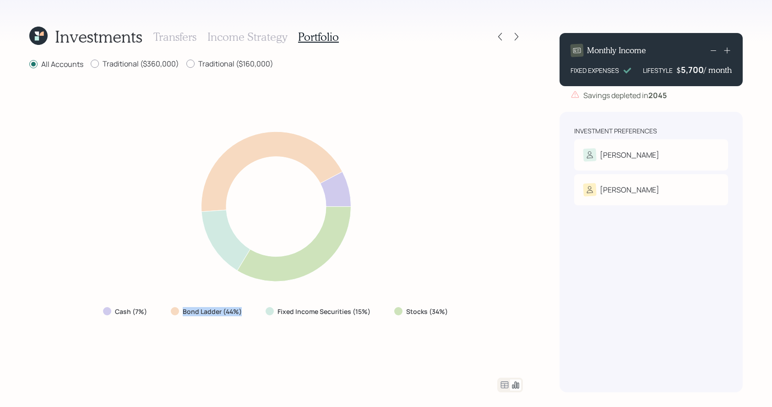
click at [711, 53] on icon at bounding box center [713, 50] width 11 height 11
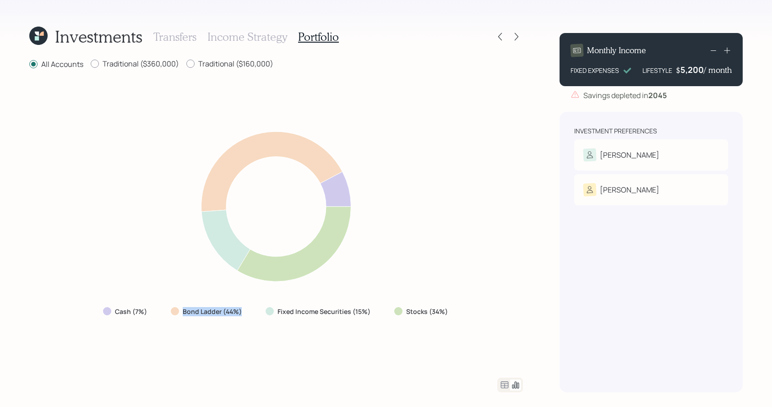
click at [711, 53] on icon at bounding box center [713, 50] width 11 height 11
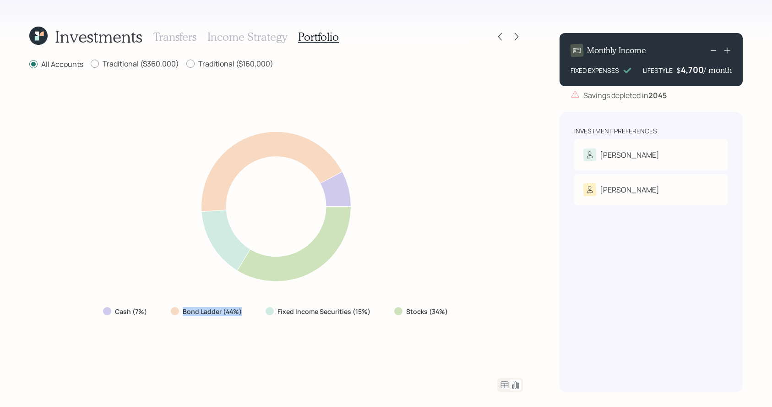
click at [711, 53] on icon at bounding box center [713, 50] width 11 height 11
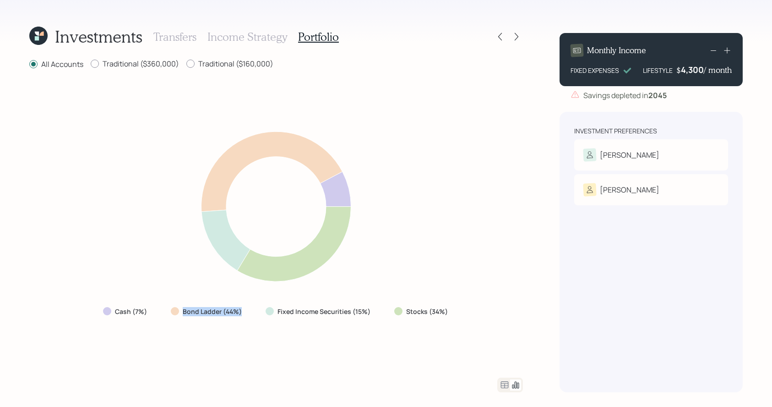
click at [711, 53] on icon at bounding box center [713, 50] width 11 height 11
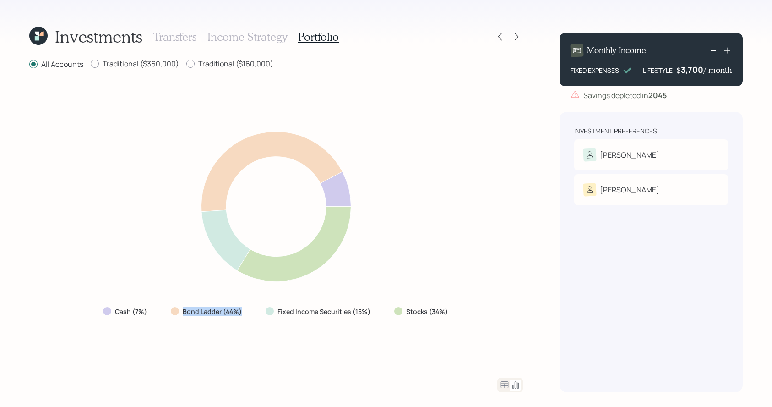
click at [711, 53] on icon at bounding box center [713, 50] width 11 height 11
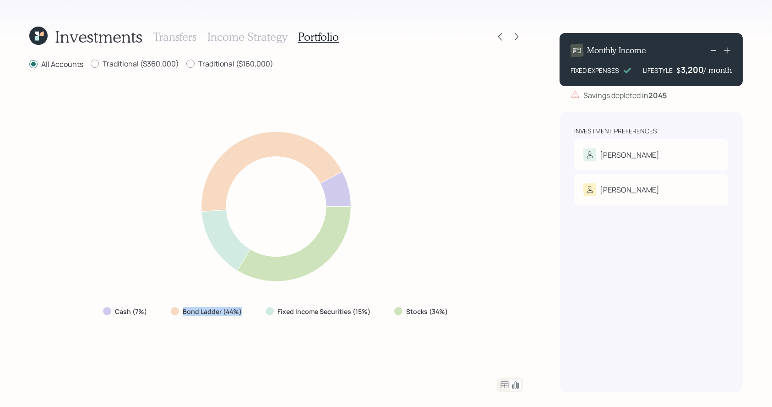
click at [711, 53] on icon at bounding box center [713, 50] width 11 height 11
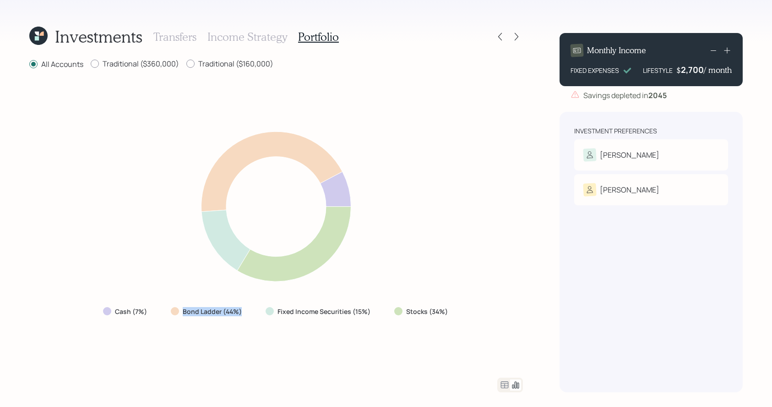
click at [711, 53] on icon at bounding box center [713, 50] width 11 height 11
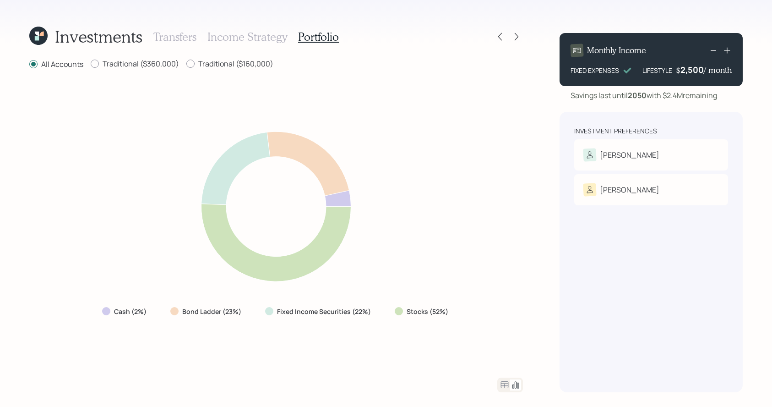
click at [507, 379] on icon at bounding box center [504, 384] width 11 height 11
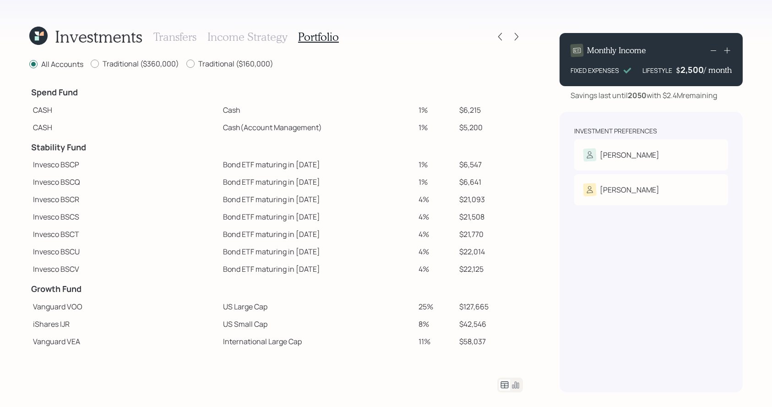
scroll to position [172, 0]
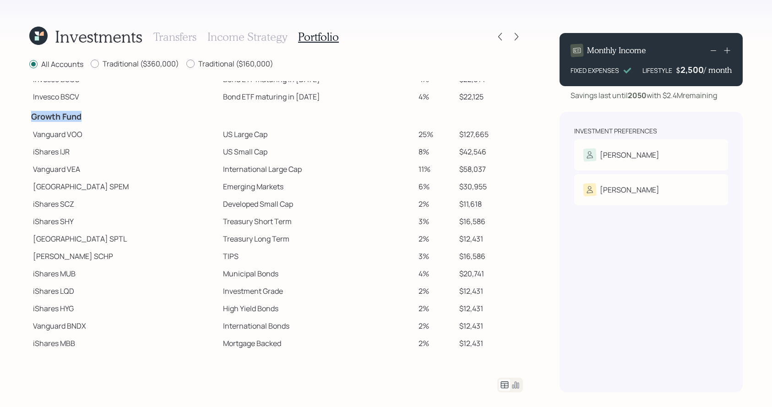
drag, startPoint x: 90, startPoint y: 118, endPoint x: 32, endPoint y: 118, distance: 58.2
click at [32, 118] on h4 "Growth Fund" at bounding box center [124, 117] width 186 height 10
click at [70, 137] on td "Vanguard VOO" at bounding box center [124, 134] width 190 height 17
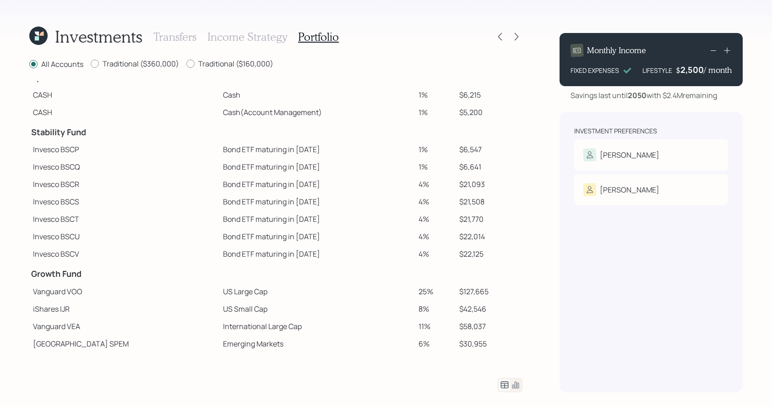
scroll to position [14, 0]
drag, startPoint x: 92, startPoint y: 138, endPoint x: 32, endPoint y: 138, distance: 60.0
click at [32, 138] on h4 "Stability Fund" at bounding box center [124, 134] width 186 height 10
click at [263, 173] on td "Bond ETF maturing in [DATE]" at bounding box center [317, 167] width 196 height 17
drag, startPoint x: 473, startPoint y: 154, endPoint x: 450, endPoint y: 155, distance: 22.9
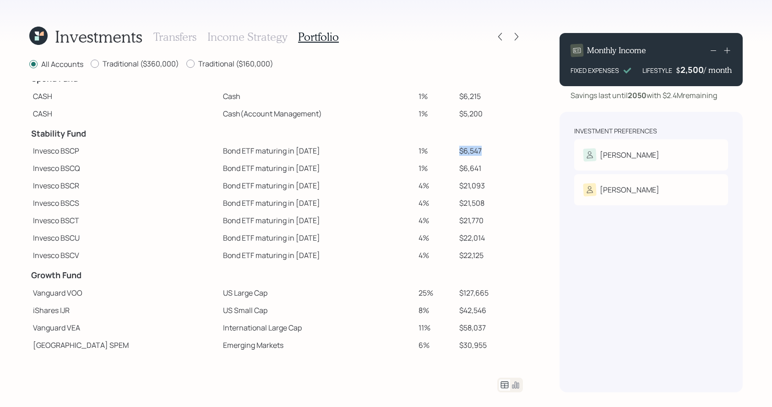
click at [456, 155] on td "$6,547" at bounding box center [489, 150] width 67 height 17
drag, startPoint x: 471, startPoint y: 167, endPoint x: 447, endPoint y: 171, distance: 24.6
click at [456, 171] on td "$6,641" at bounding box center [489, 167] width 67 height 17
drag, startPoint x: 475, startPoint y: 186, endPoint x: 449, endPoint y: 178, distance: 27.1
click at [456, 178] on td "$21,093" at bounding box center [489, 185] width 67 height 17
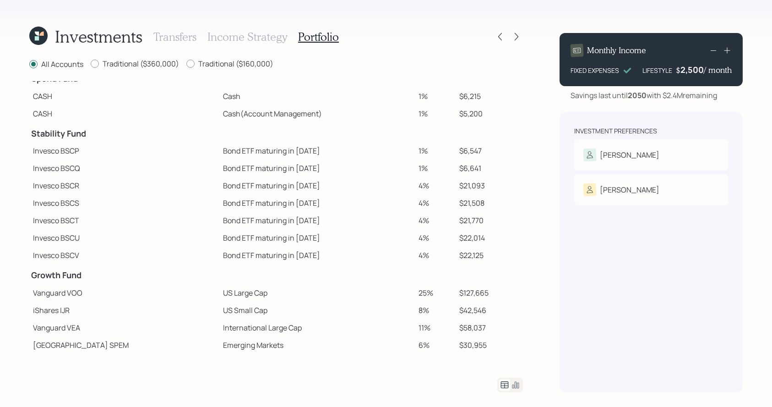
click at [456, 200] on td "$21,508" at bounding box center [489, 202] width 67 height 17
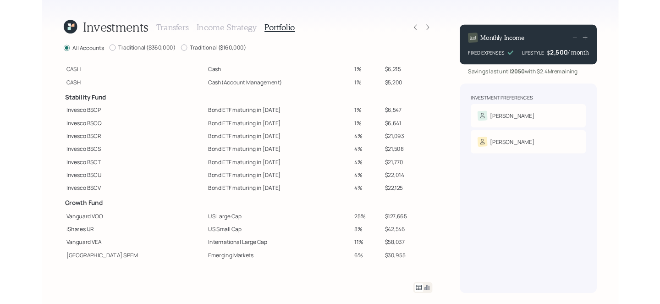
scroll to position [0, 0]
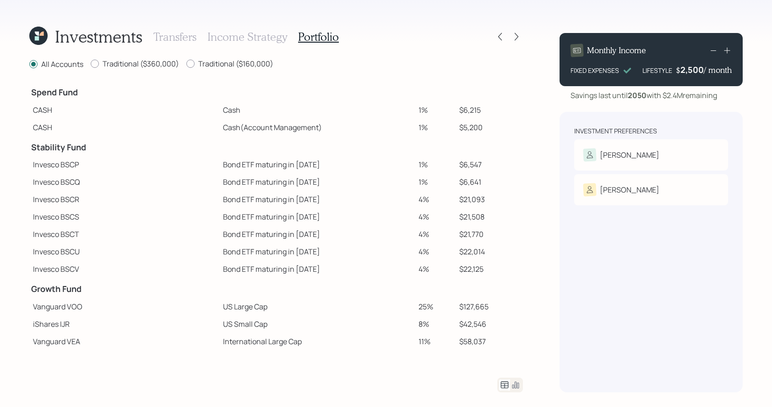
click at [520, 379] on icon at bounding box center [515, 384] width 11 height 11
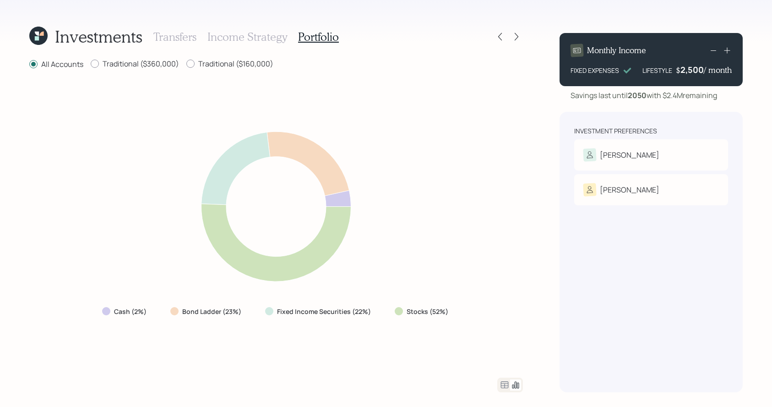
click at [246, 315] on div "Bond Ladder (23%)" at bounding box center [206, 311] width 87 height 16
drag, startPoint x: 246, startPoint y: 312, endPoint x: 182, endPoint y: 311, distance: 63.7
click at [182, 311] on div "Bond Ladder (23%)" at bounding box center [206, 311] width 87 height 16
click at [182, 312] on div "Bond Ladder (23%)" at bounding box center [206, 311] width 73 height 9
click at [515, 41] on div at bounding box center [516, 36] width 13 height 13
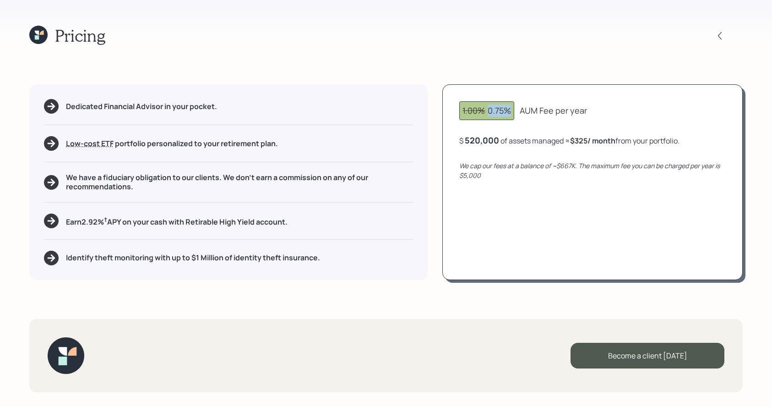
drag, startPoint x: 511, startPoint y: 112, endPoint x: 490, endPoint y: 111, distance: 21.5
click at [490, 111] on div "1.00% 0.75%" at bounding box center [487, 110] width 49 height 12
click at [491, 116] on div "1.00% 0.75%" at bounding box center [487, 110] width 49 height 12
drag, startPoint x: 486, startPoint y: 114, endPoint x: 461, endPoint y: 114, distance: 25.2
click at [461, 114] on div "1.00% 0.75%" at bounding box center [486, 110] width 55 height 19
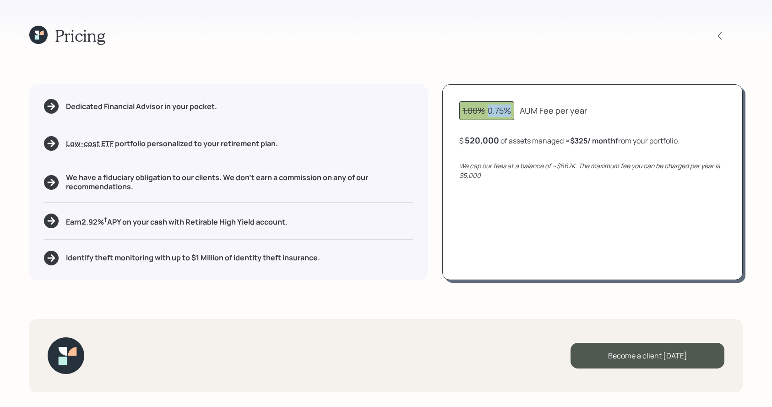
drag, startPoint x: 513, startPoint y: 111, endPoint x: 482, endPoint y: 116, distance: 31.1
click at [482, 116] on div "1.00% 0.75%" at bounding box center [486, 110] width 55 height 19
click at [215, 128] on div "Dedicated Financial Advisor in your pocket. Low-cost ETF Retirable uses diversi…" at bounding box center [228, 181] width 399 height 195
drag, startPoint x: 502, startPoint y: 138, endPoint x: 458, endPoint y: 138, distance: 44.0
click at [458, 138] on div "1.00% 0.75% AUM Fee per year $ 520000 of assets managed ≈ $325 / month from you…" at bounding box center [592, 181] width 300 height 195
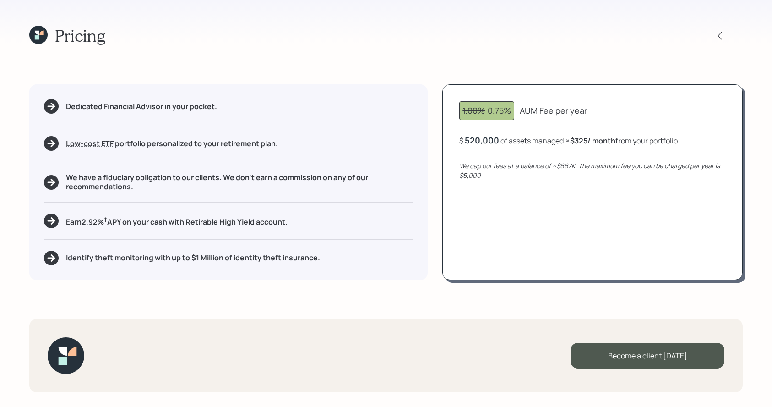
click at [488, 152] on div "1.00% 0.75% AUM Fee per year $ 520,000 of assets managed ≈ $325 / month from yo…" at bounding box center [592, 181] width 300 height 195
drag, startPoint x: 595, startPoint y: 140, endPoint x: 577, endPoint y: 140, distance: 17.9
click at [577, 140] on b "$325 / month" at bounding box center [592, 141] width 45 height 10
click at [45, 36] on icon at bounding box center [38, 35] width 18 height 18
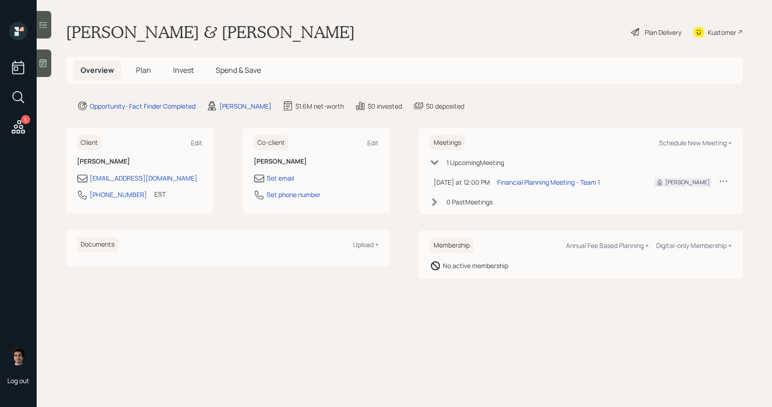
click at [134, 70] on h5 "Plan" at bounding box center [144, 70] width 30 height 20
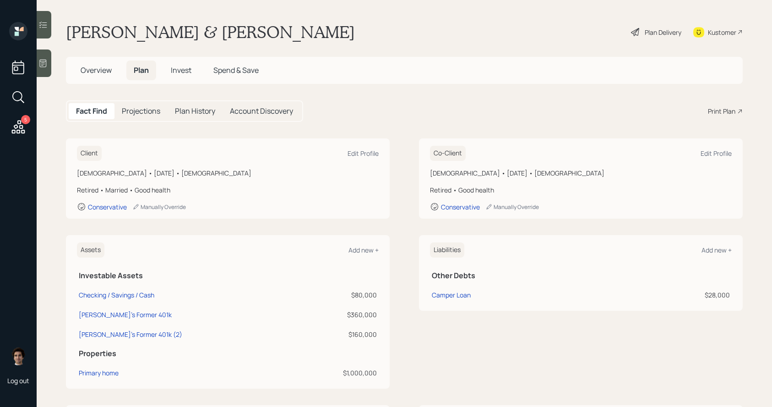
click at [709, 108] on div "Print Plan" at bounding box center [721, 111] width 27 height 10
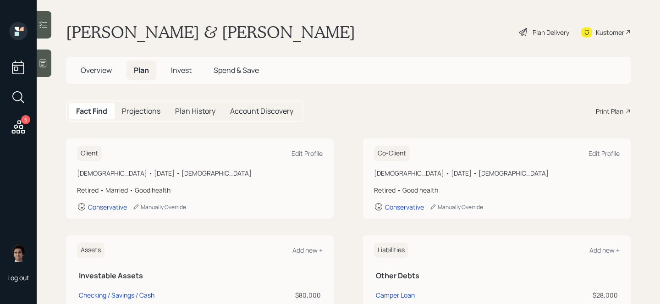
click at [622, 31] on div "Kustomer" at bounding box center [609, 32] width 28 height 10
